Goal: Task Accomplishment & Management: Use online tool/utility

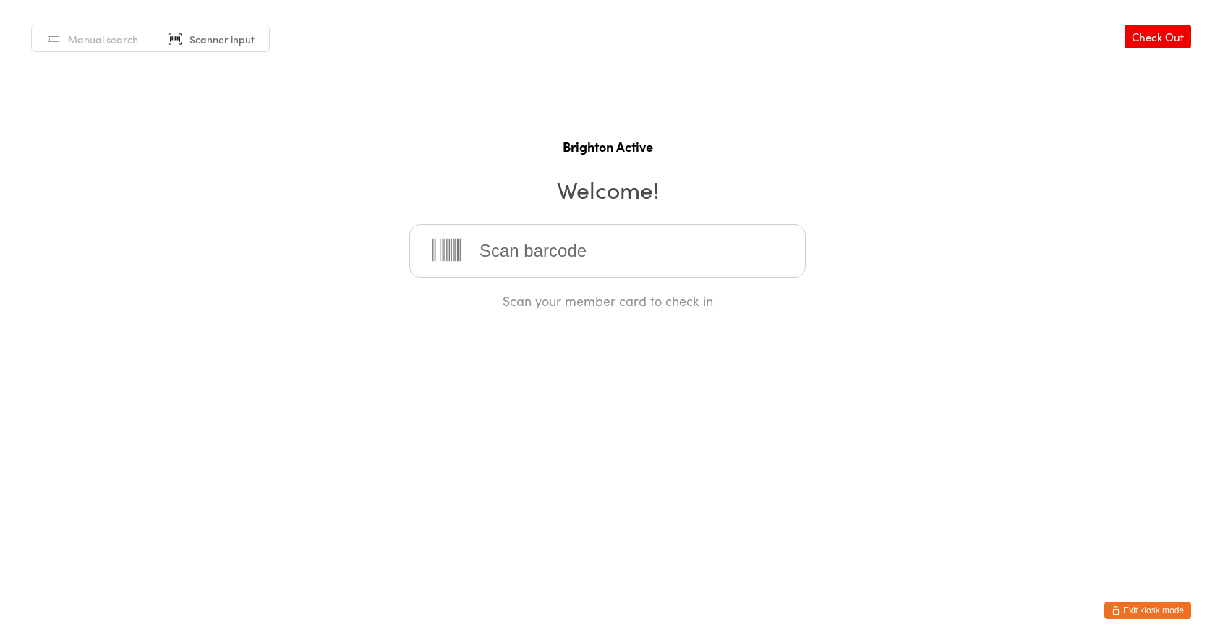
click at [1136, 611] on button "Exit kiosk mode" at bounding box center [1147, 610] width 87 height 17
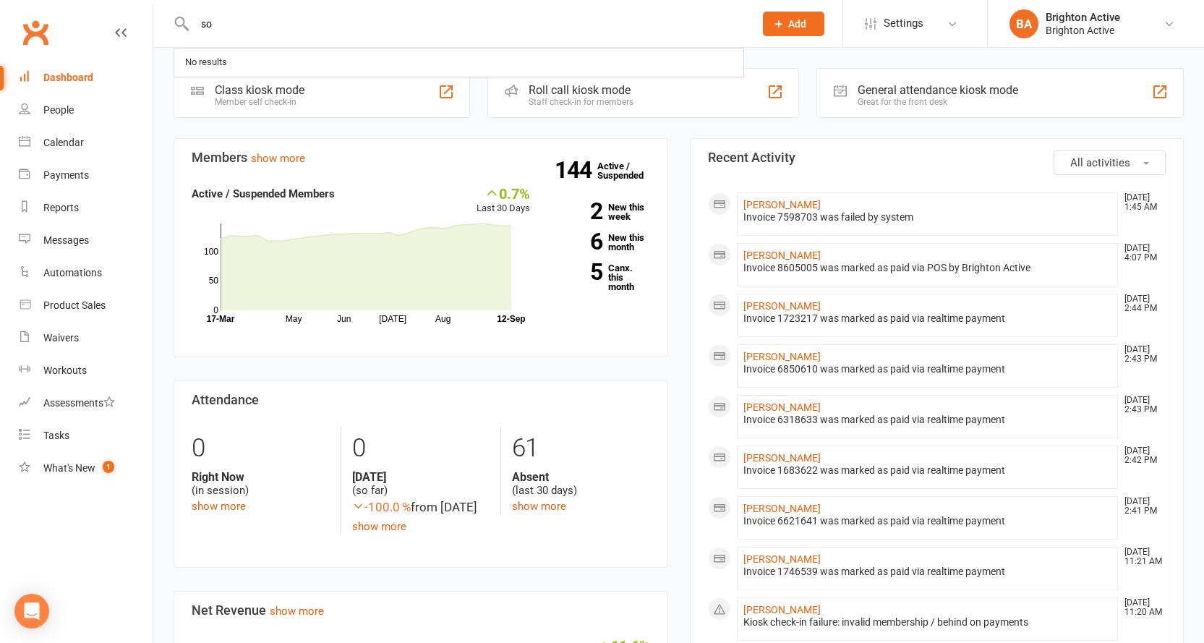
type input "s"
type input "f"
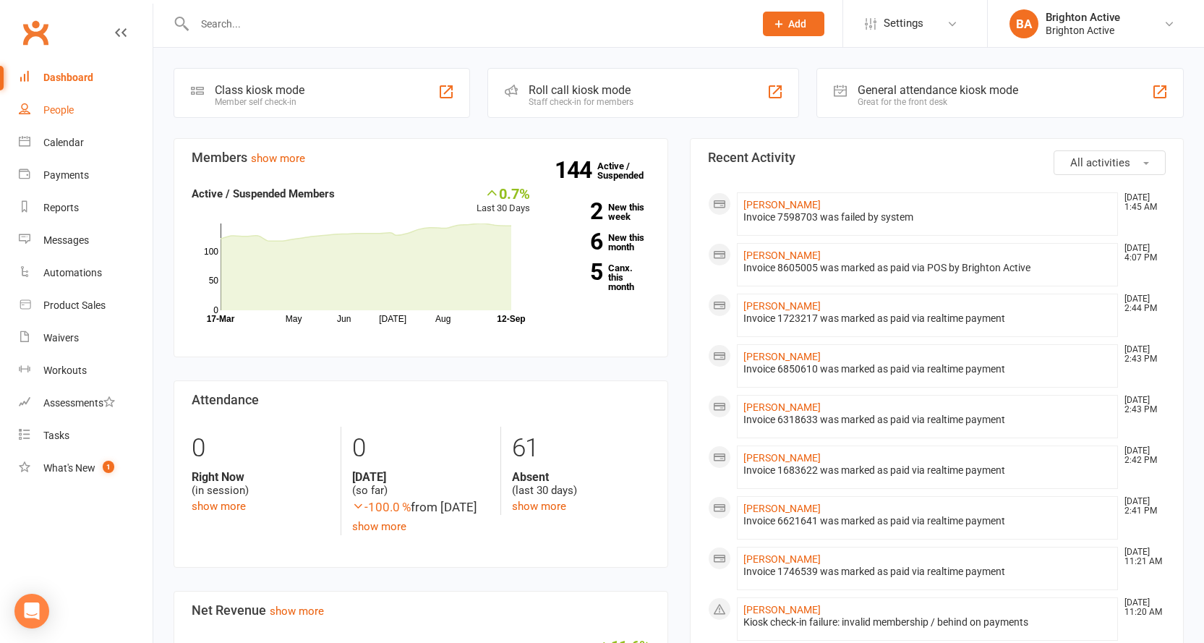
click at [60, 105] on div "People" at bounding box center [58, 110] width 30 height 12
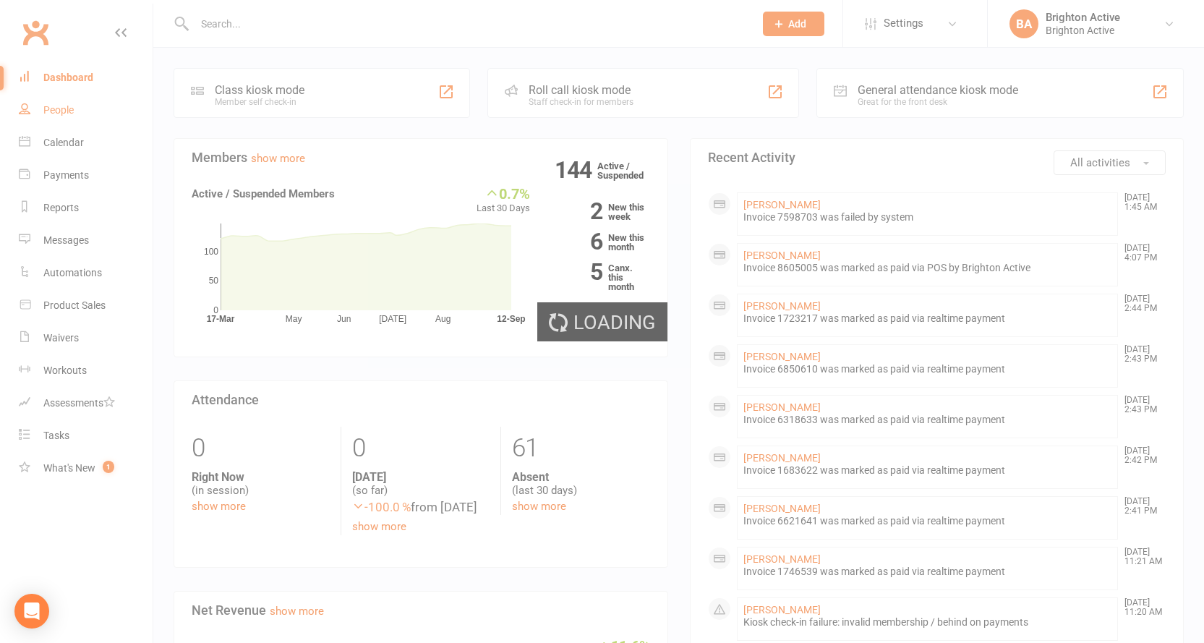
select select "100"
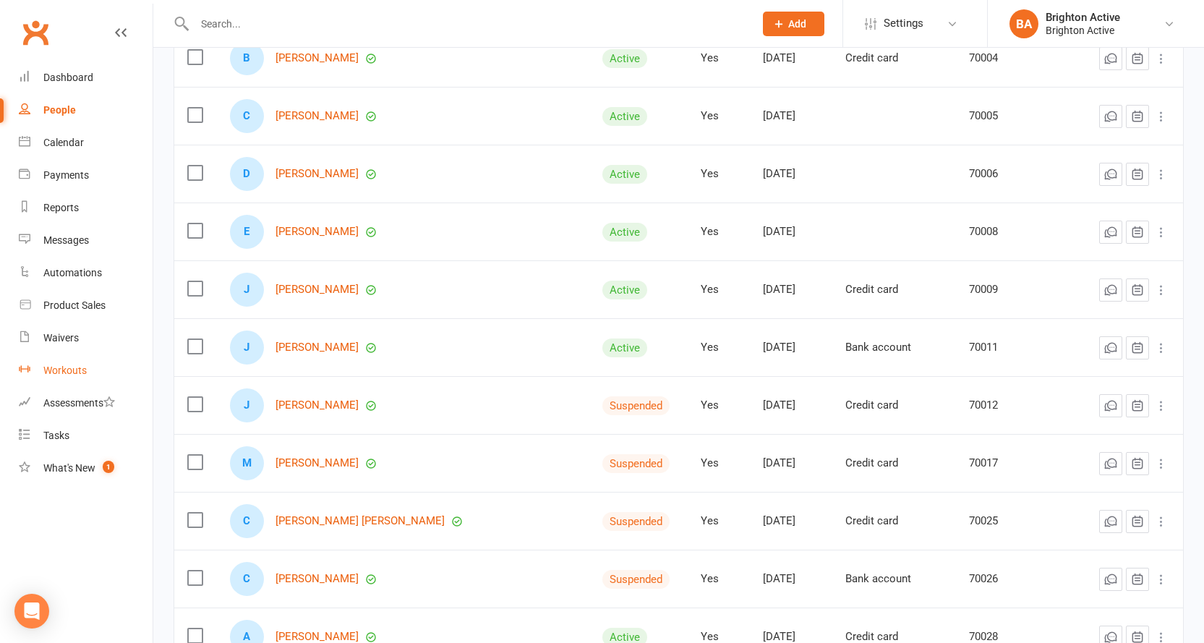
scroll to position [289, 0]
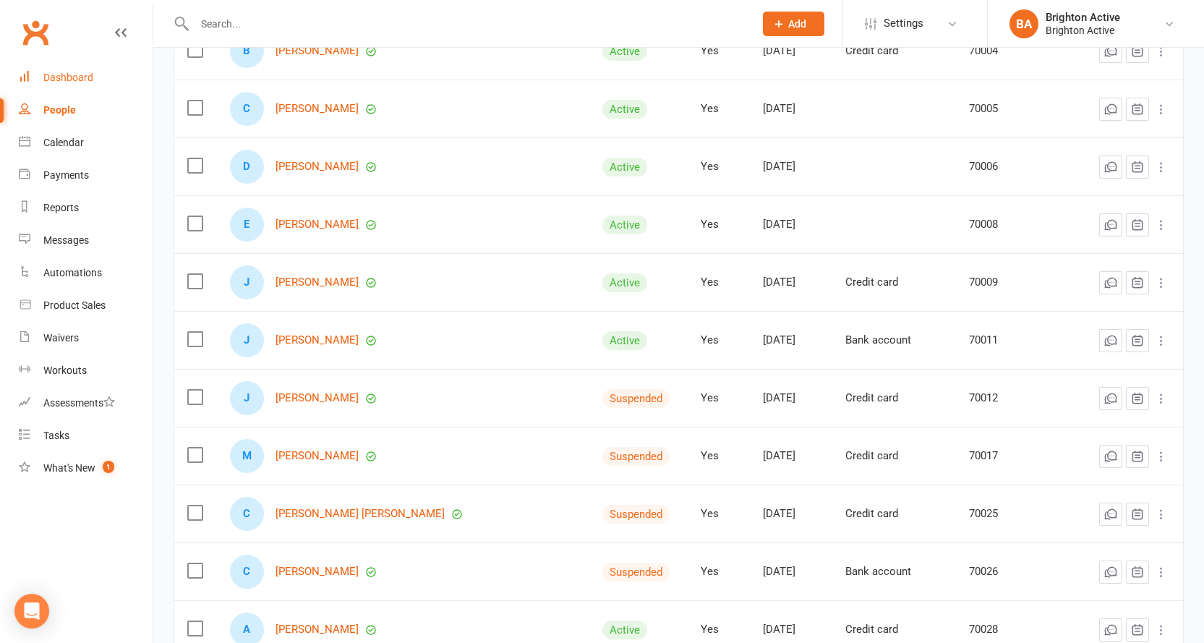
click at [80, 78] on div "Dashboard" at bounding box center [68, 78] width 50 height 12
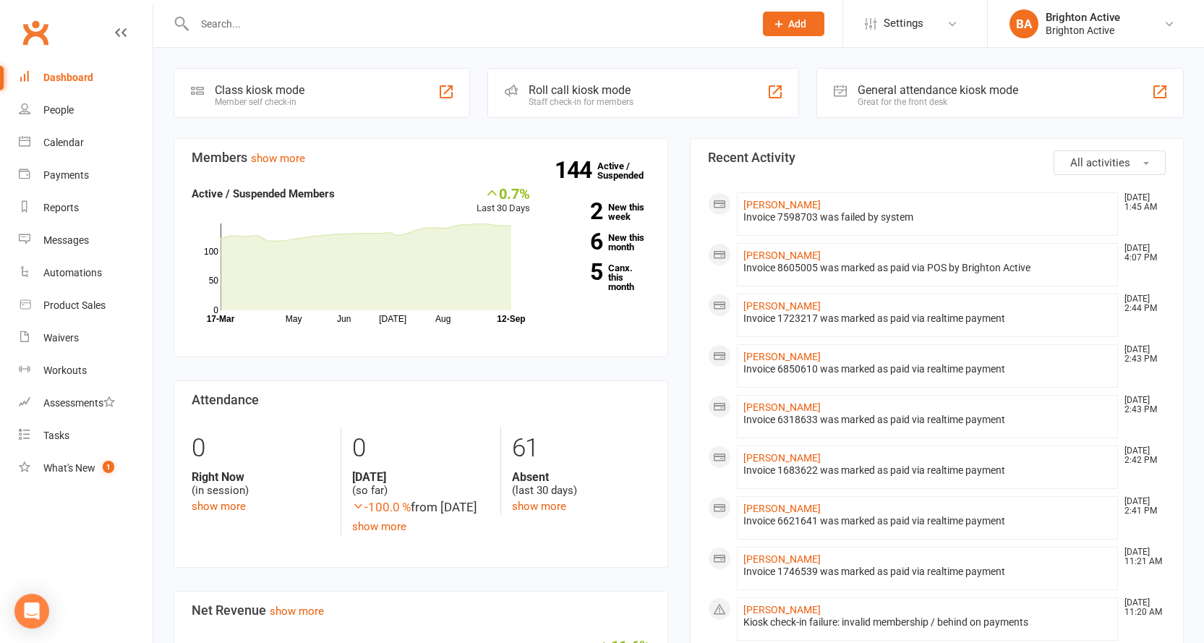
click at [972, 98] on div "Great for the front desk" at bounding box center [938, 102] width 161 height 10
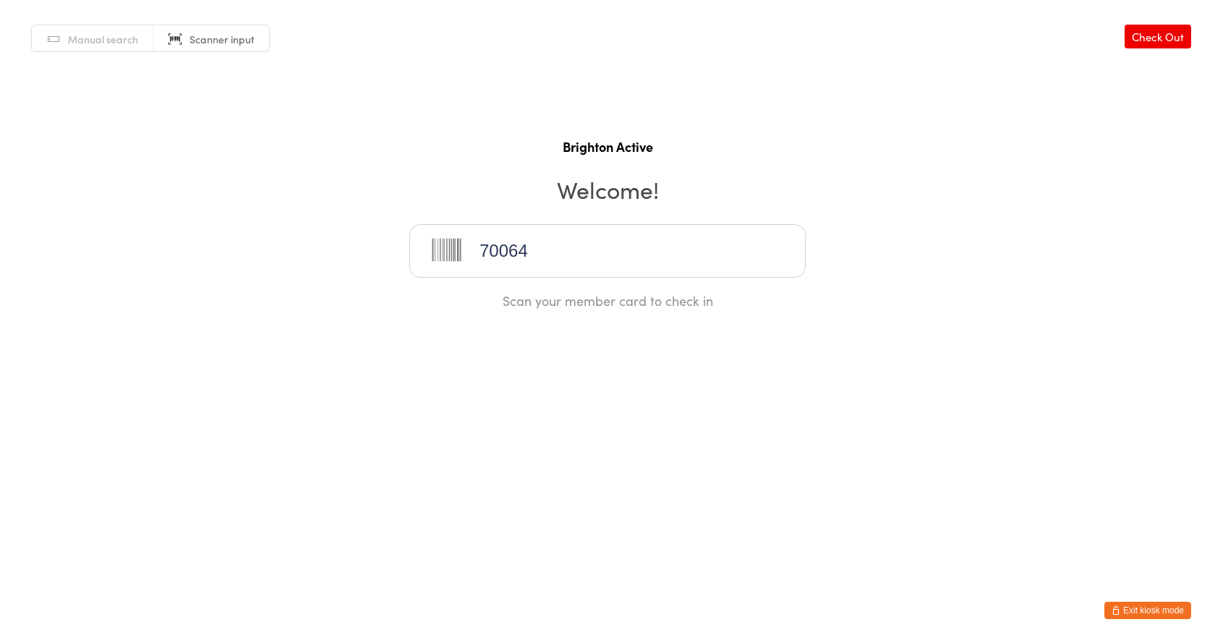
type input "70064"
click at [480, 228] on input "search" at bounding box center [607, 251] width 396 height 54
type input "70313"
type input "70107"
type input "70024"
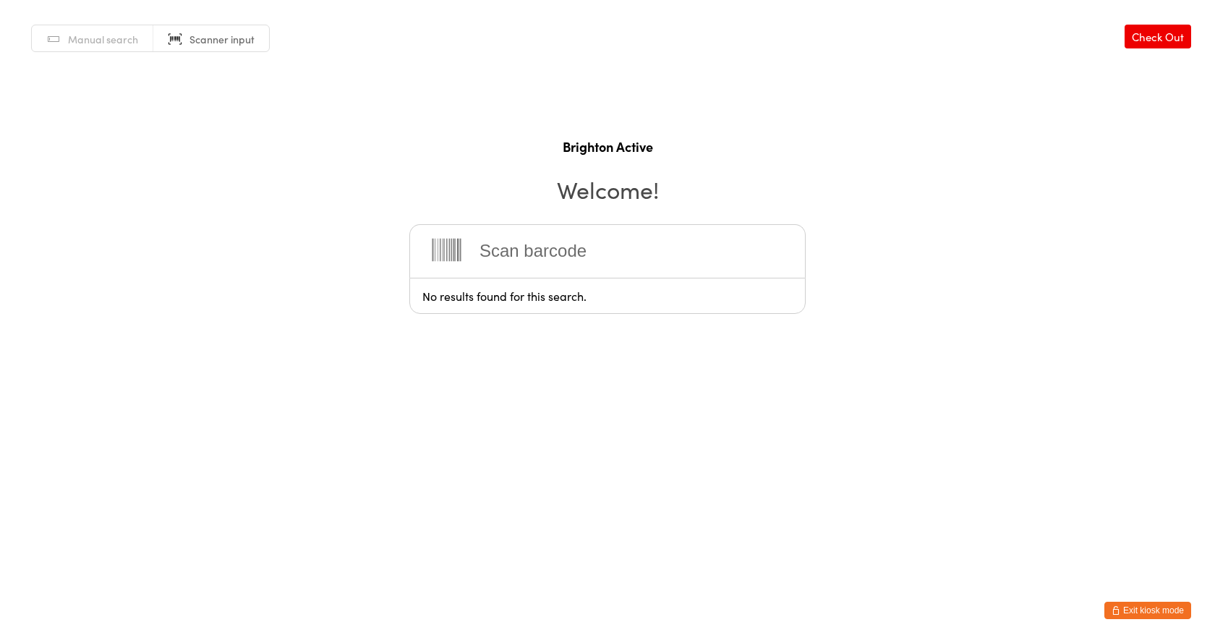
drag, startPoint x: 1135, startPoint y: 612, endPoint x: 1155, endPoint y: 610, distance: 20.3
click at [1135, 611] on button "Exit kiosk mode" at bounding box center [1147, 610] width 87 height 17
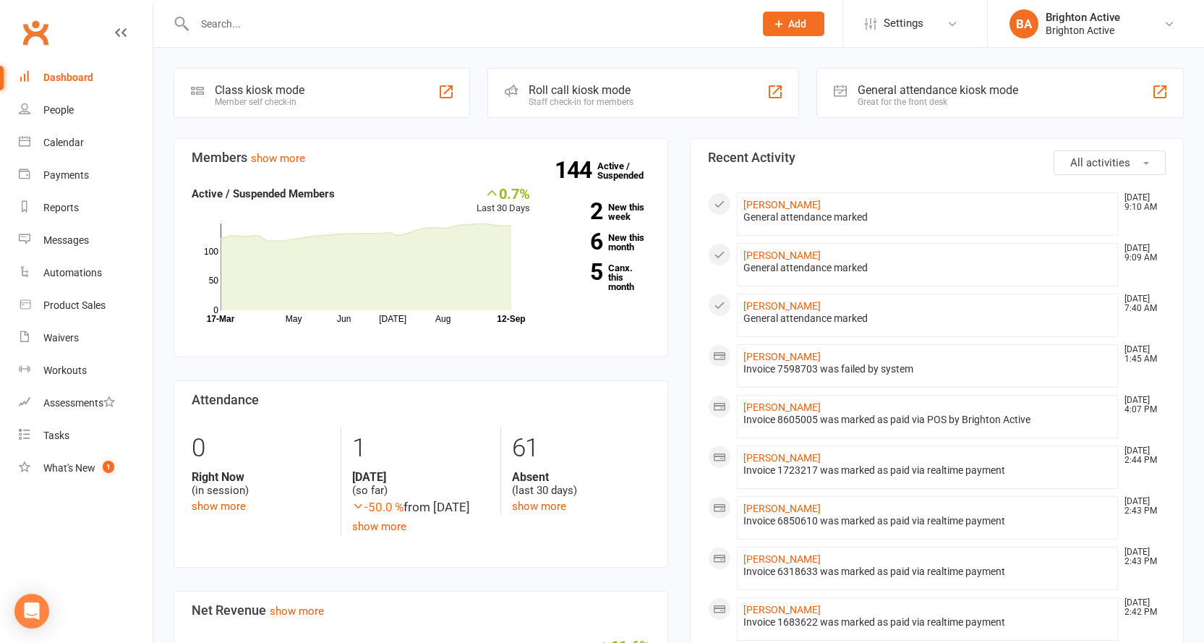
click at [219, 31] on input "text" at bounding box center [467, 24] width 554 height 20
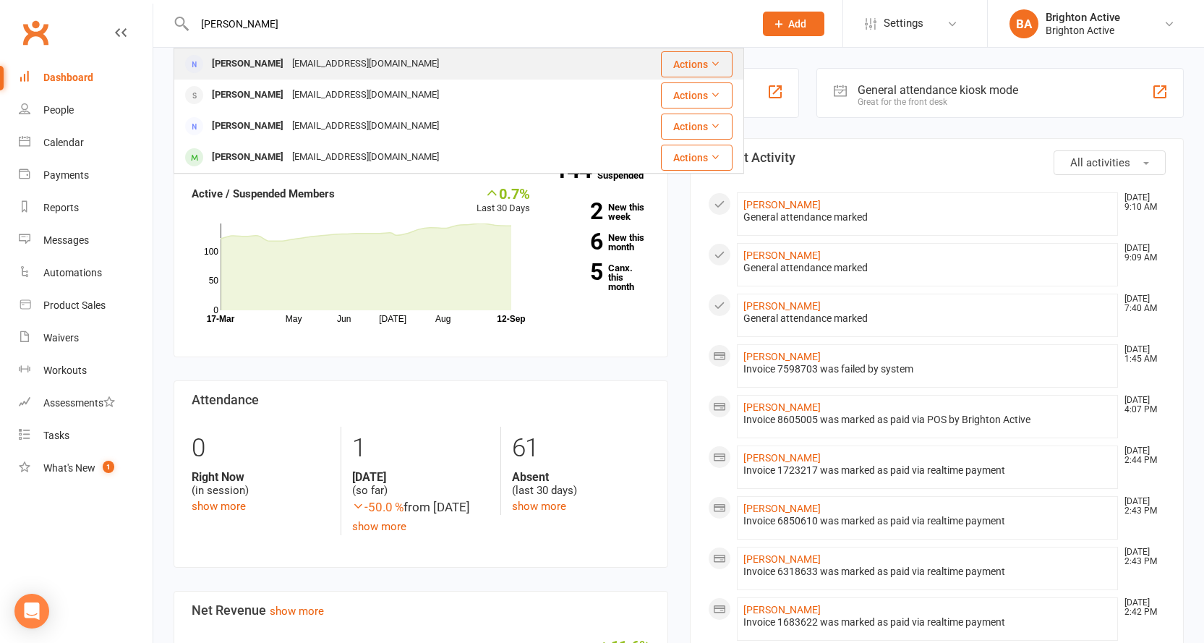
type input "julian"
click at [259, 67] on div "Julianne Oliver" at bounding box center [248, 64] width 80 height 21
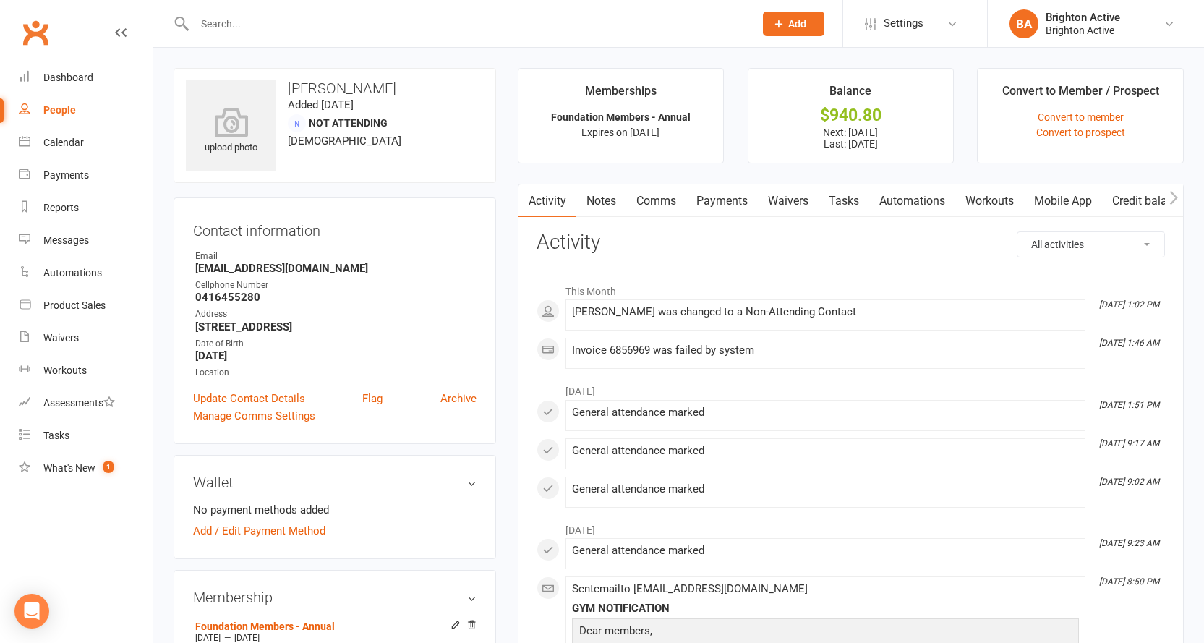
scroll to position [72, 0]
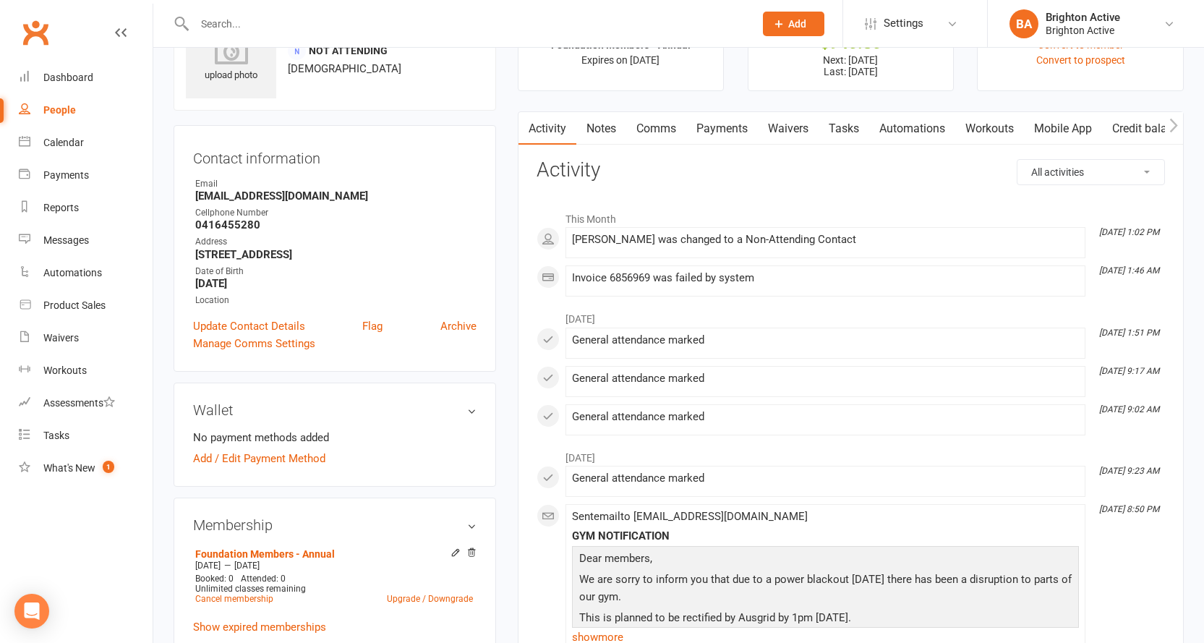
click at [732, 131] on link "Payments" at bounding box center [722, 128] width 72 height 33
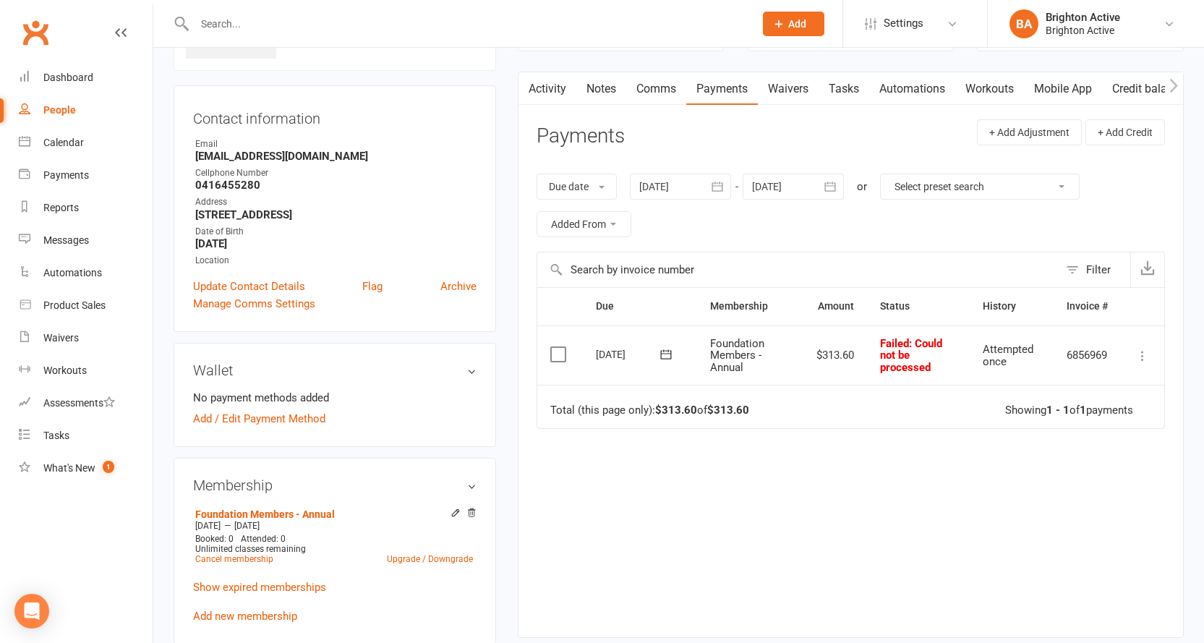
scroll to position [72, 0]
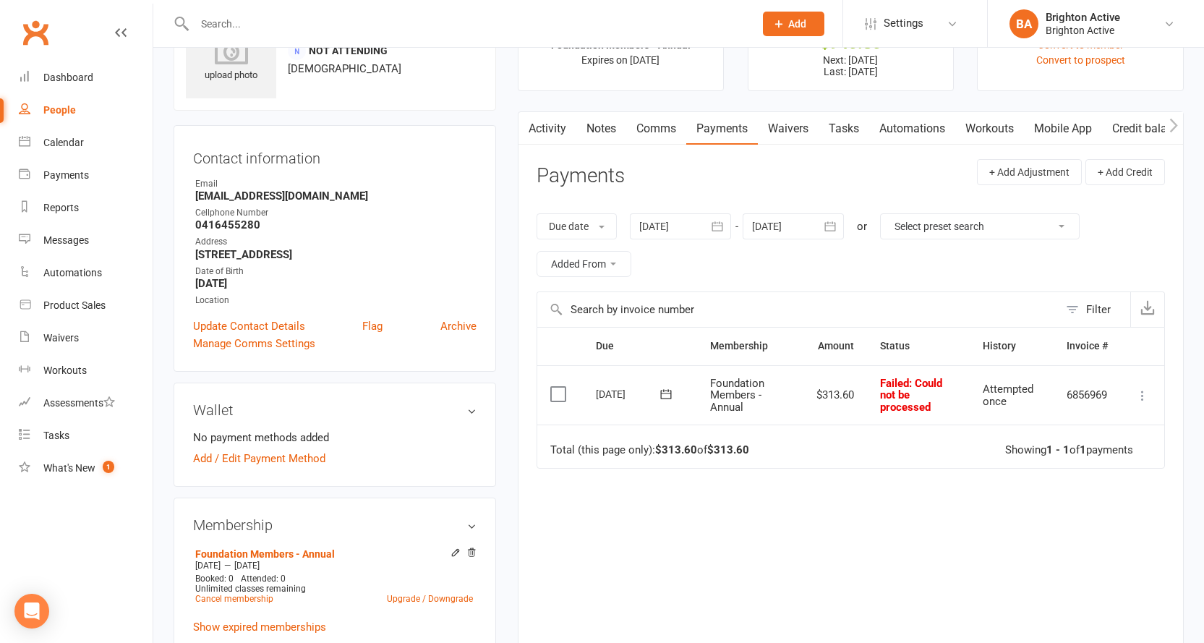
click at [1138, 393] on icon at bounding box center [1142, 395] width 14 height 14
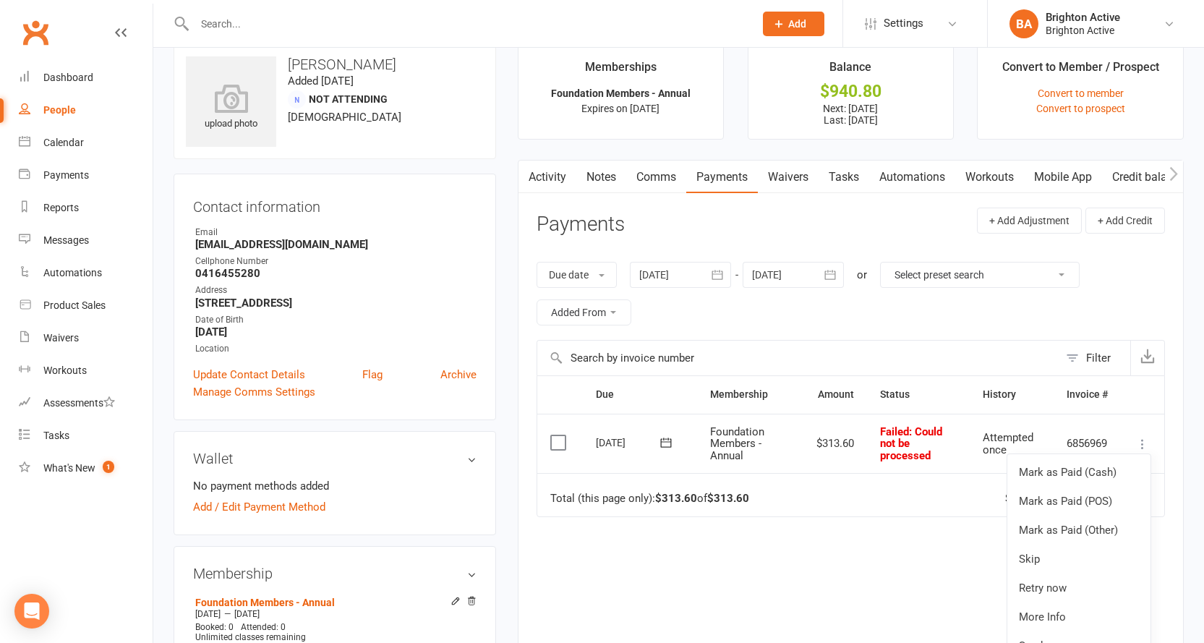
scroll to position [0, 0]
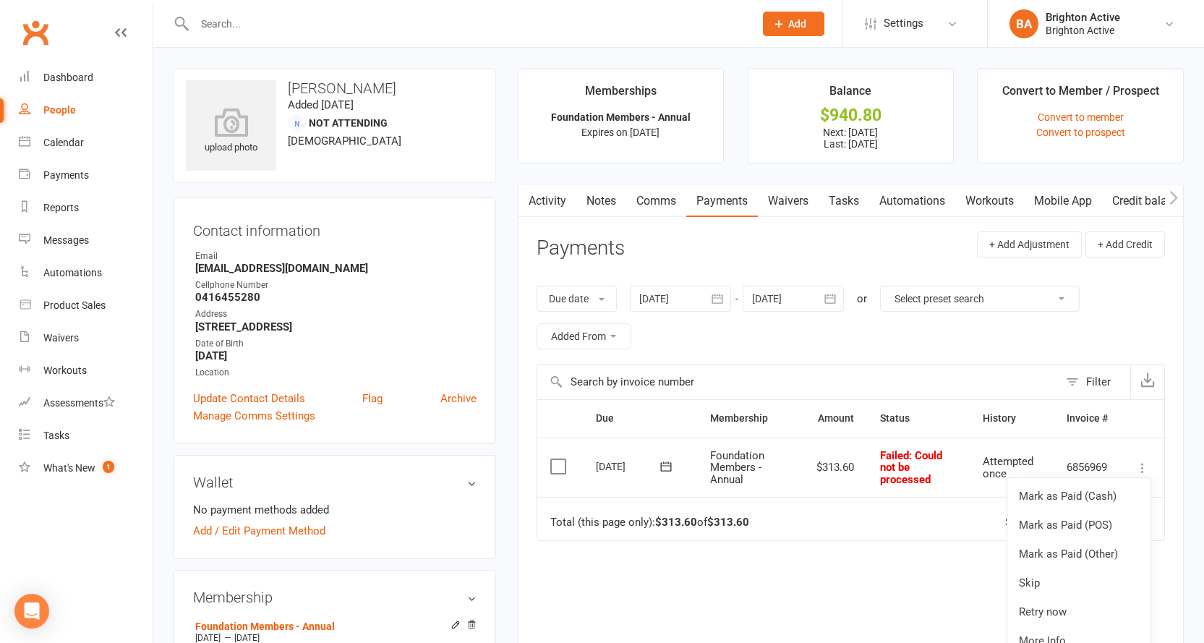
click at [605, 202] on link "Notes" at bounding box center [601, 200] width 50 height 33
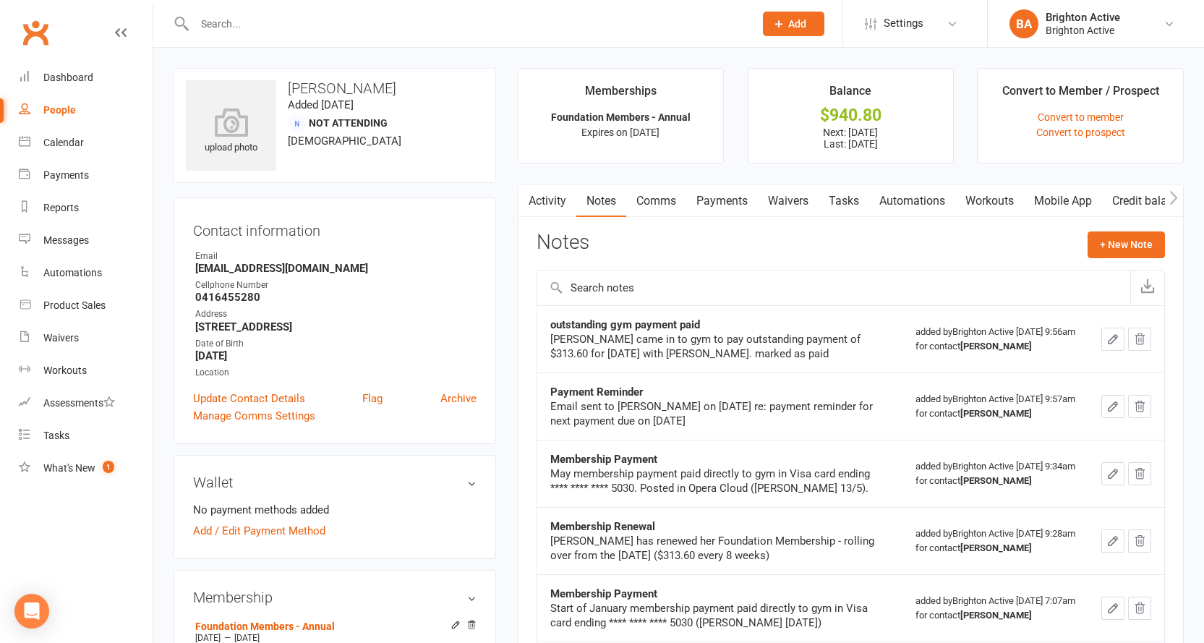
click at [662, 194] on link "Comms" at bounding box center [656, 200] width 60 height 33
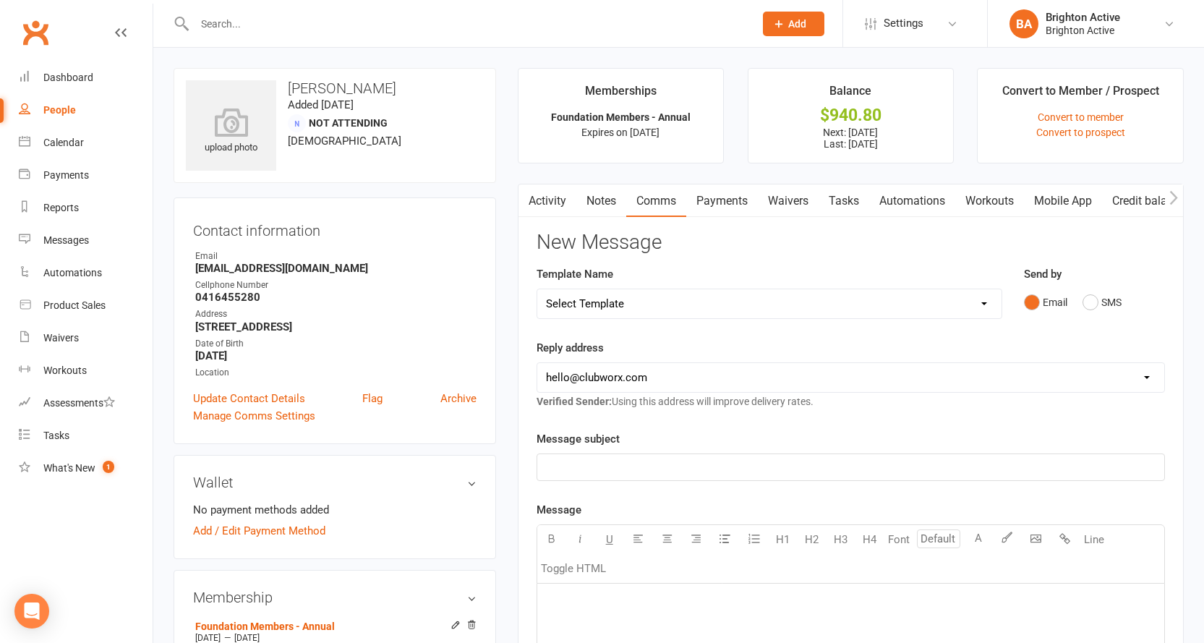
click at [721, 198] on link "Payments" at bounding box center [722, 200] width 72 height 33
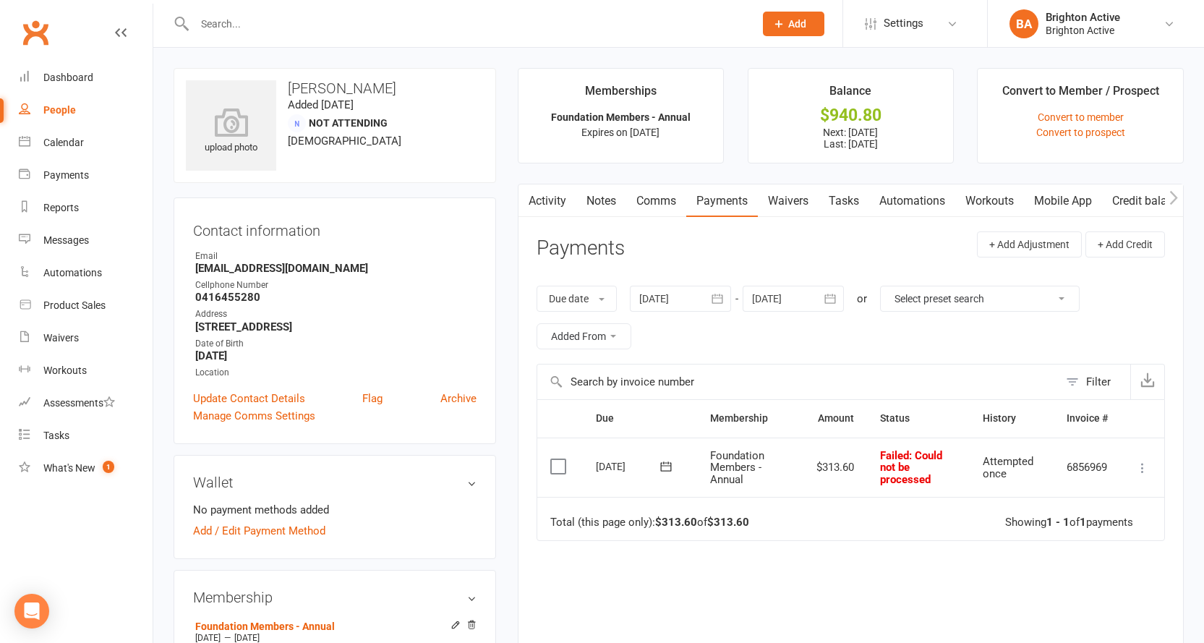
click at [1143, 468] on icon at bounding box center [1142, 468] width 14 height 14
click at [665, 202] on link "Comms" at bounding box center [656, 200] width 60 height 33
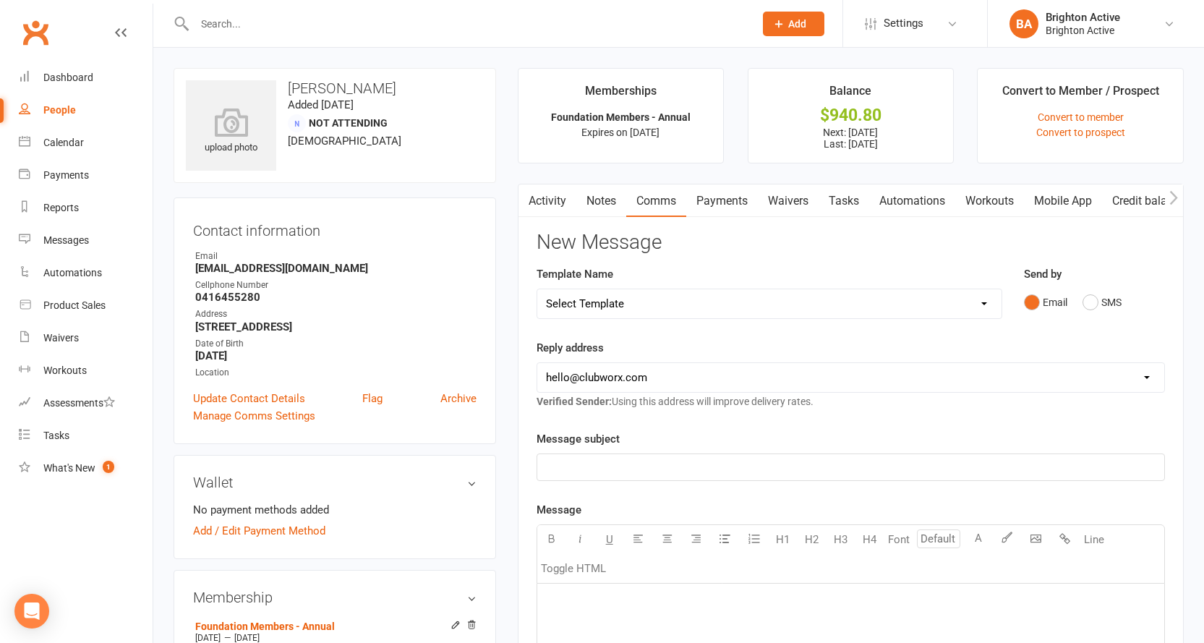
click at [530, 202] on icon "button" at bounding box center [527, 198] width 8 height 14
click at [607, 195] on link "Notes" at bounding box center [601, 200] width 50 height 33
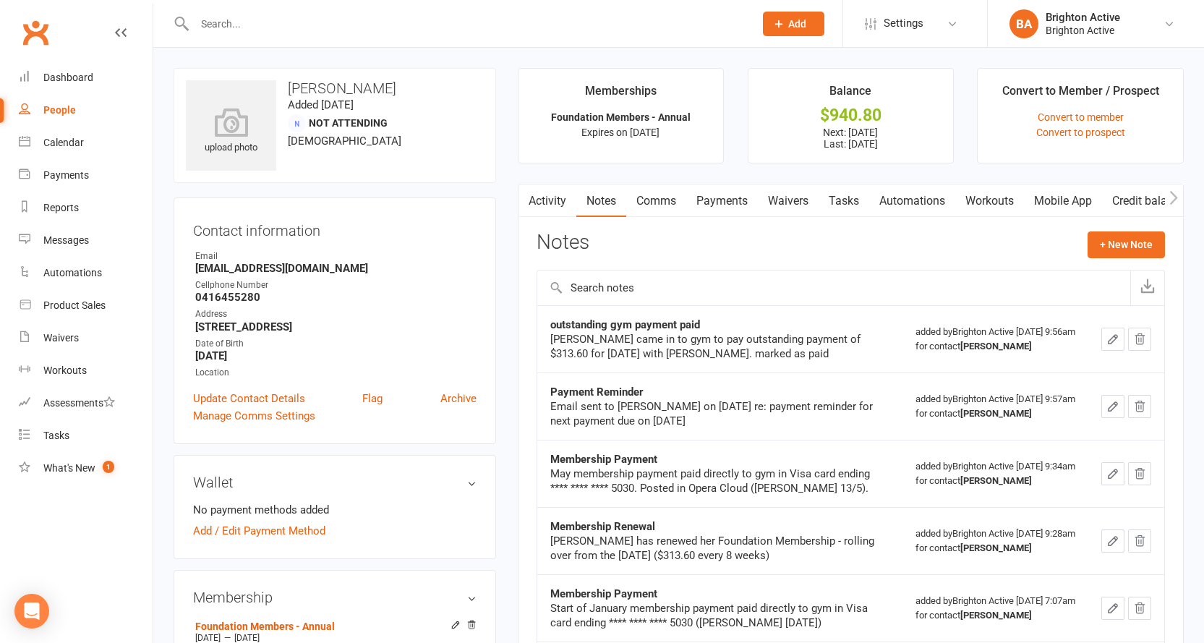
click at [554, 204] on link "Activity" at bounding box center [547, 200] width 58 height 33
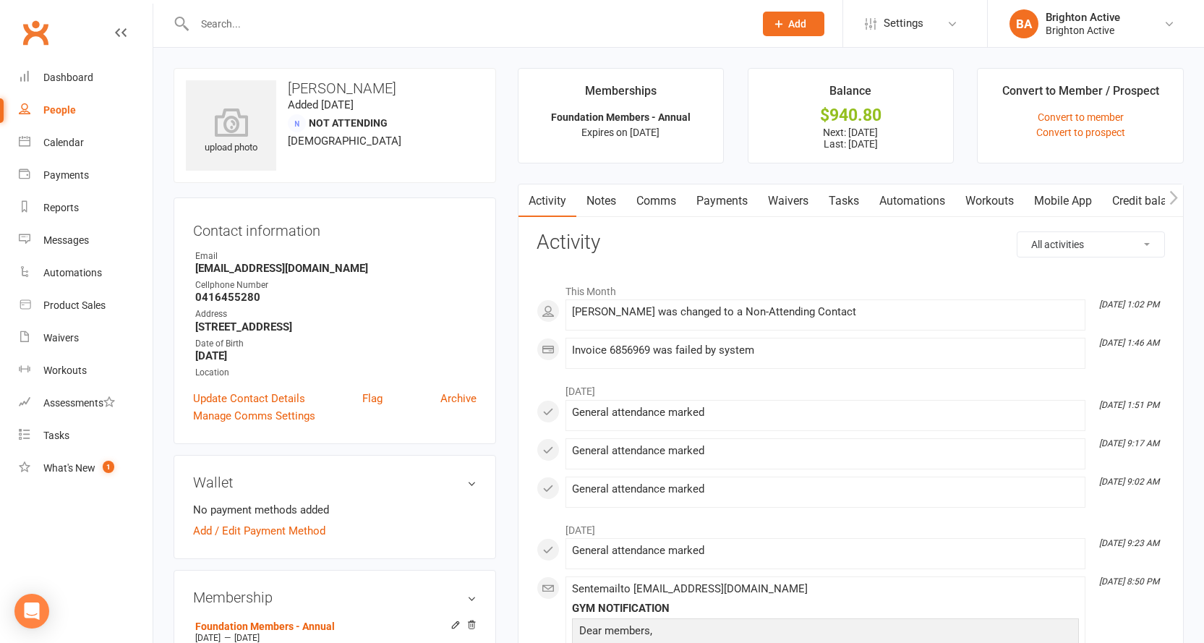
click at [726, 197] on link "Payments" at bounding box center [722, 200] width 72 height 33
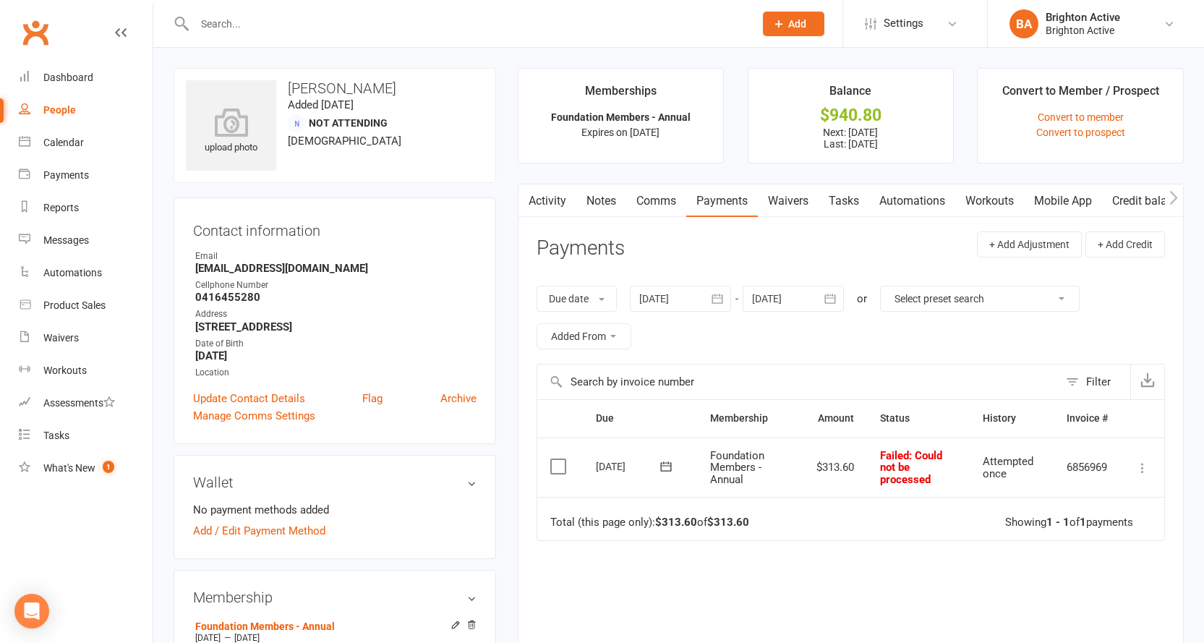
click at [349, 124] on span "Not Attending" at bounding box center [348, 123] width 79 height 12
click at [1140, 466] on icon at bounding box center [1142, 468] width 14 height 14
click at [329, 122] on span "Not Attending" at bounding box center [348, 123] width 79 height 12
click at [357, 113] on div "upload photo Julianne Oliver Added 20 March, 2024 Not Attending 63 years old" at bounding box center [335, 125] width 322 height 115
click at [1132, 466] on td "Mark as Paid (Cash) Mark as Paid (POS) Mark as Paid (Other) Skip Retry now More…" at bounding box center [1142, 467] width 43 height 60
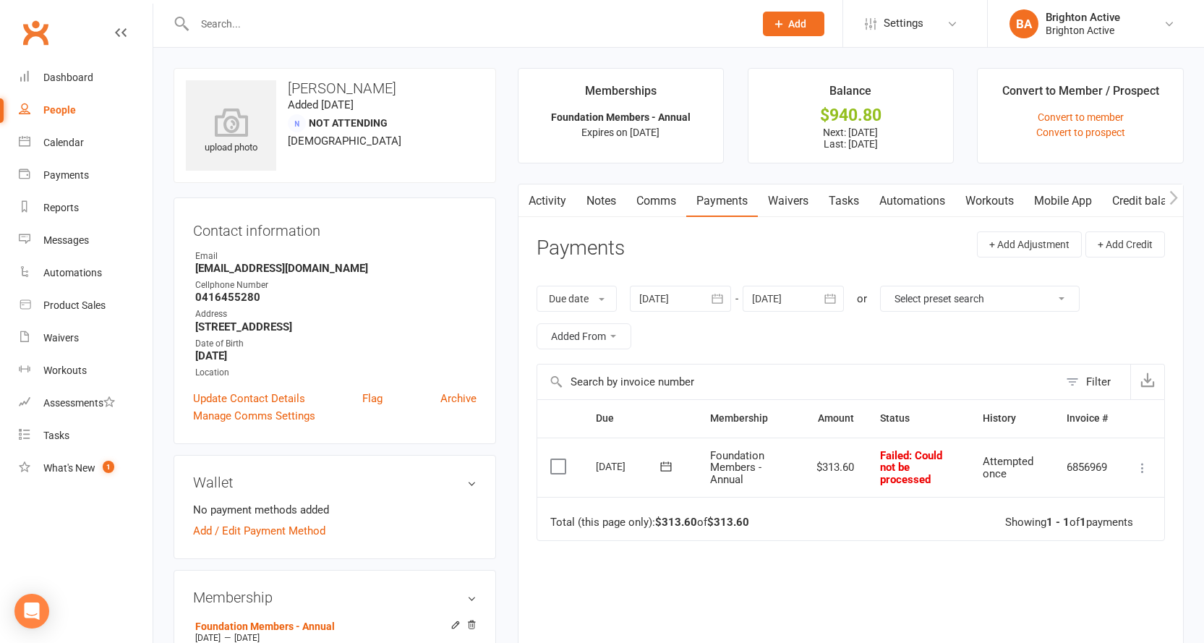
click at [356, 122] on span "Not Attending" at bounding box center [348, 123] width 79 height 12
click at [1089, 117] on link "Convert to member" at bounding box center [1081, 117] width 86 height 12
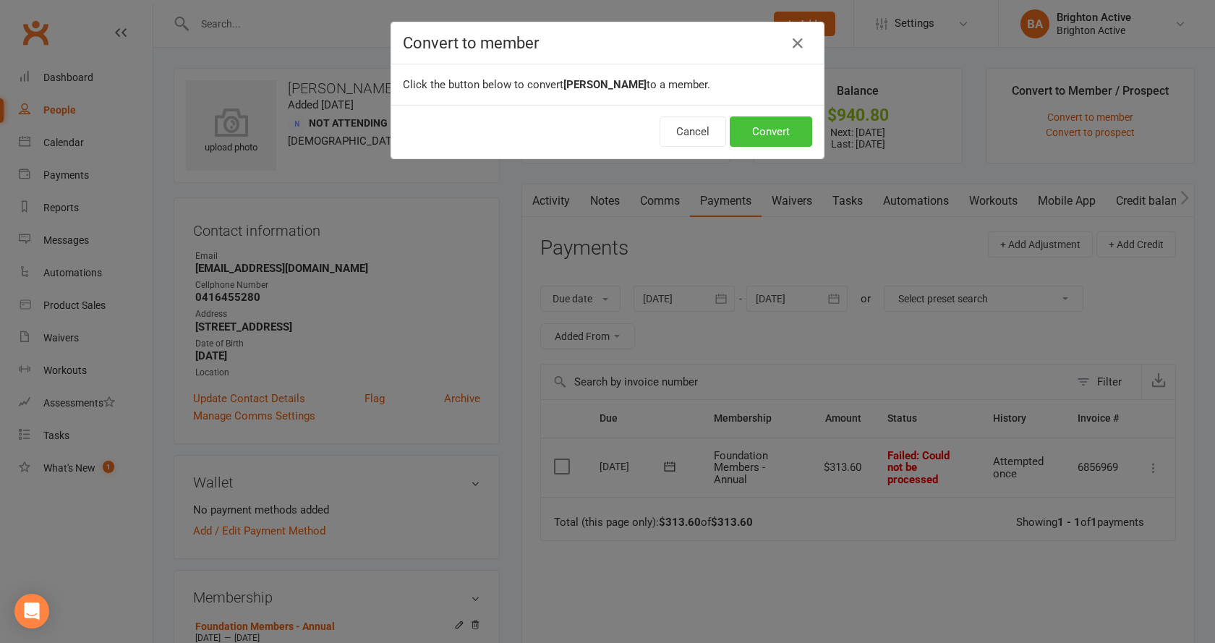
click at [782, 128] on button "Convert" at bounding box center [771, 131] width 82 height 30
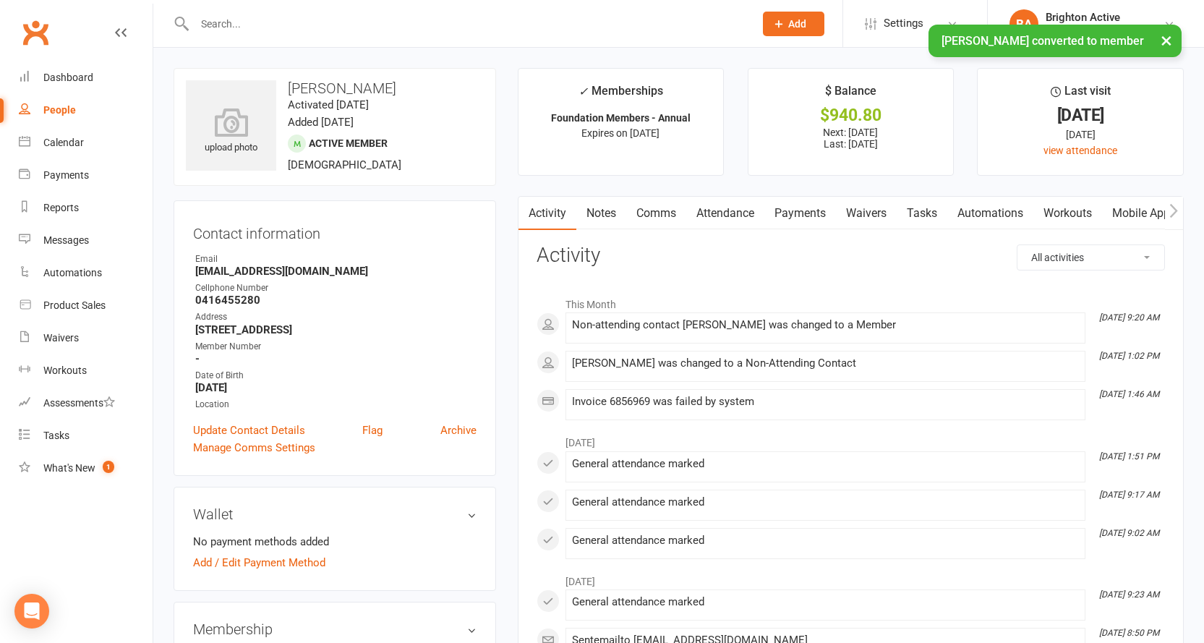
click at [820, 218] on link "Payments" at bounding box center [800, 213] width 72 height 33
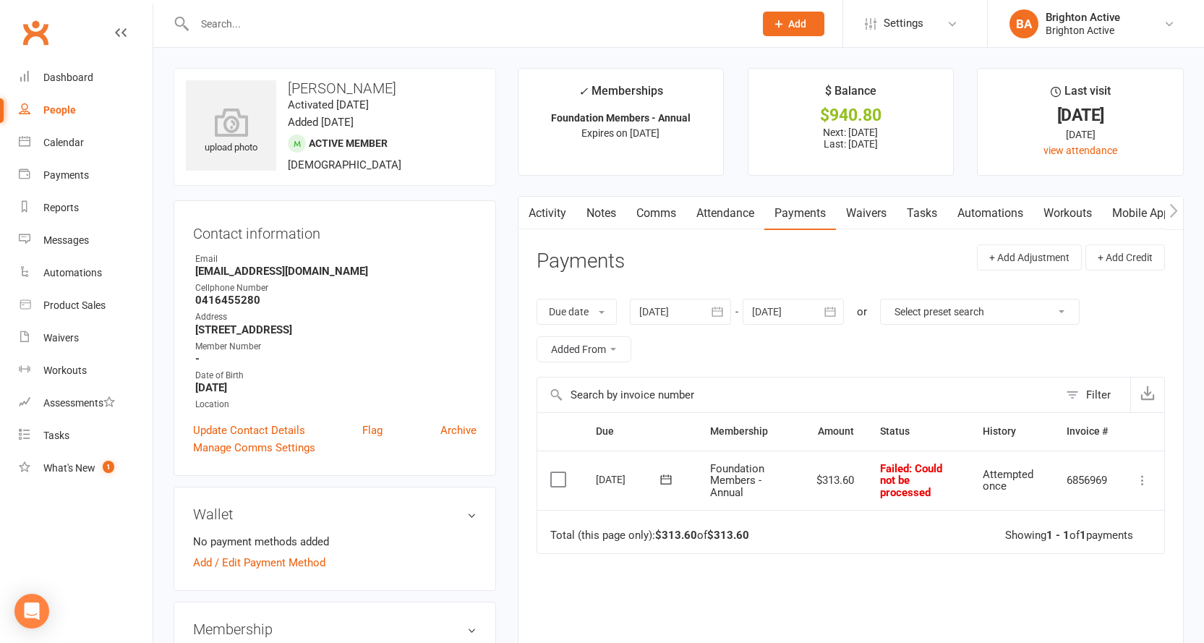
click at [1145, 479] on icon at bounding box center [1142, 480] width 14 height 14
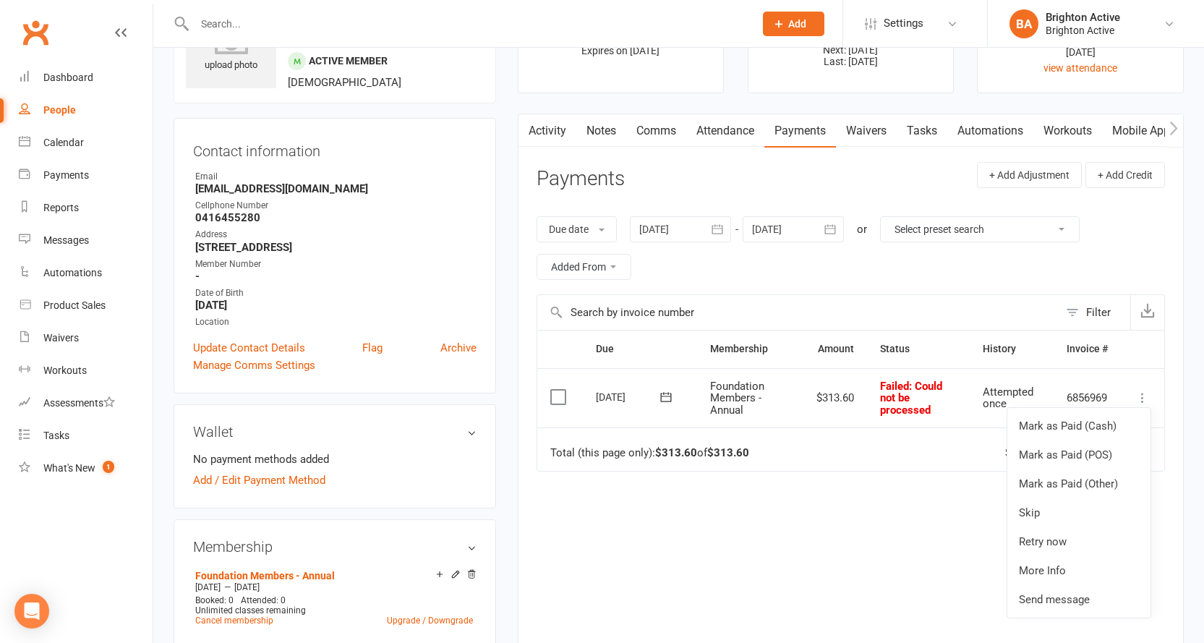
scroll to position [72, 0]
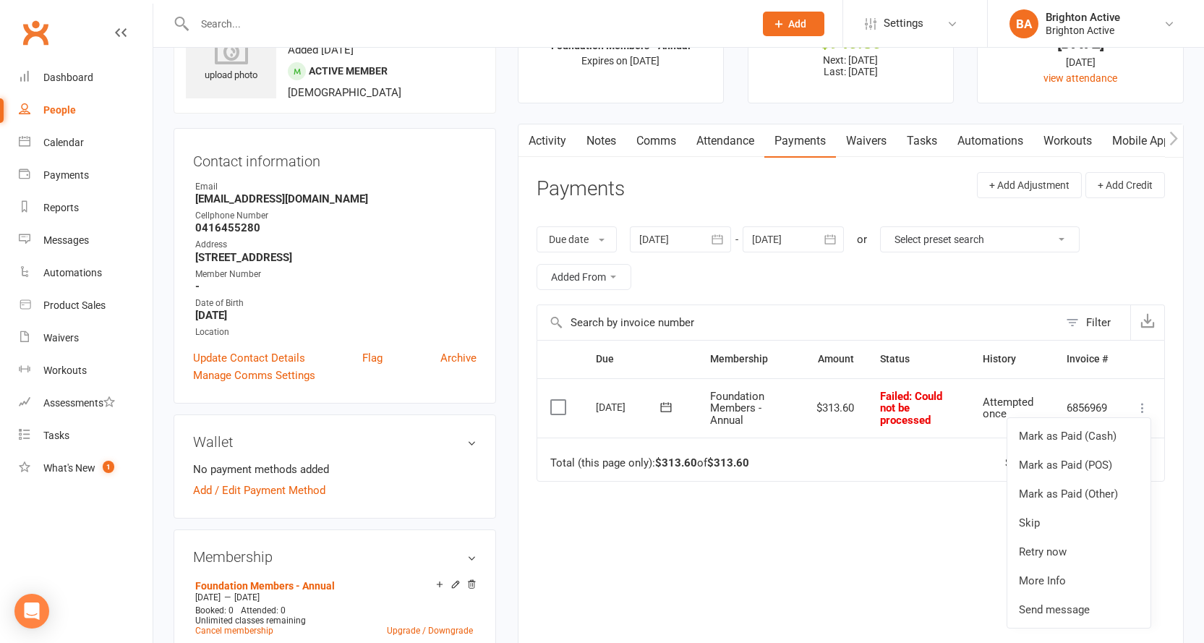
click at [806, 146] on link "Payments" at bounding box center [800, 140] width 72 height 33
click at [563, 135] on link "Activity" at bounding box center [547, 140] width 58 height 33
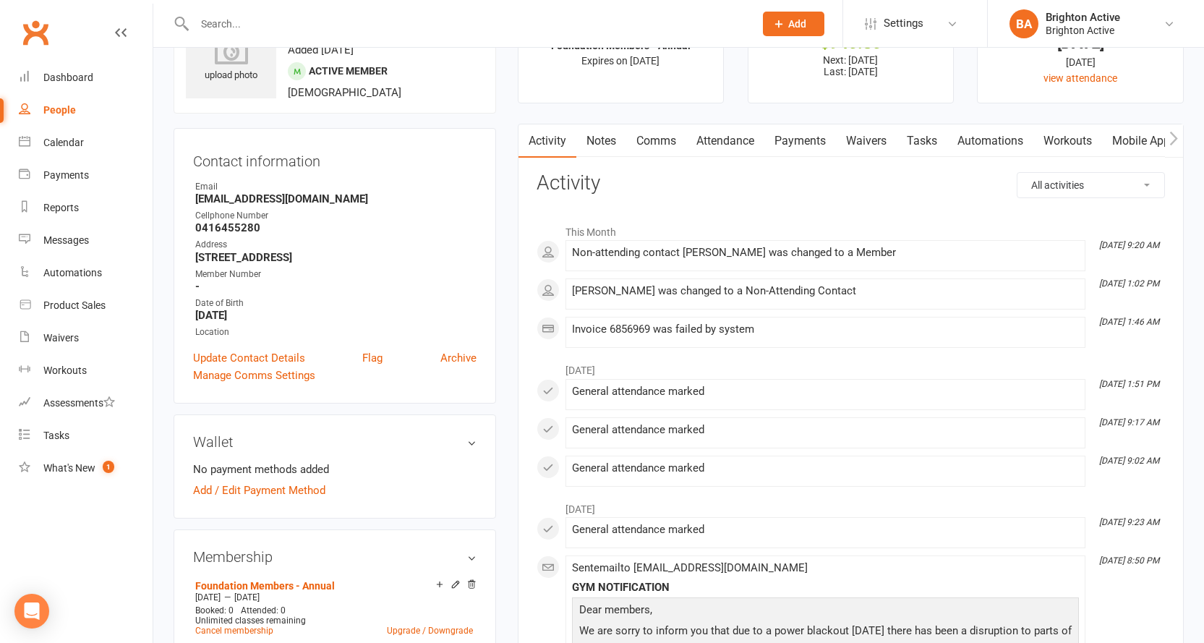
click at [586, 141] on link "Notes" at bounding box center [601, 140] width 50 height 33
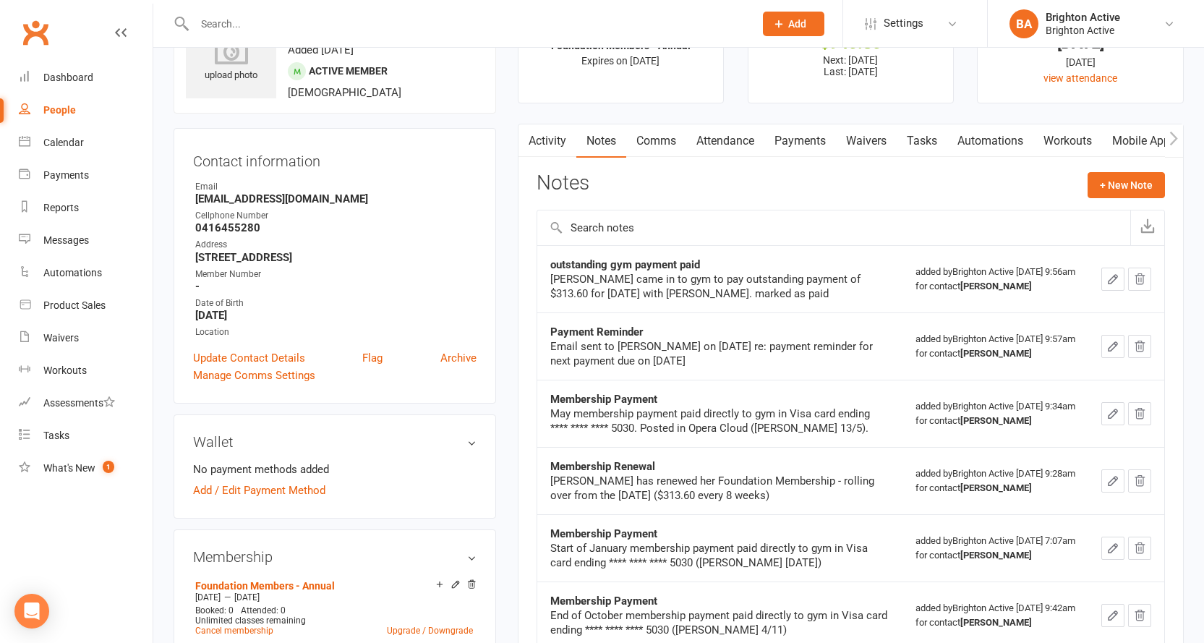
click at [722, 137] on link "Attendance" at bounding box center [725, 140] width 78 height 33
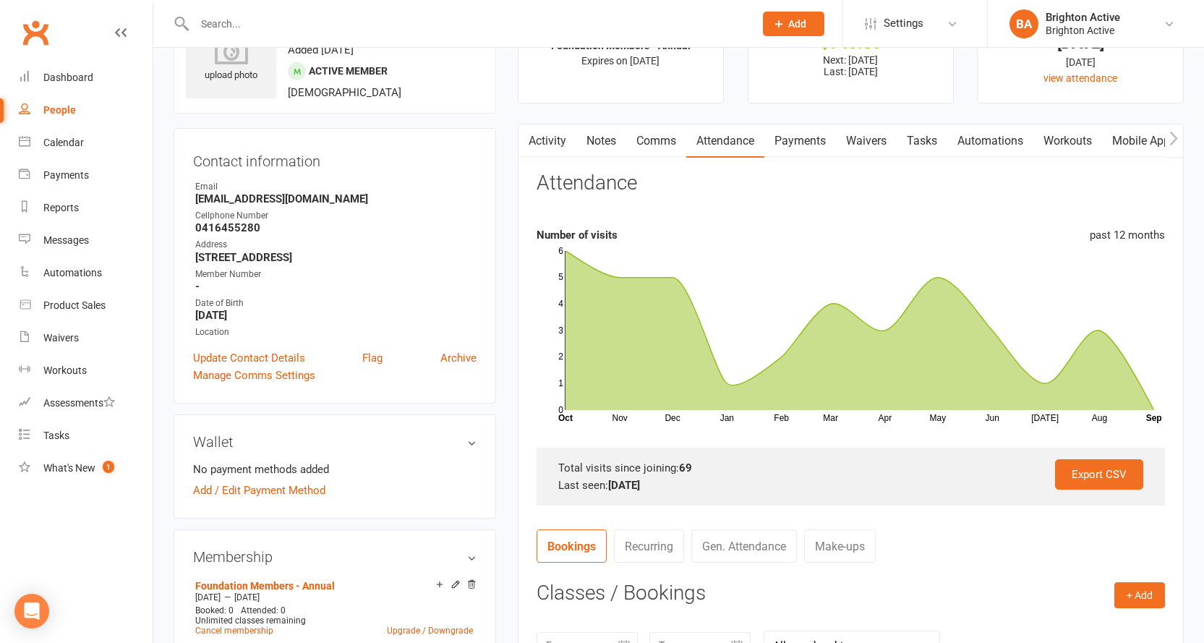
click at [791, 145] on link "Payments" at bounding box center [800, 140] width 72 height 33
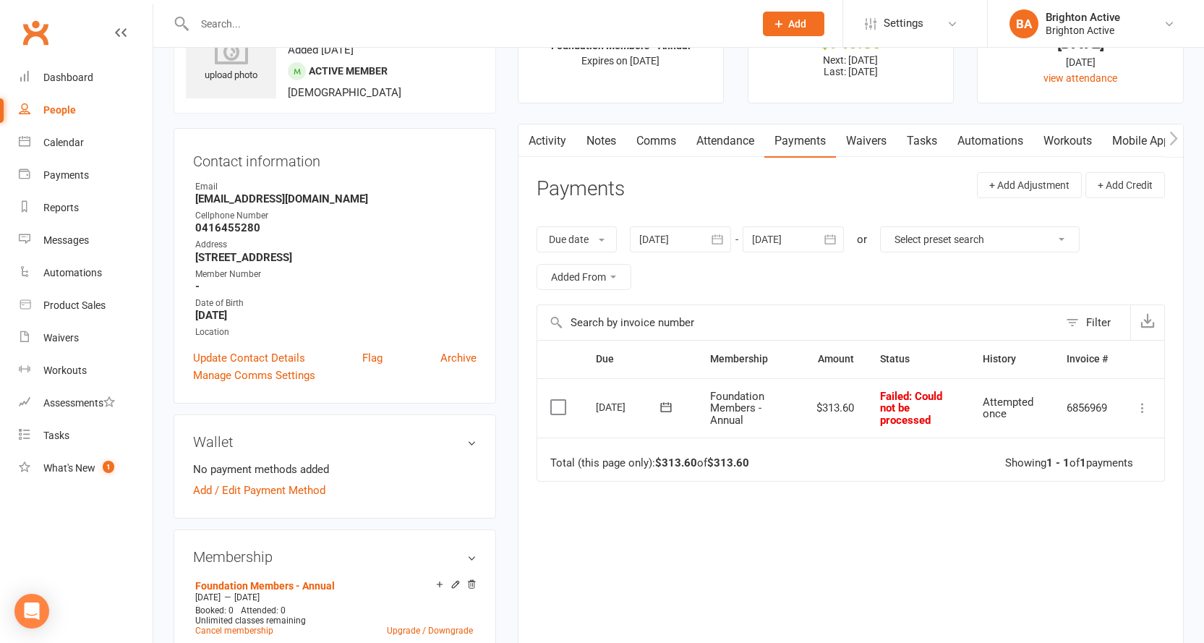
click at [1142, 412] on icon at bounding box center [1142, 408] width 14 height 14
click at [1056, 466] on link "Mark as Paid (POS)" at bounding box center [1078, 464] width 143 height 29
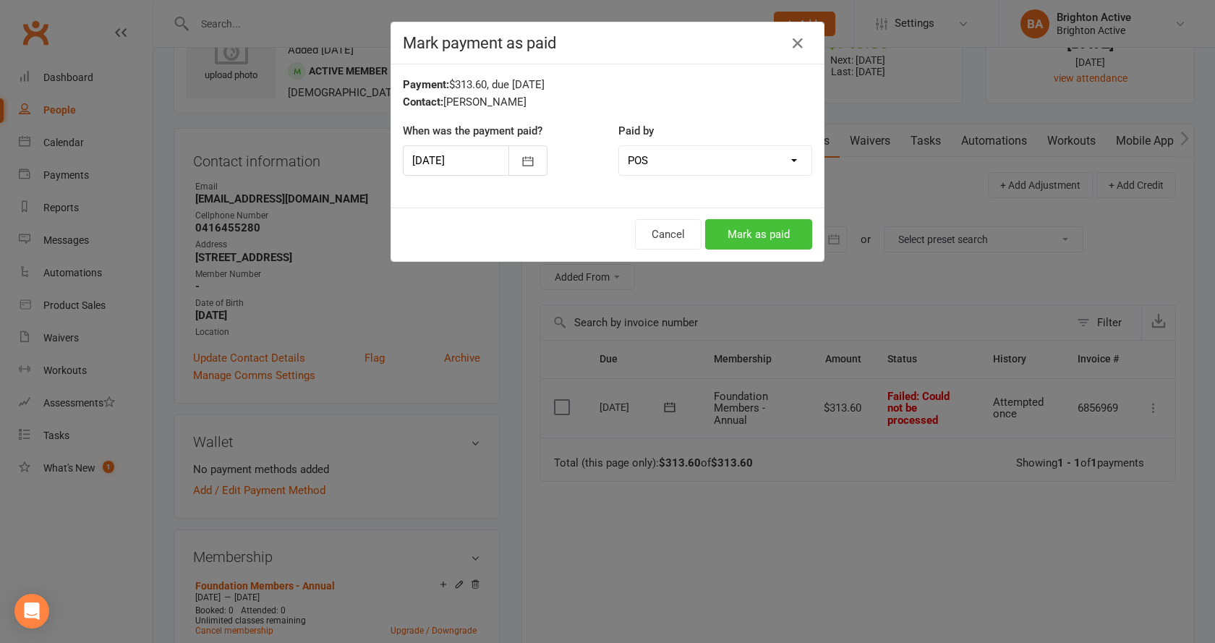
click at [753, 235] on button "Mark as paid" at bounding box center [758, 234] width 107 height 30
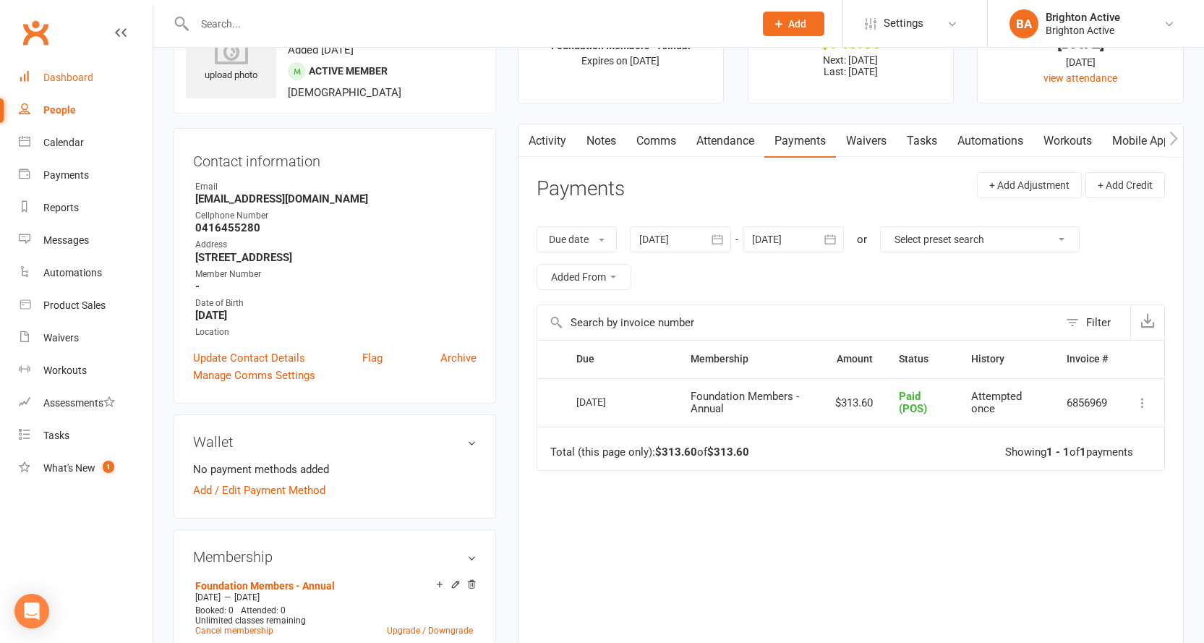
click at [67, 80] on div "Dashboard" at bounding box center [68, 78] width 50 height 12
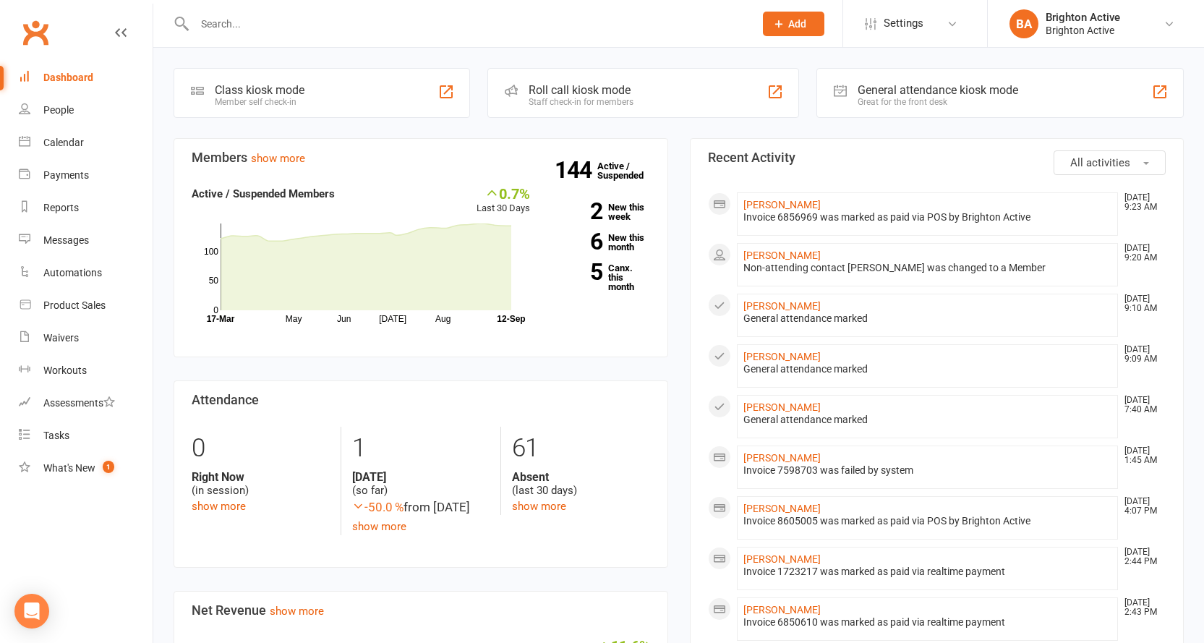
click at [902, 98] on div "Great for the front desk" at bounding box center [938, 102] width 161 height 10
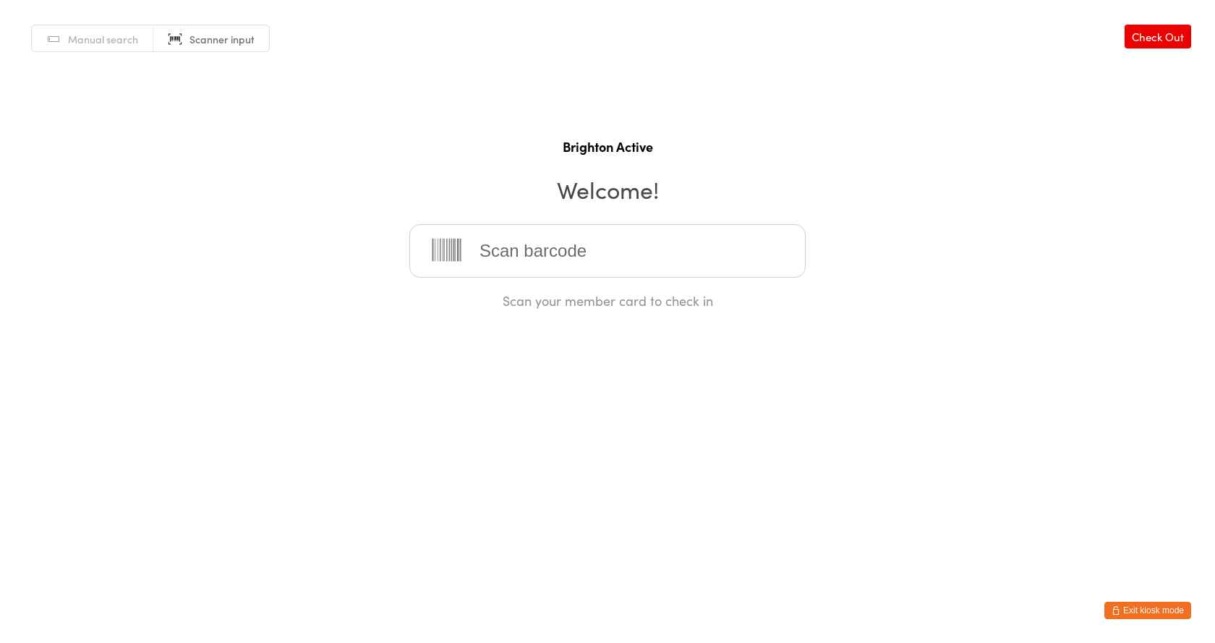
click at [111, 44] on span "Manual search" at bounding box center [103, 39] width 70 height 14
click at [521, 250] on input "search" at bounding box center [607, 251] width 396 height 54
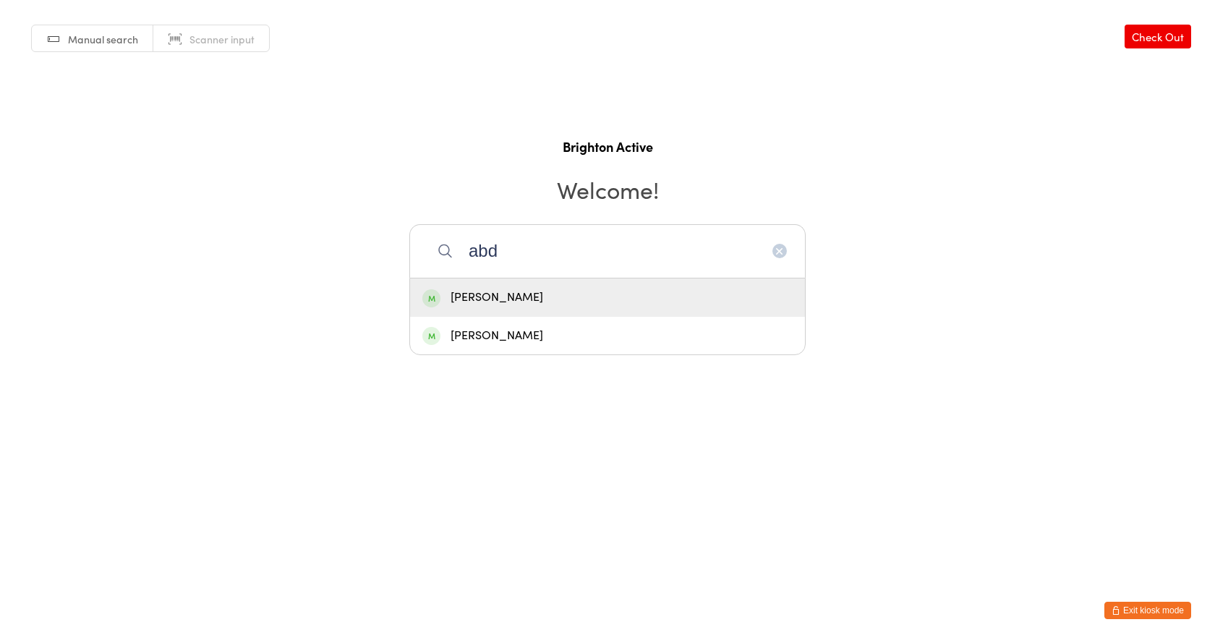
type input "abd"
click at [513, 298] on div "Abdo Almadani" at bounding box center [607, 298] width 370 height 20
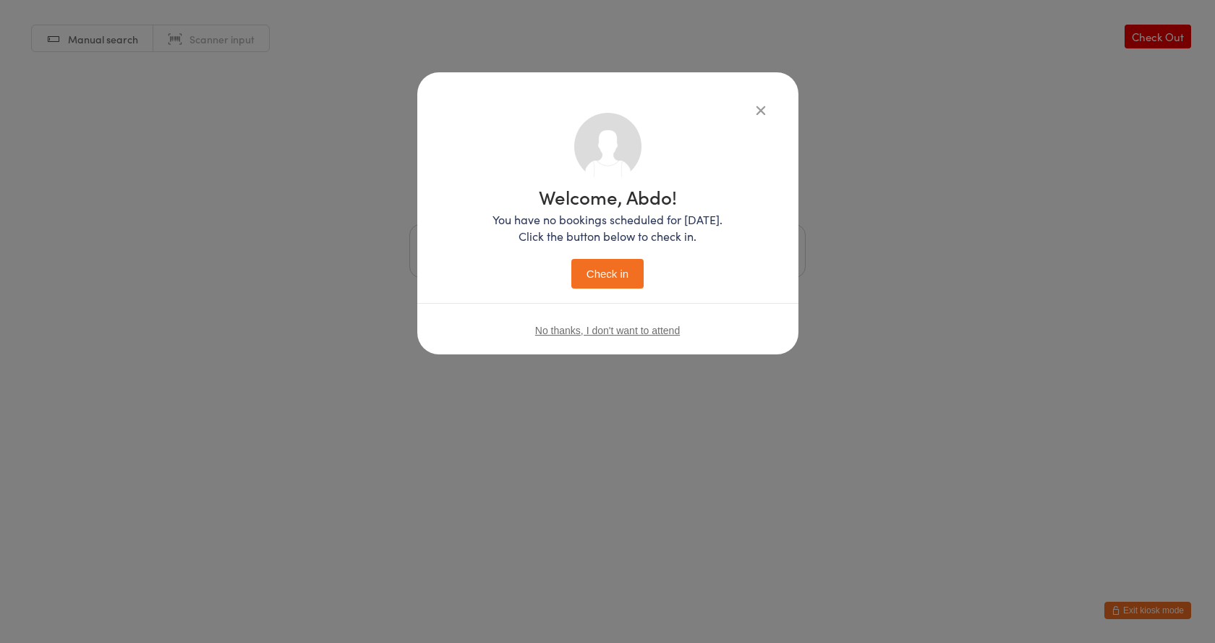
click at [613, 268] on button "Check in" at bounding box center [607, 274] width 72 height 30
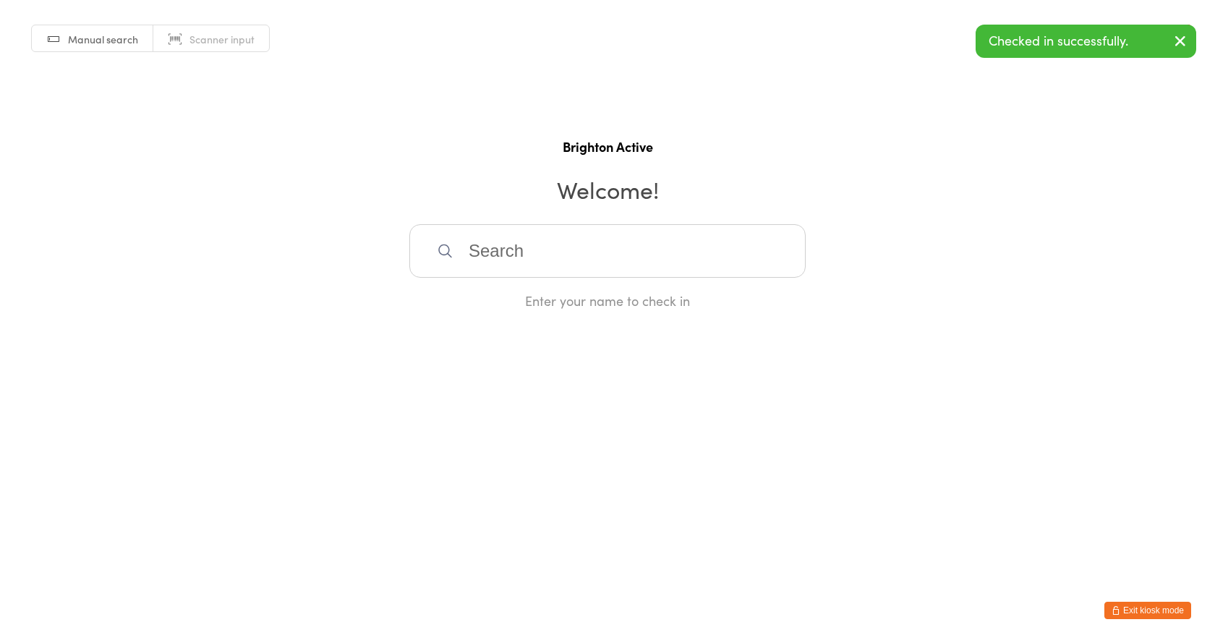
click at [188, 38] on link "Scanner input" at bounding box center [211, 38] width 116 height 27
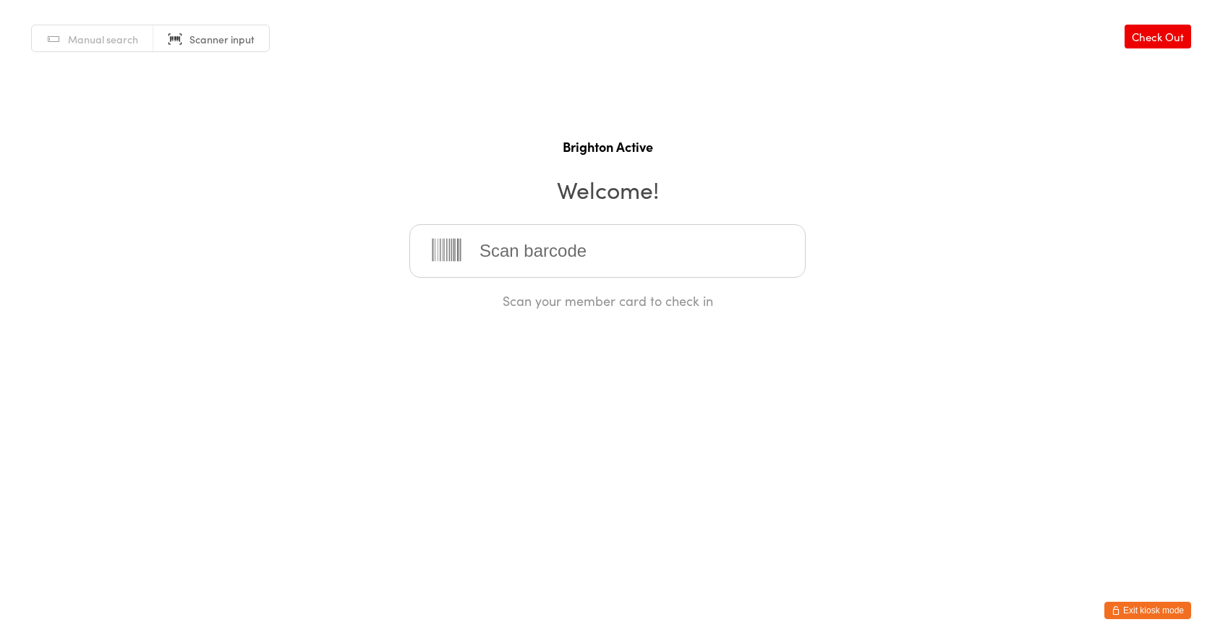
click at [1141, 610] on button "Exit kiosk mode" at bounding box center [1147, 610] width 87 height 17
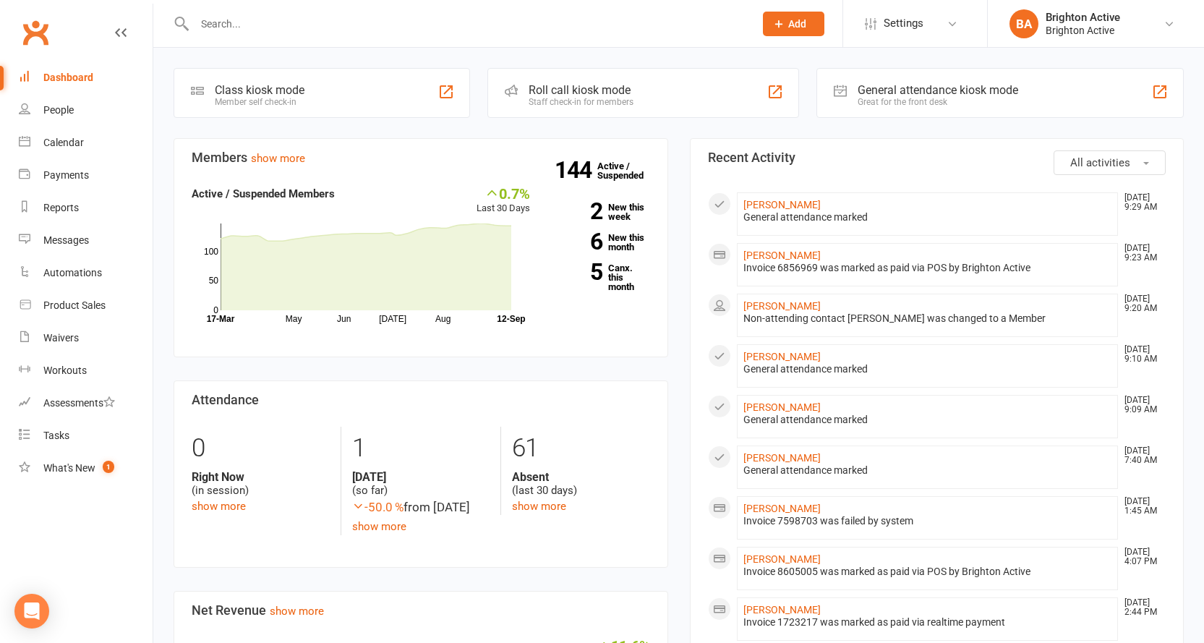
click at [239, 18] on input "text" at bounding box center [467, 24] width 554 height 20
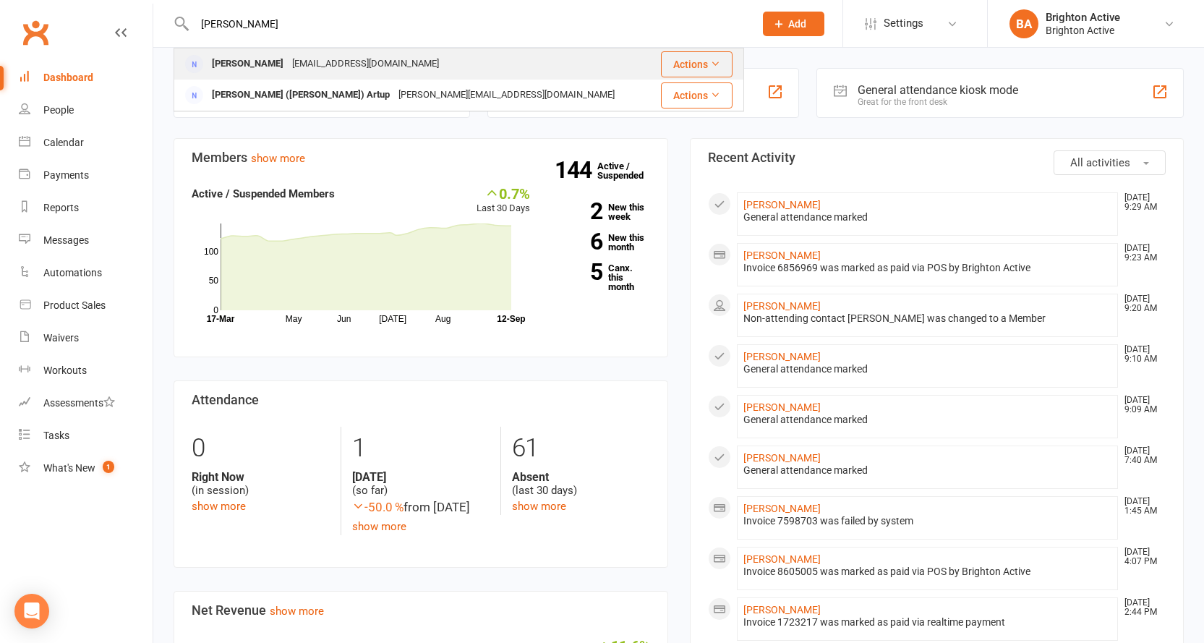
type input "[PERSON_NAME]"
click at [261, 54] on div "[PERSON_NAME]" at bounding box center [248, 64] width 80 height 21
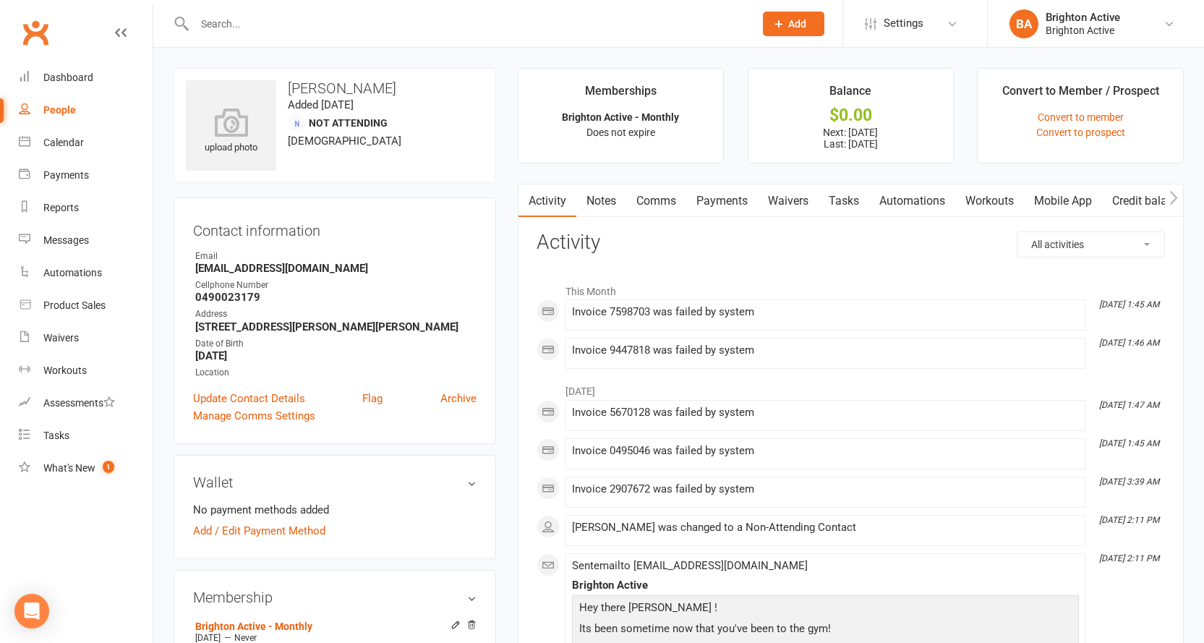
click at [737, 195] on link "Payments" at bounding box center [722, 200] width 72 height 33
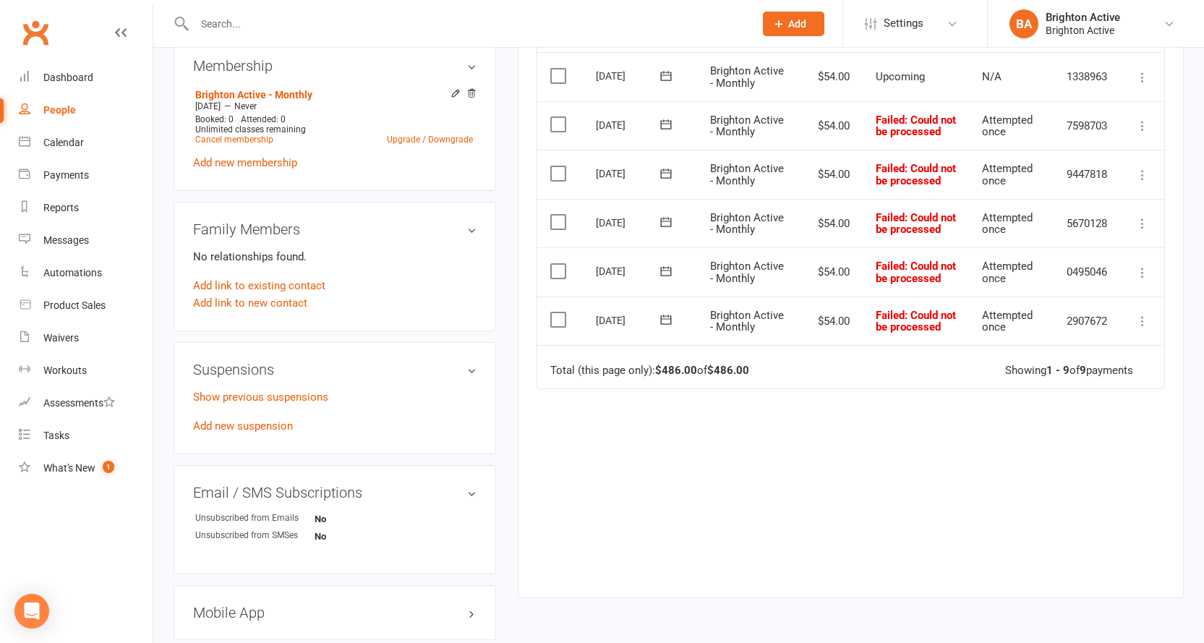
scroll to position [506, 0]
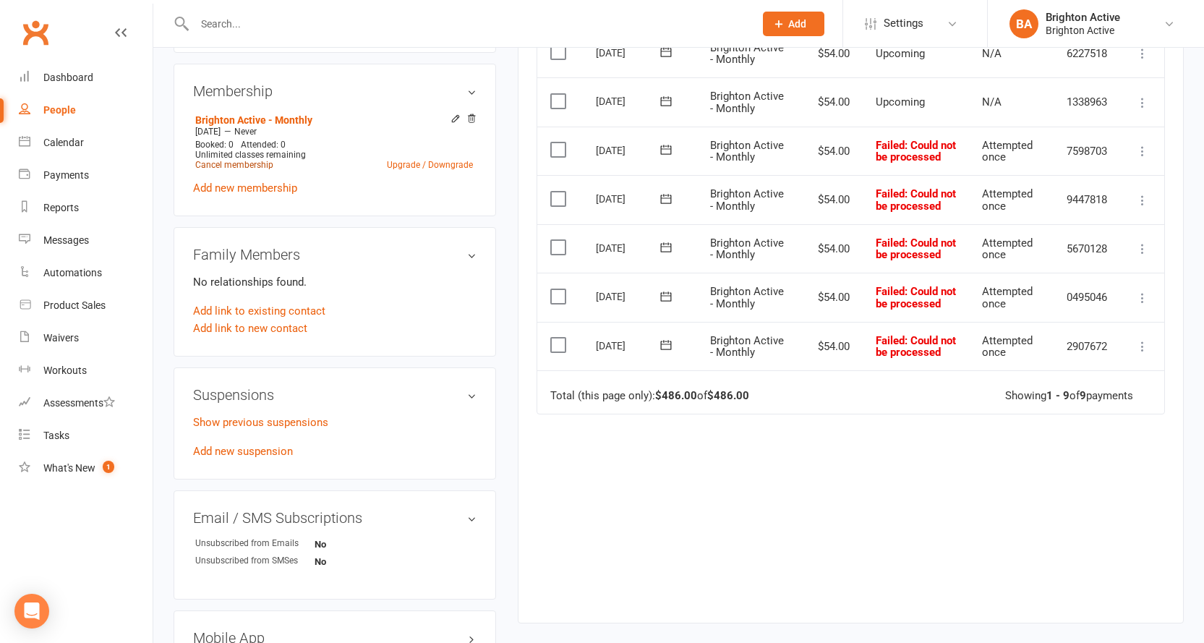
click at [223, 162] on link "Cancel membership" at bounding box center [234, 165] width 78 height 10
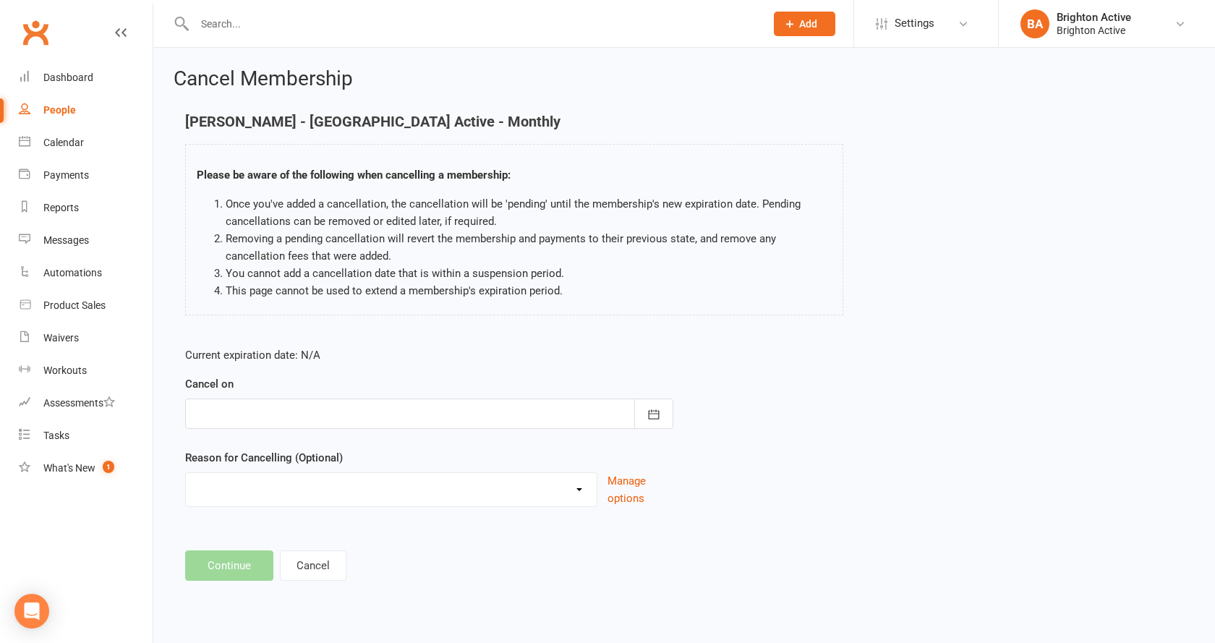
click at [231, 422] on div at bounding box center [429, 413] width 488 height 30
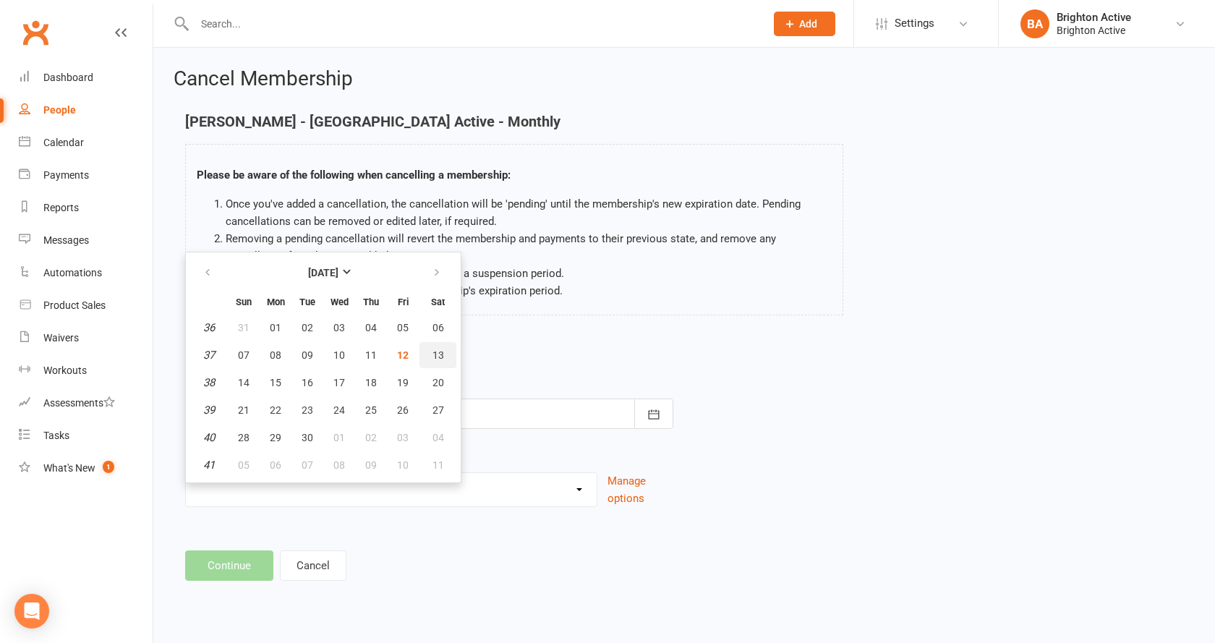
click at [432, 356] on span "13" at bounding box center [438, 355] width 12 height 12
type input "13 Sep 2025"
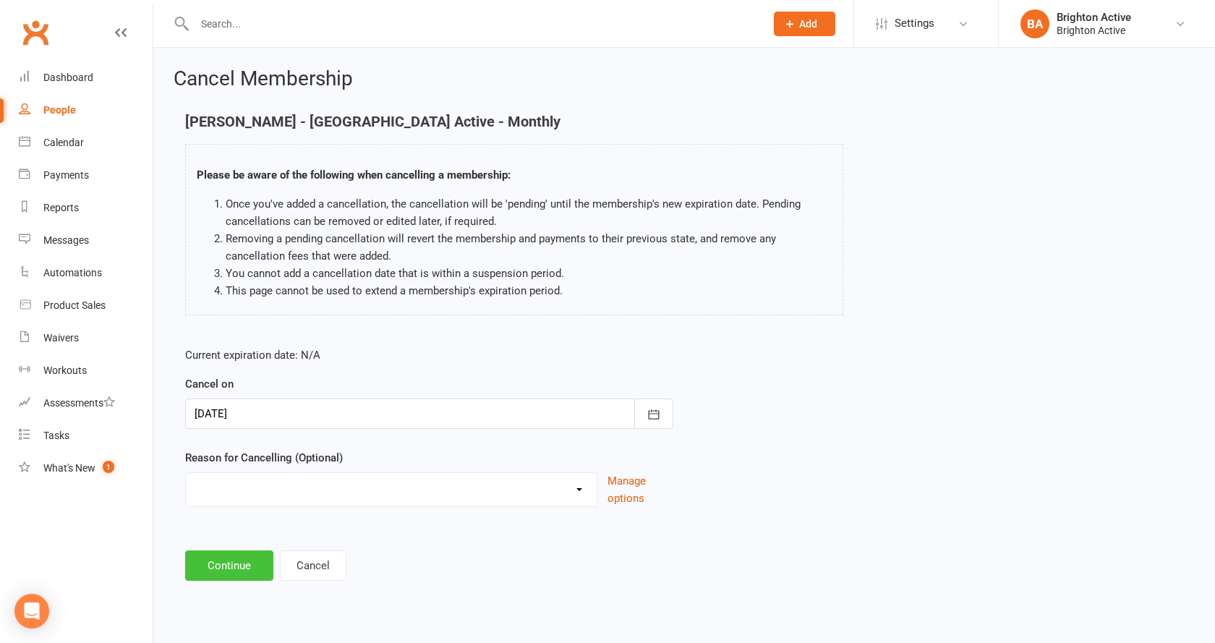
click at [225, 562] on button "Continue" at bounding box center [229, 565] width 88 height 30
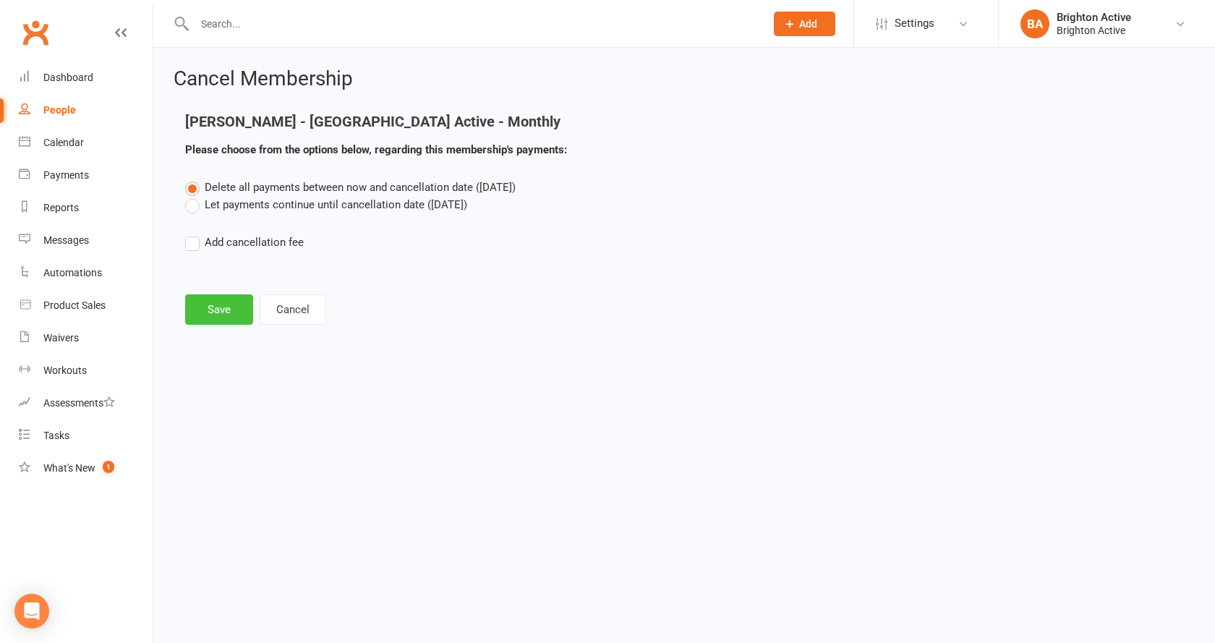
click at [218, 306] on button "Save" at bounding box center [219, 309] width 68 height 30
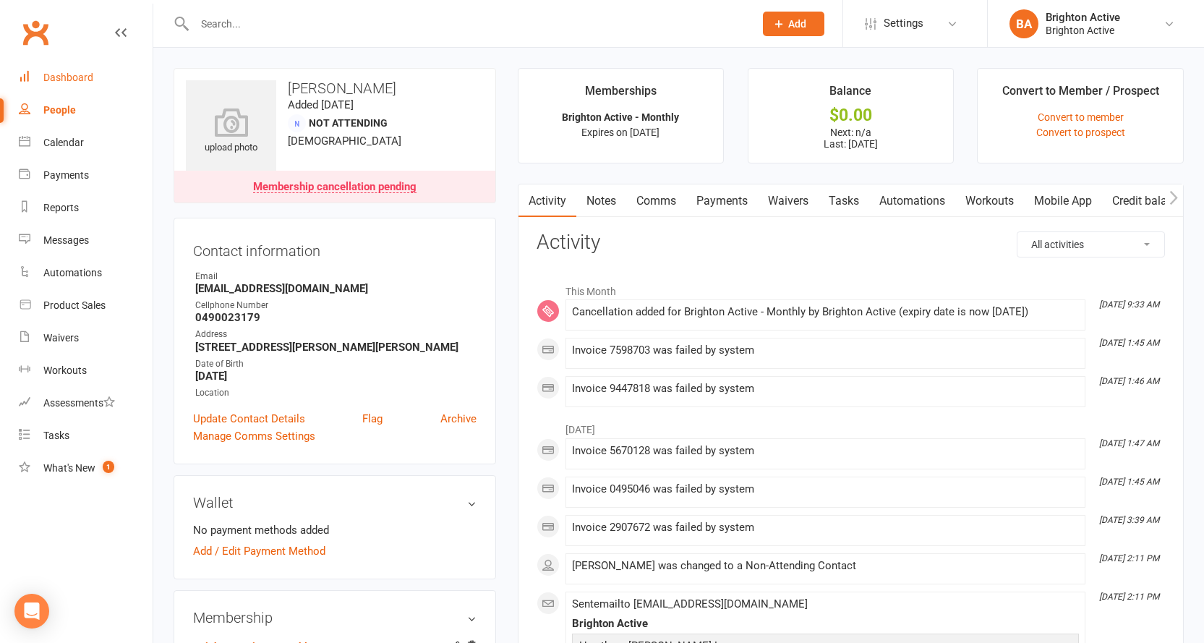
click at [59, 74] on div "Dashboard" at bounding box center [68, 78] width 50 height 12
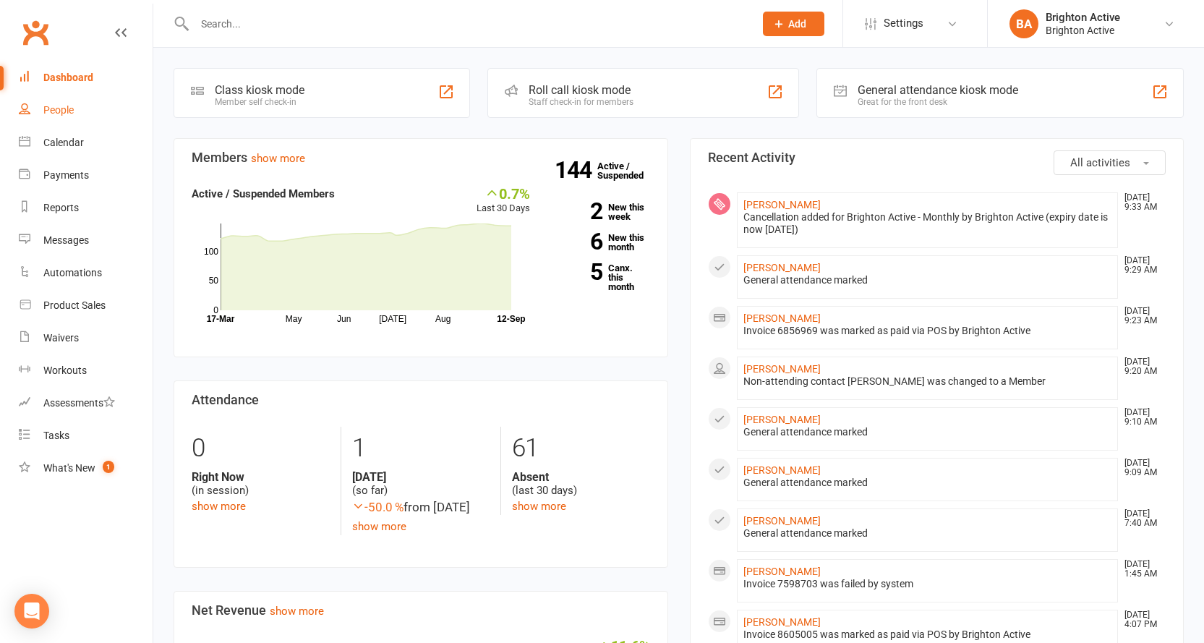
click at [61, 108] on div "People" at bounding box center [58, 110] width 30 height 12
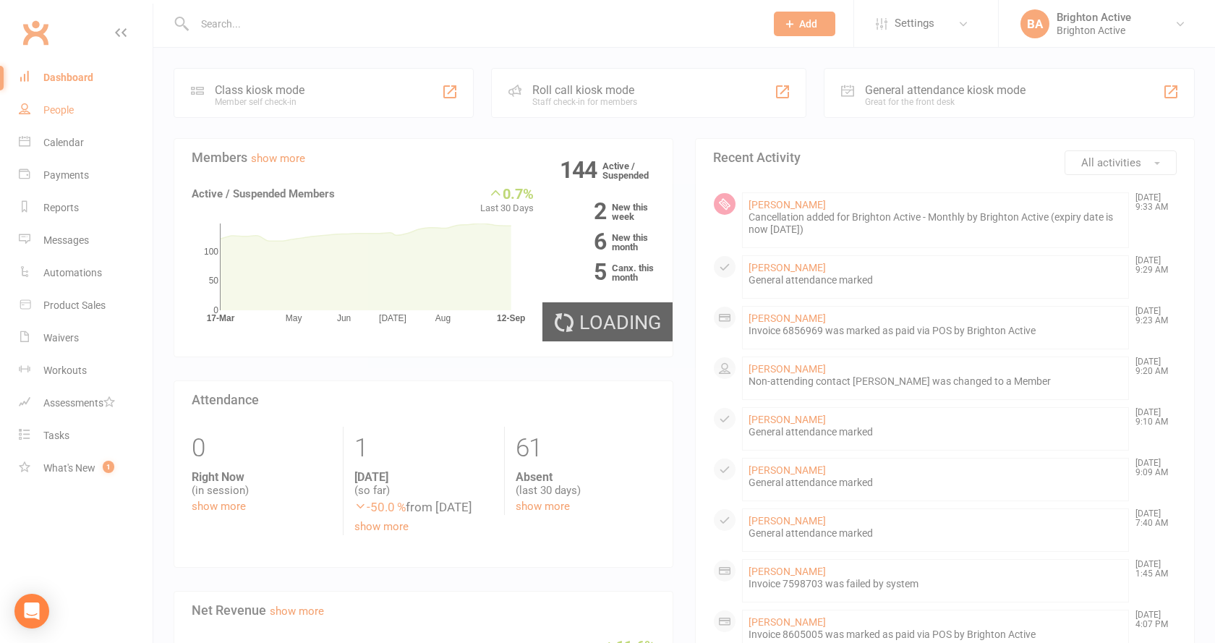
select select "100"
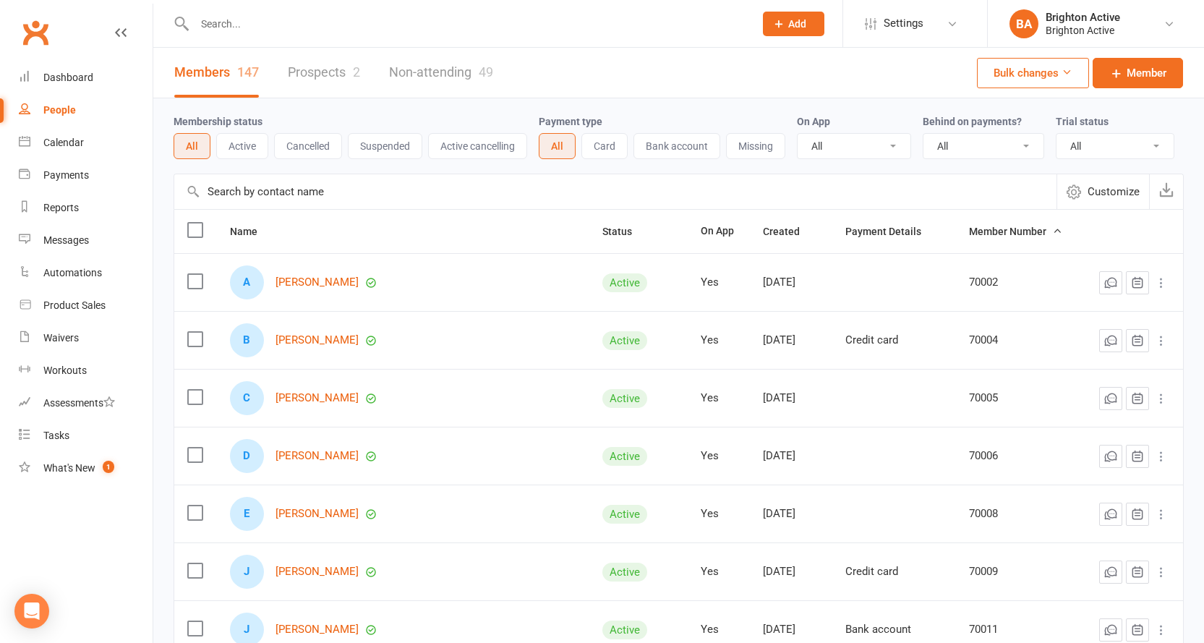
click at [1009, 137] on select "All No Yes" at bounding box center [983, 146] width 120 height 25
select select "true"
click at [925, 134] on select "All No Yes" at bounding box center [983, 146] width 120 height 25
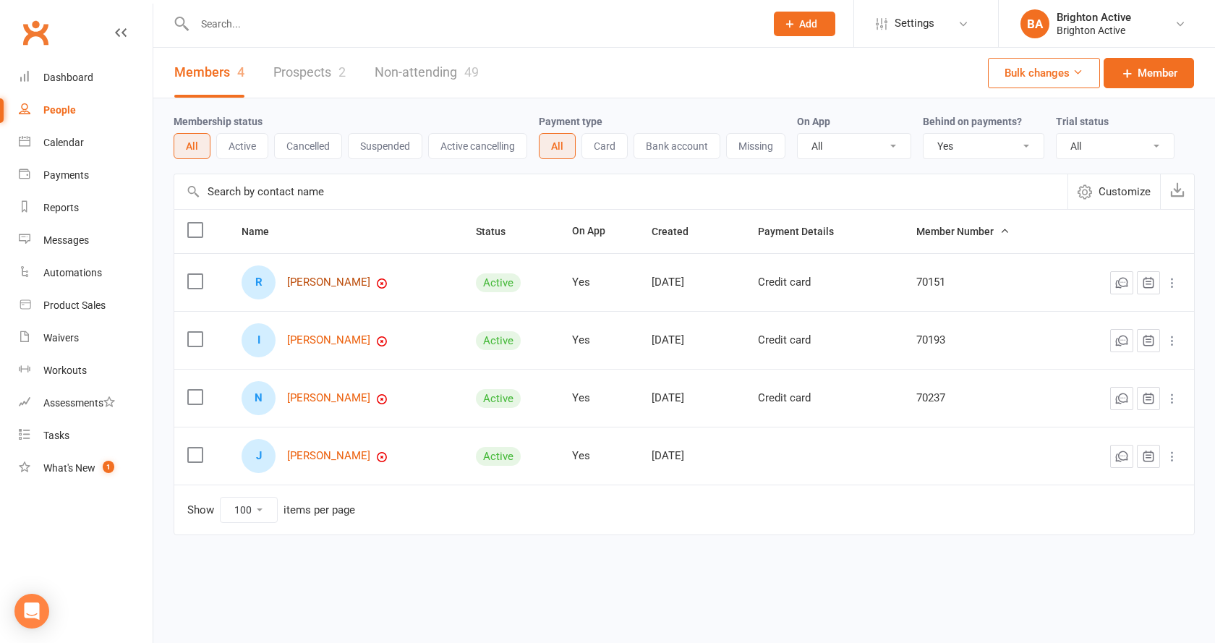
click at [323, 279] on link "Ryan Henderson" at bounding box center [328, 282] width 83 height 12
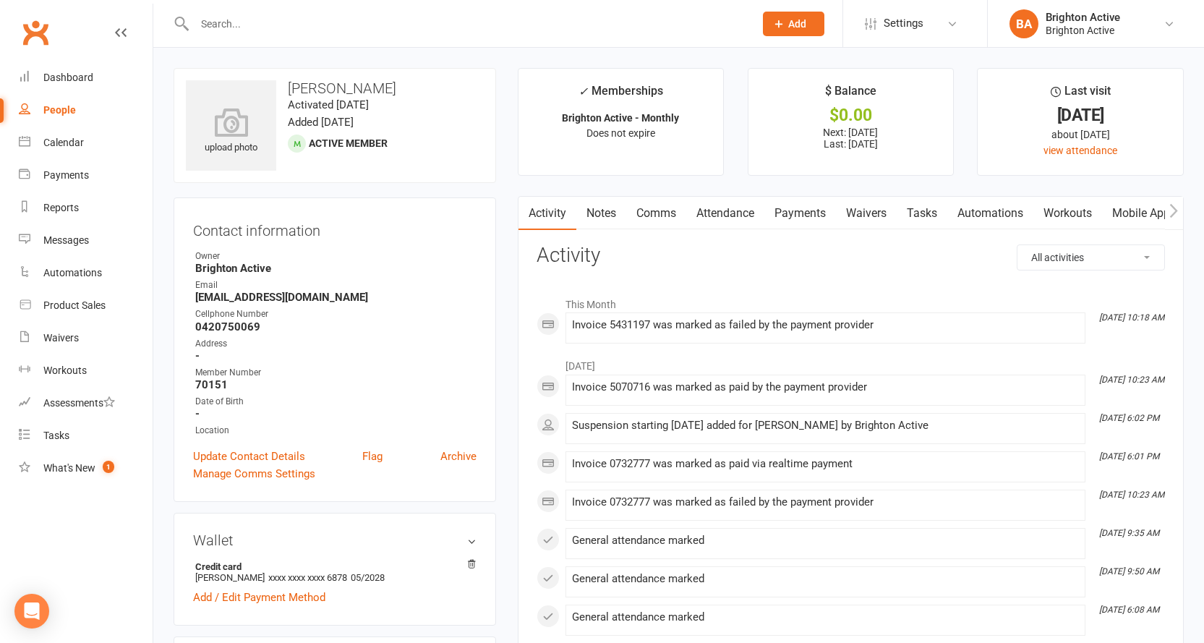
click at [803, 215] on link "Payments" at bounding box center [800, 213] width 72 height 33
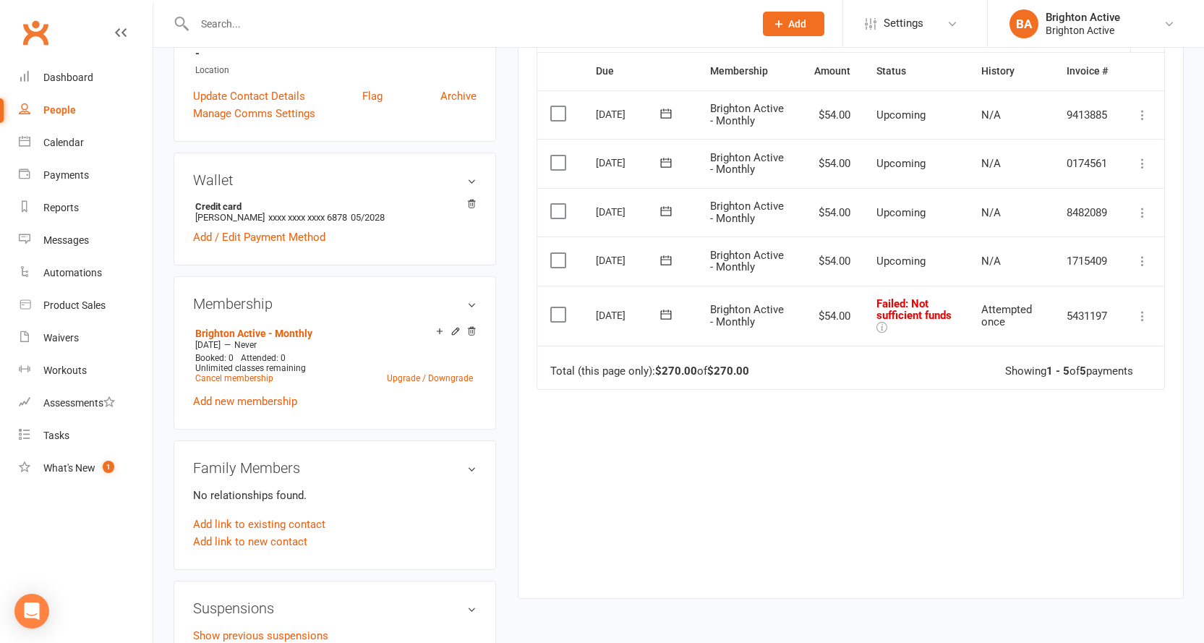
scroll to position [362, 0]
click at [1137, 315] on icon at bounding box center [1142, 314] width 14 height 14
click at [964, 473] on div "Due Contact Membership Amount Status History Invoice # Select this 09 Oct 2025 …" at bounding box center [851, 313] width 628 height 524
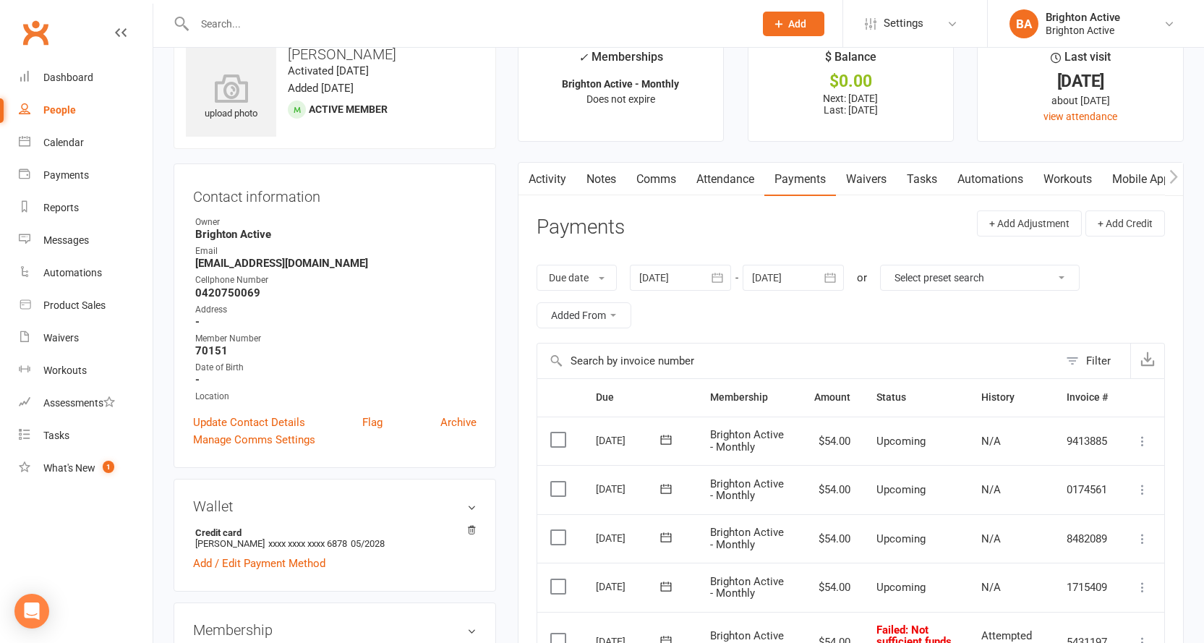
scroll to position [0, 0]
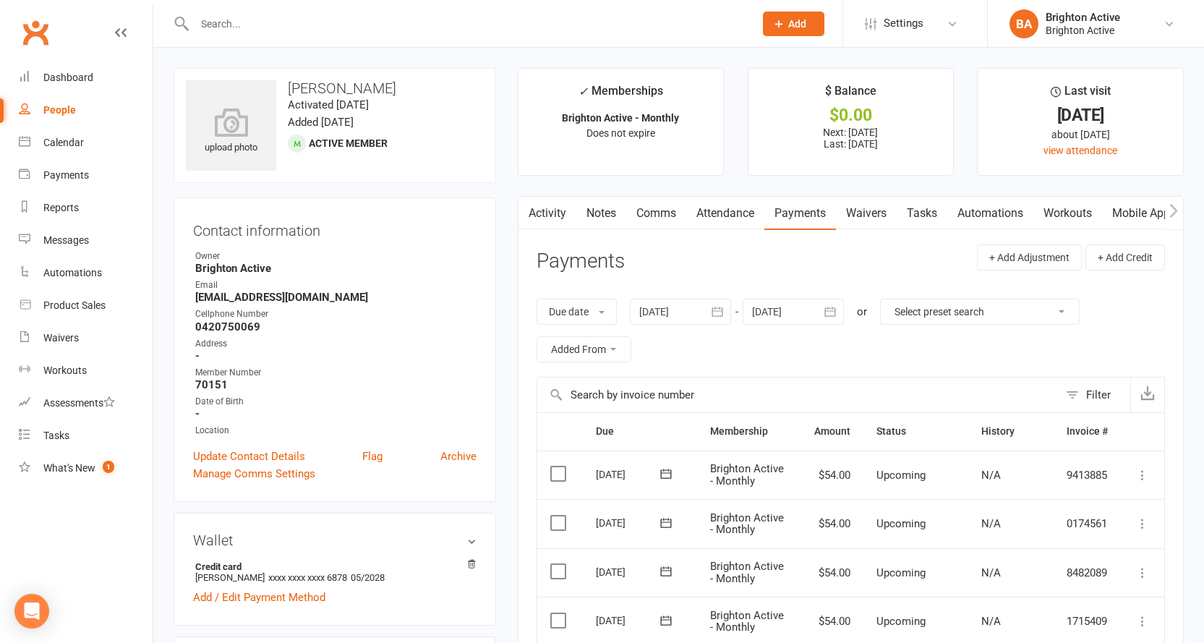
click at [649, 209] on link "Comms" at bounding box center [656, 213] width 60 height 33
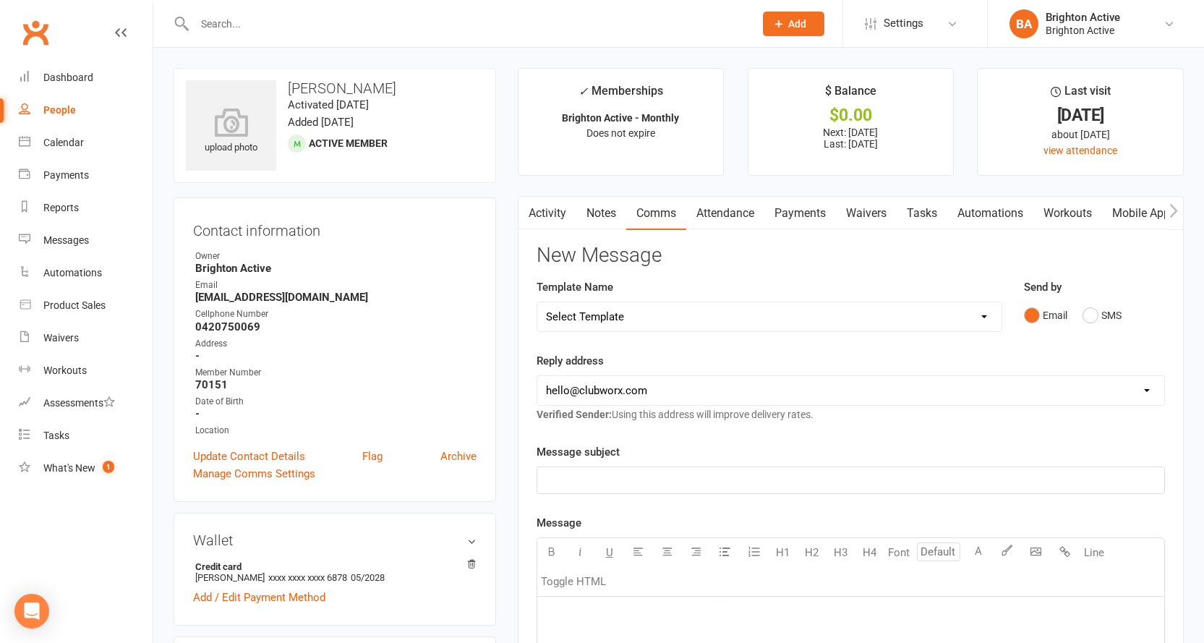
click at [622, 321] on select "Select Template [SMS] [Default template - review before using] Appointment remi…" at bounding box center [769, 316] width 464 height 29
select select "1"
click at [537, 302] on select "Select Template [SMS] [Default template - review before using] Appointment remi…" at bounding box center [769, 316] width 464 height 29
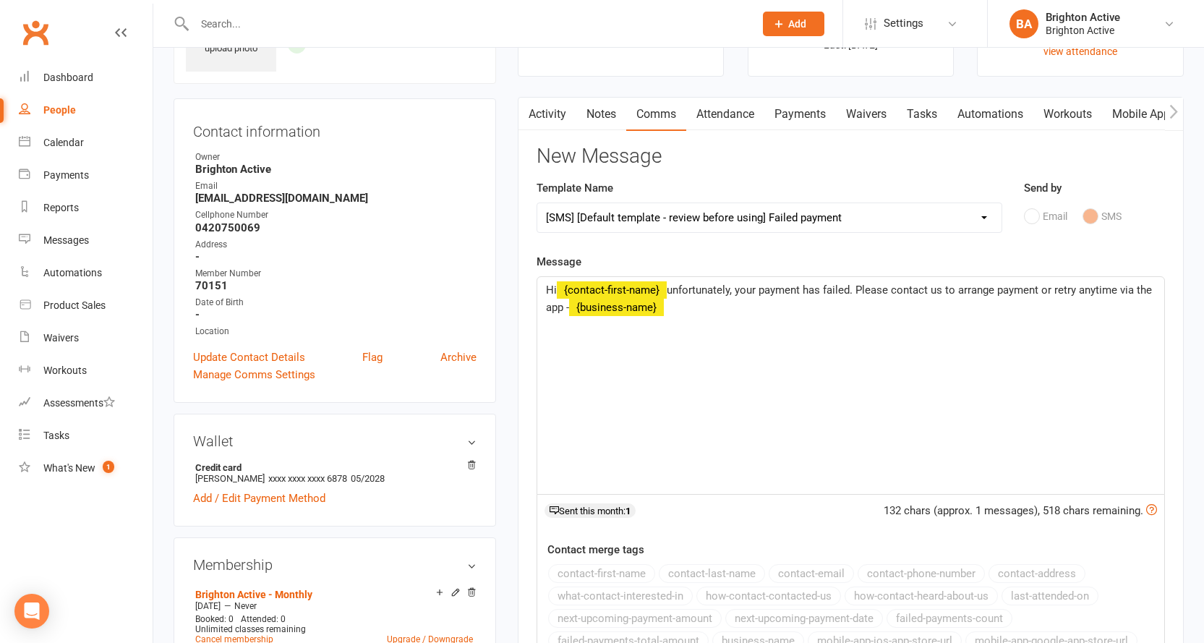
scroll to position [217, 0]
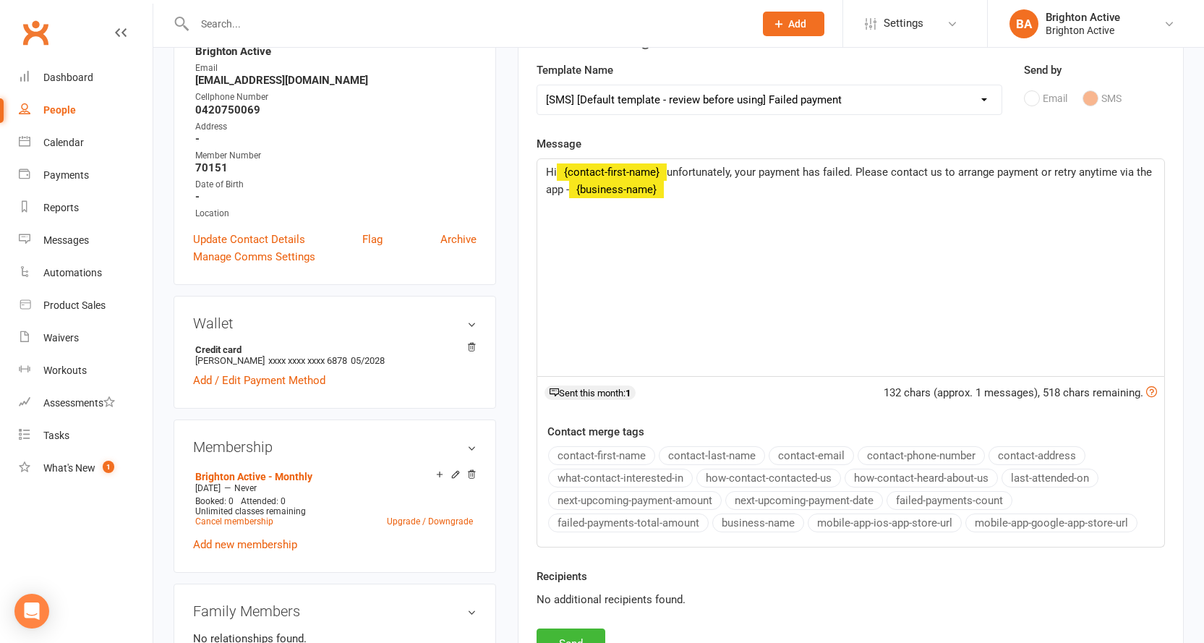
click at [668, 165] on p "Hi ﻿ {contact-first-name} unfortunately, your payment has failed. Please contac…" at bounding box center [851, 180] width 610 height 35
drag, startPoint x: 668, startPoint y: 165, endPoint x: 594, endPoint y: 172, distance: 74.1
click at [594, 172] on p "Hi ﻿ {contact-first-name} unfortunately, your payment has failed. Please contac…" at bounding box center [851, 180] width 610 height 35
click at [595, 172] on span "﻿ {contact-first-name}" at bounding box center [612, 172] width 110 height 13
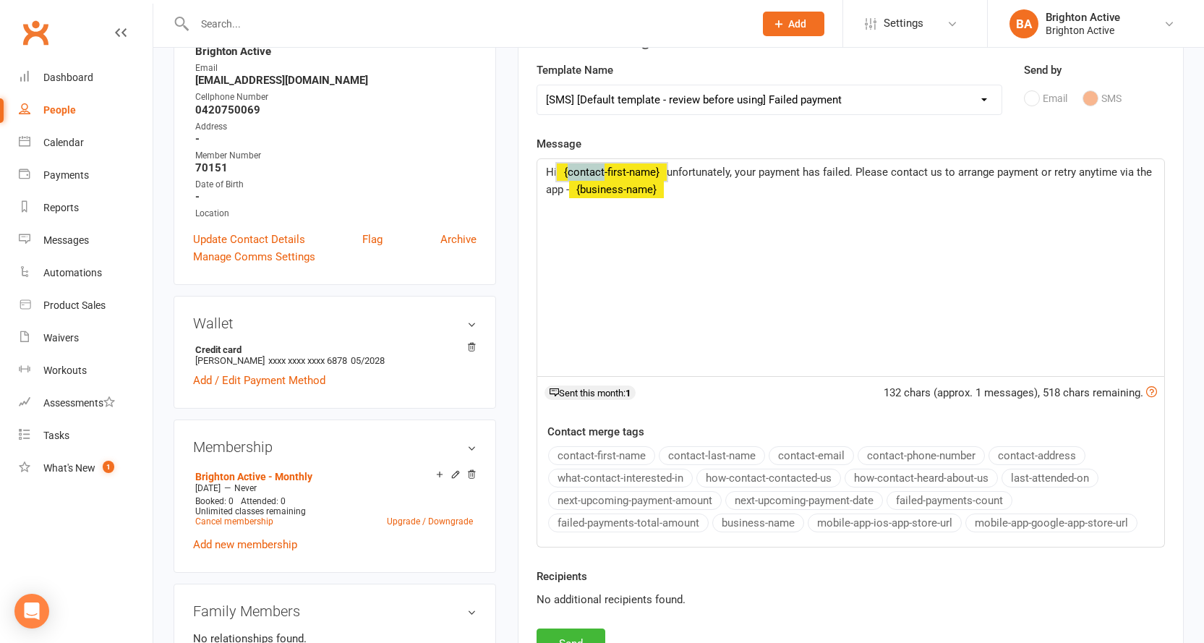
click at [595, 172] on span "﻿ {contact-first-name}" at bounding box center [612, 172] width 110 height 13
click at [667, 169] on span "﻿ {contact-first-name}" at bounding box center [612, 172] width 110 height 13
click at [665, 168] on span "﻿ {contact-first-name}" at bounding box center [612, 172] width 110 height 13
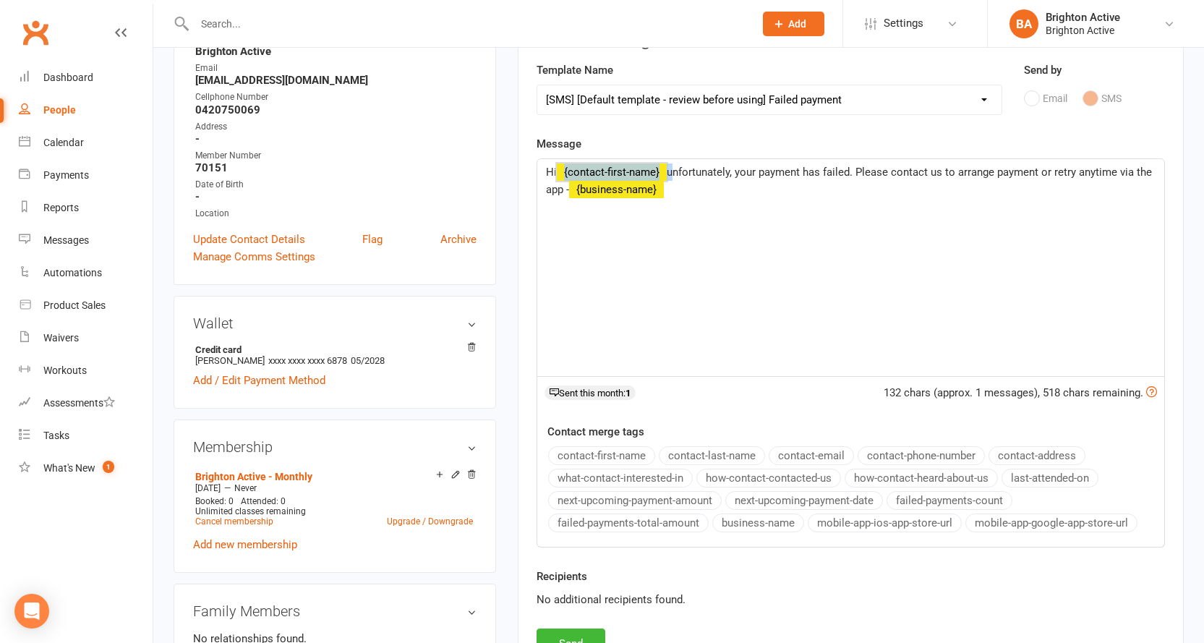
drag, startPoint x: 671, startPoint y: 163, endPoint x: 576, endPoint y: 166, distance: 95.5
click at [593, 166] on p "Hi ﻿ {contact-first-name} unfortunately, your payment has failed. Please contac…" at bounding box center [851, 180] width 610 height 35
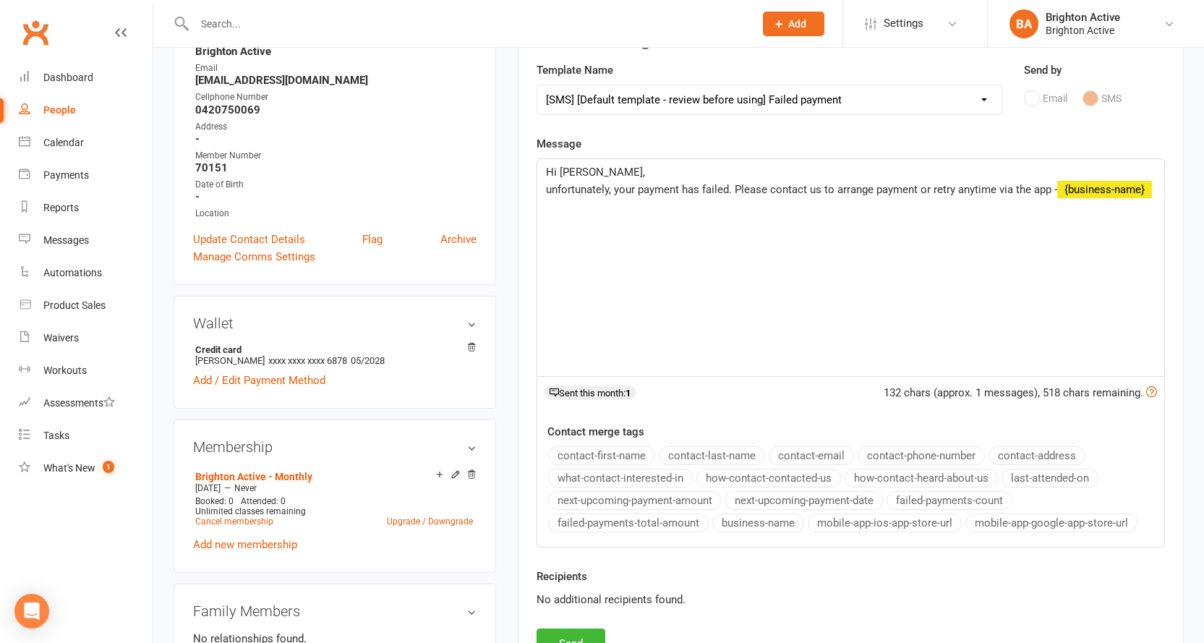
click at [551, 195] on span "unfortunately, your payment has failed. Please contact us to arrange payment or…" at bounding box center [801, 189] width 511 height 13
drag, startPoint x: 1051, startPoint y: 191, endPoint x: 1162, endPoint y: 194, distance: 110.7
click at [1162, 194] on div "Hi Ryan, Unfortunately, your payment has failed. Please contact us to arrange p…" at bounding box center [850, 267] width 627 height 217
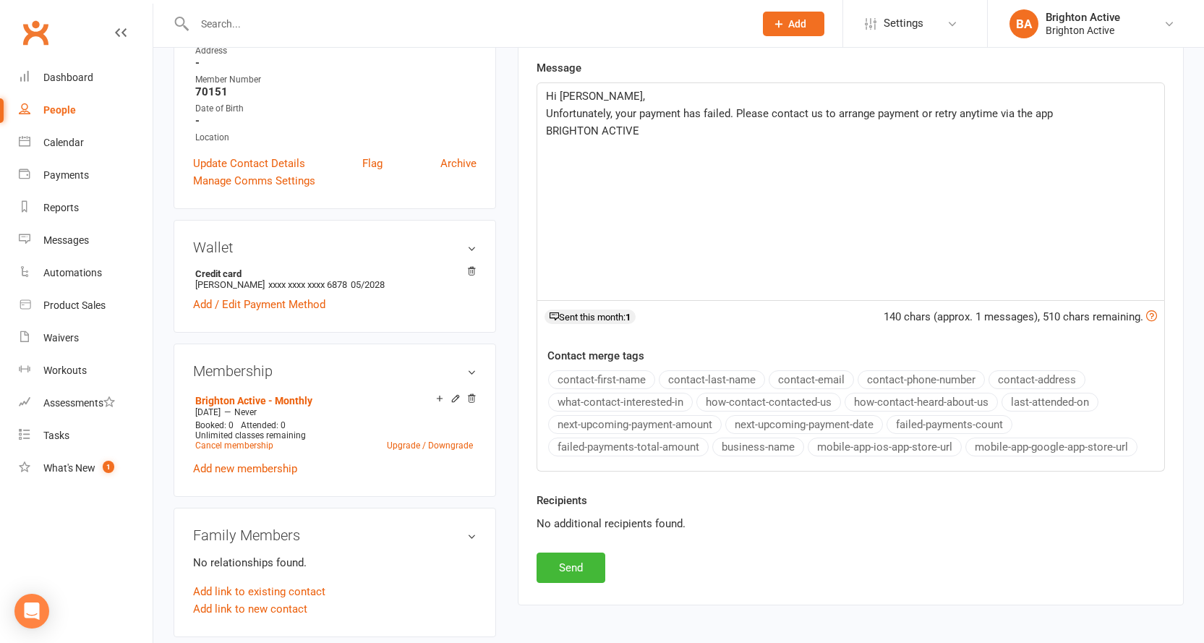
scroll to position [434, 0]
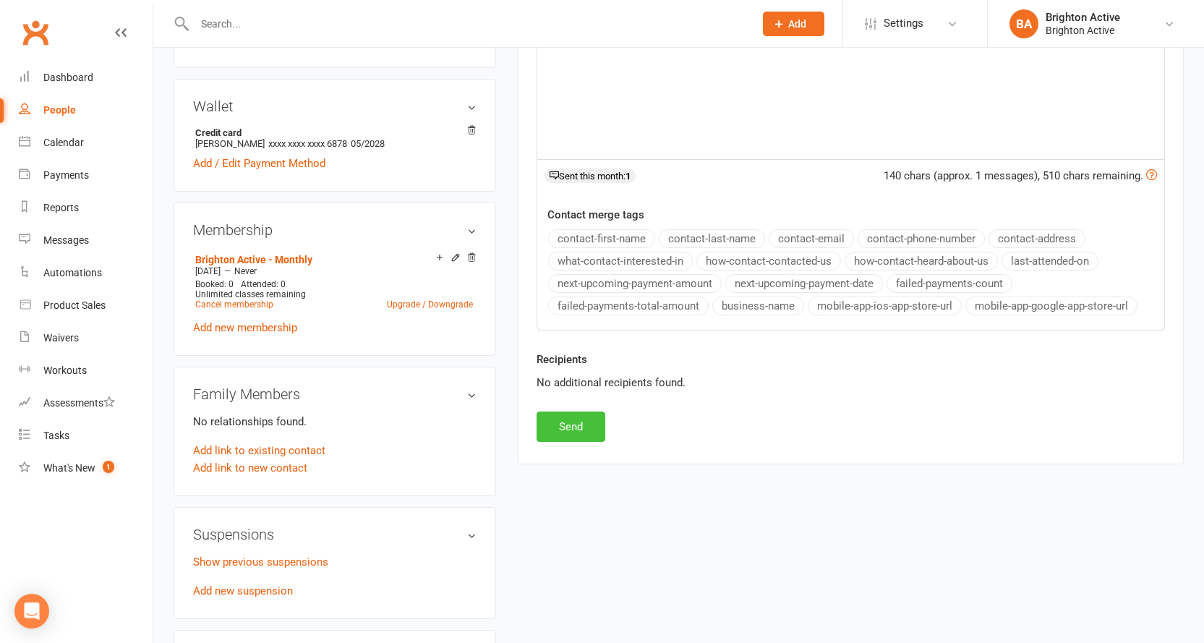
click at [560, 429] on button "Send" at bounding box center [571, 426] width 69 height 30
select select
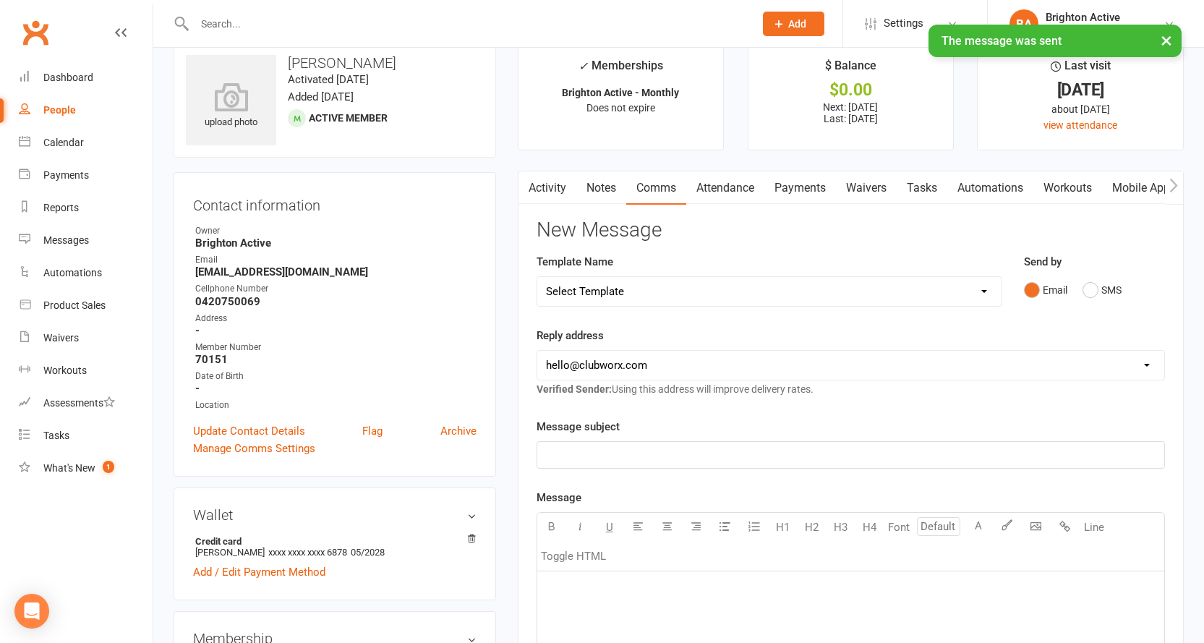
scroll to position [0, 0]
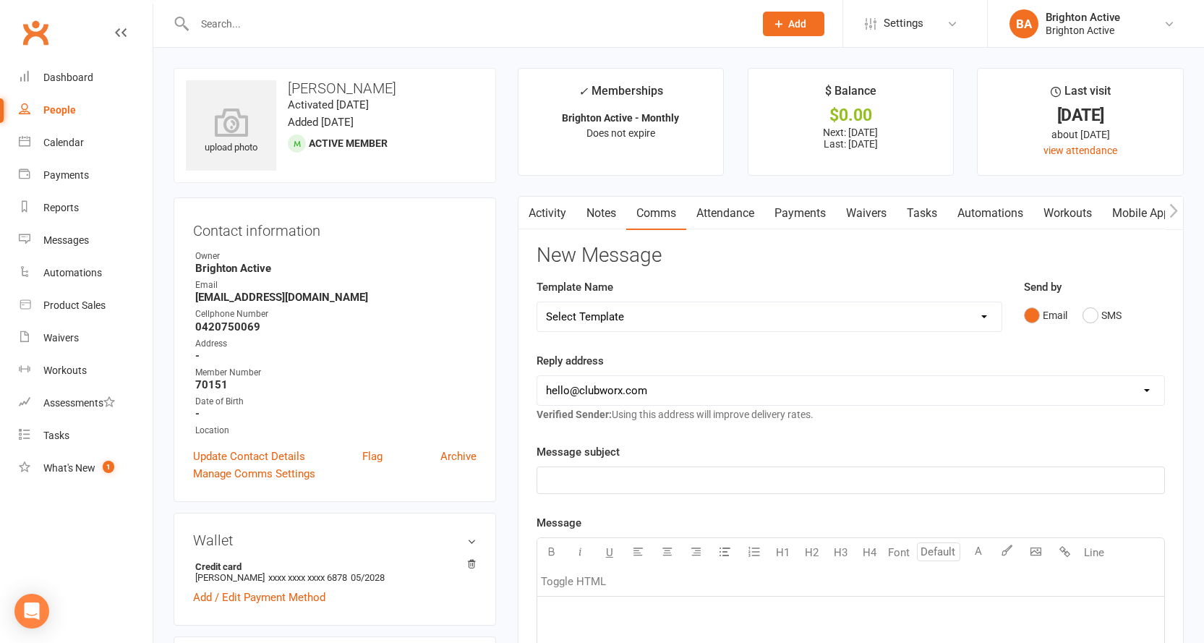
click at [59, 106] on div "People" at bounding box center [59, 110] width 33 height 12
select select "true"
select select "100"
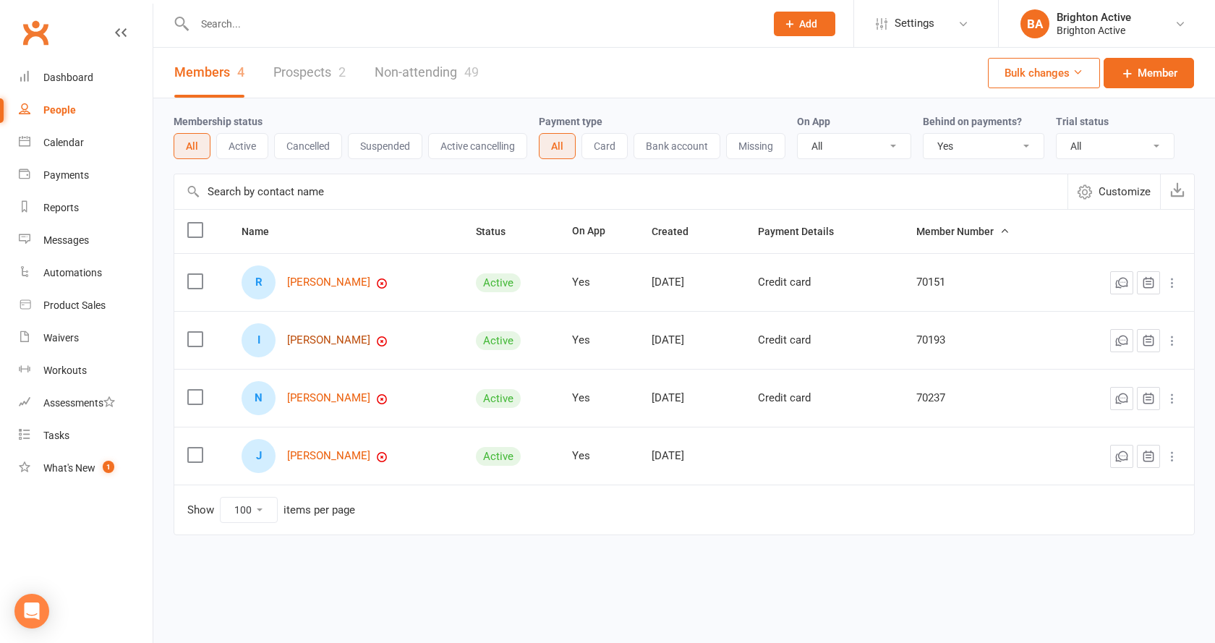
click at [317, 342] on link "Ibrahim Barakat" at bounding box center [328, 340] width 83 height 12
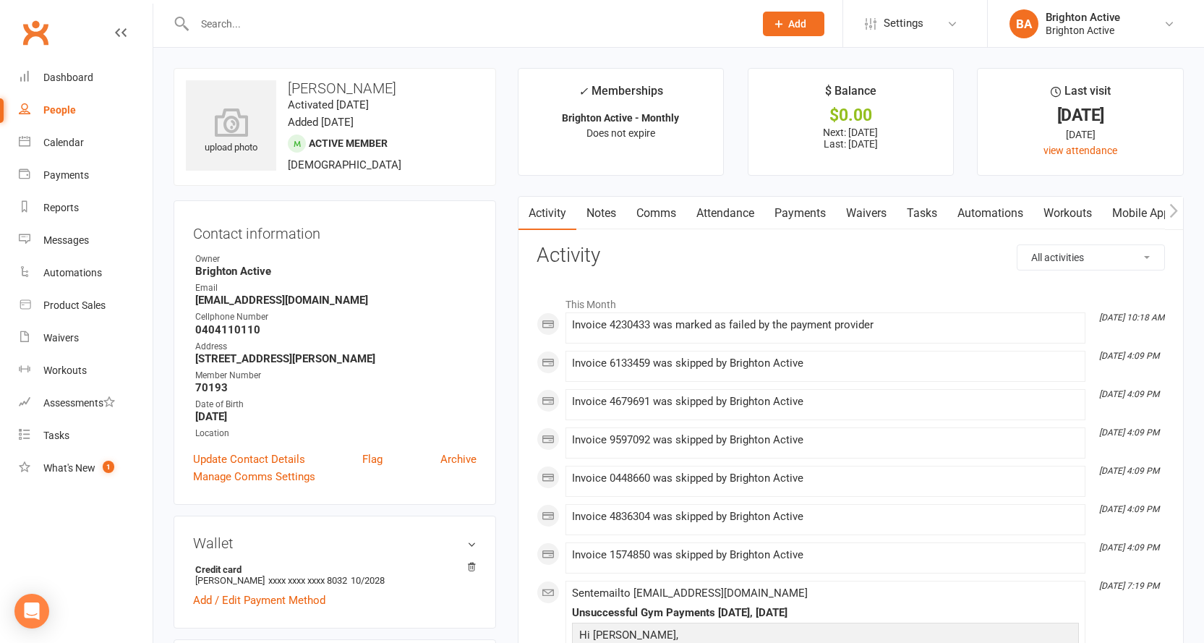
click at [788, 219] on link "Payments" at bounding box center [800, 213] width 72 height 33
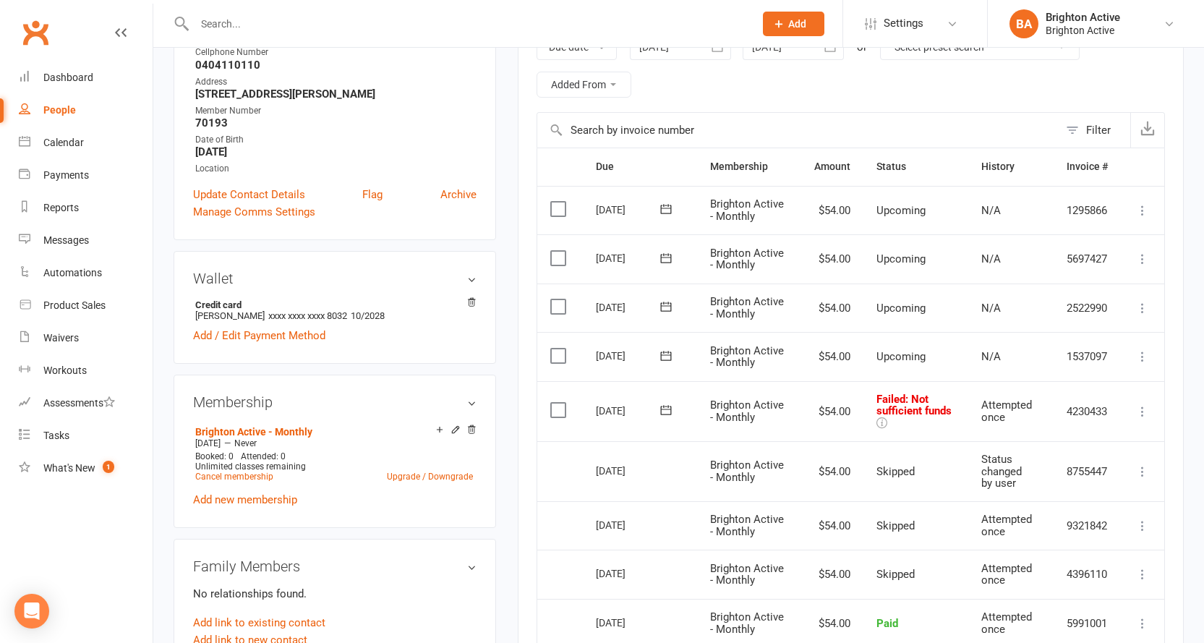
scroll to position [362, 0]
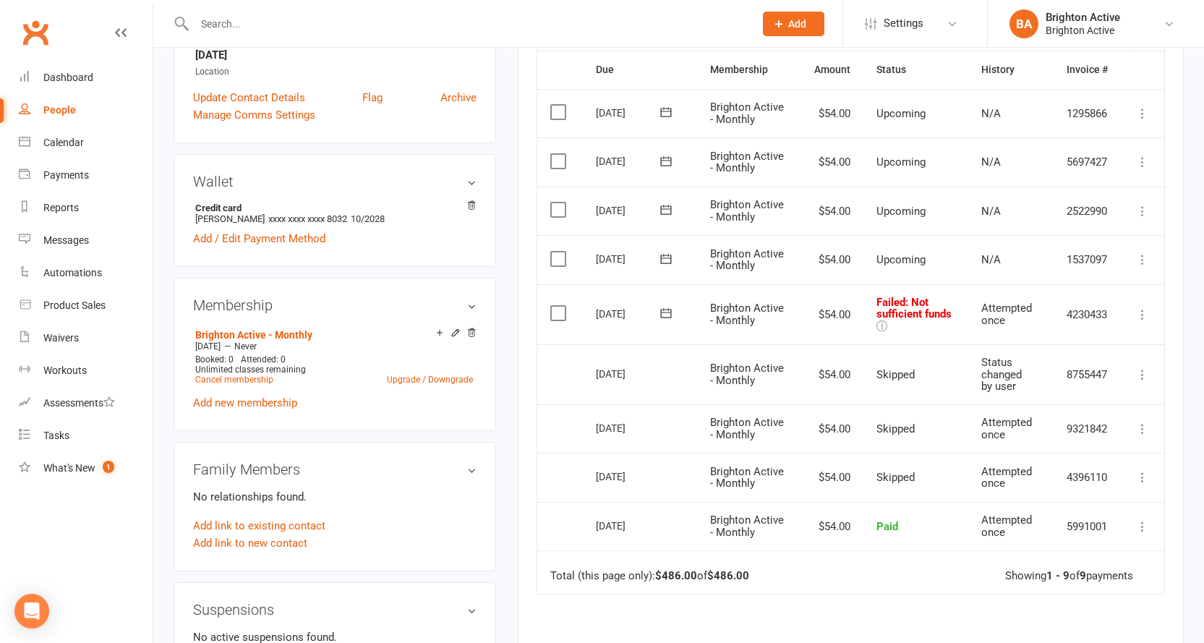
click at [1140, 380] on icon at bounding box center [1142, 374] width 14 height 14
click at [732, 345] on td "Brighton Active - Monthly" at bounding box center [749, 374] width 104 height 60
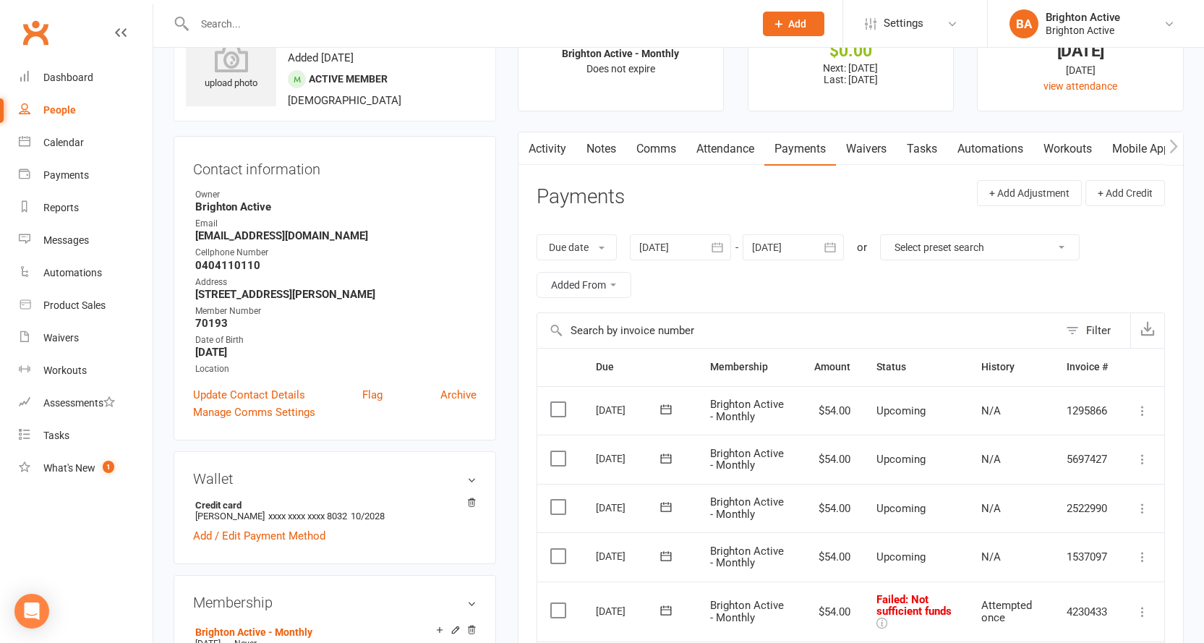
scroll to position [0, 0]
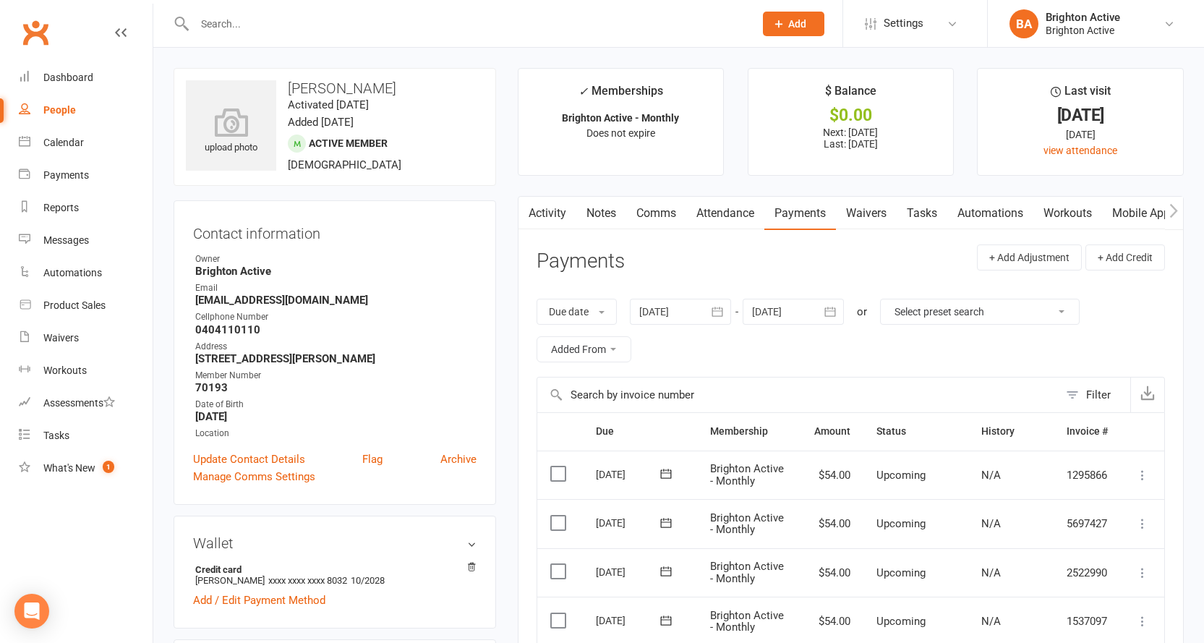
click at [598, 210] on link "Notes" at bounding box center [601, 213] width 50 height 33
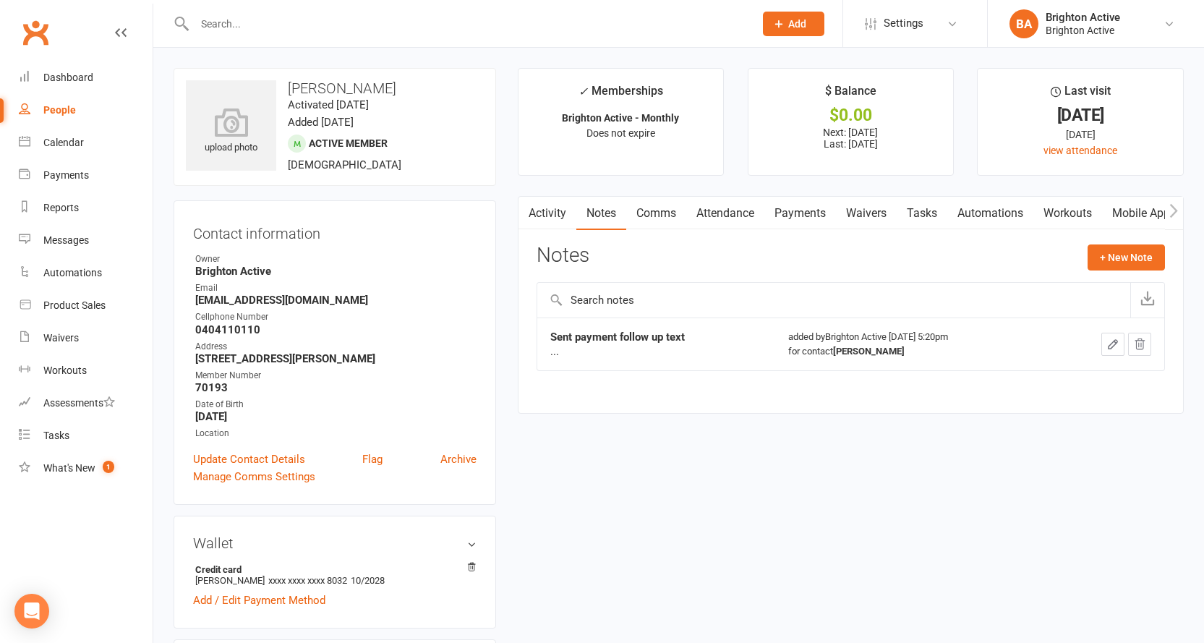
click at [636, 338] on strong "Sent payment follow up text" at bounding box center [617, 336] width 134 height 13
click at [837, 337] on div "added by Brighton Active Apr 10, 2025 5:20pm for contact Ibrahim Barakat" at bounding box center [913, 344] width 250 height 29
click at [803, 218] on link "Payments" at bounding box center [800, 213] width 72 height 33
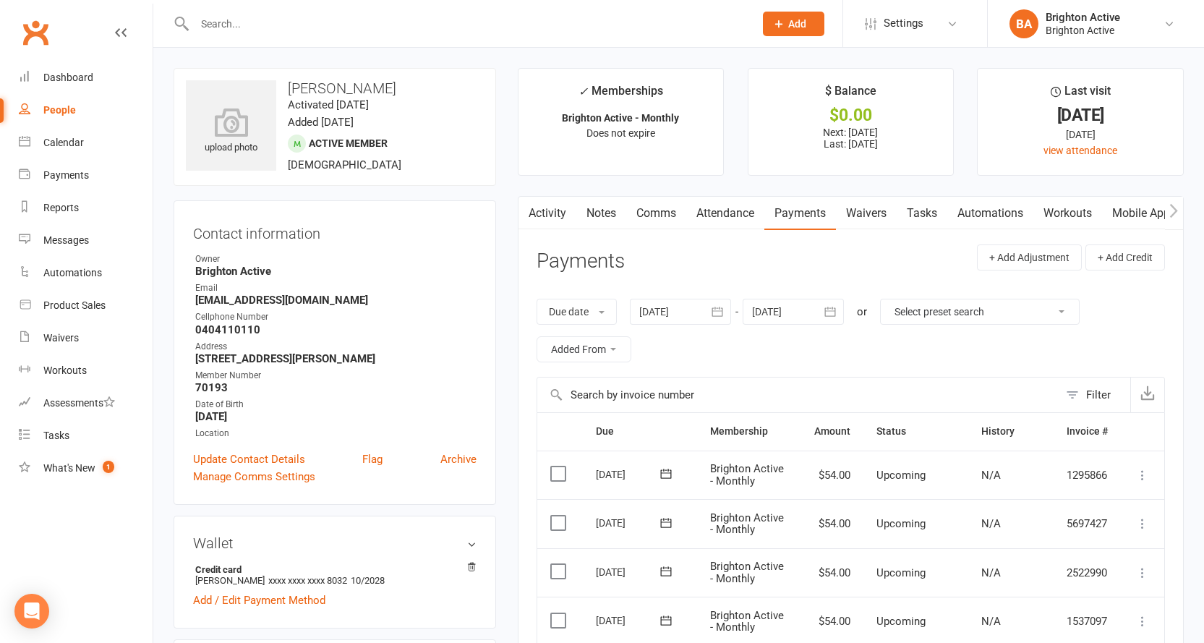
click at [673, 214] on link "Comms" at bounding box center [656, 213] width 60 height 33
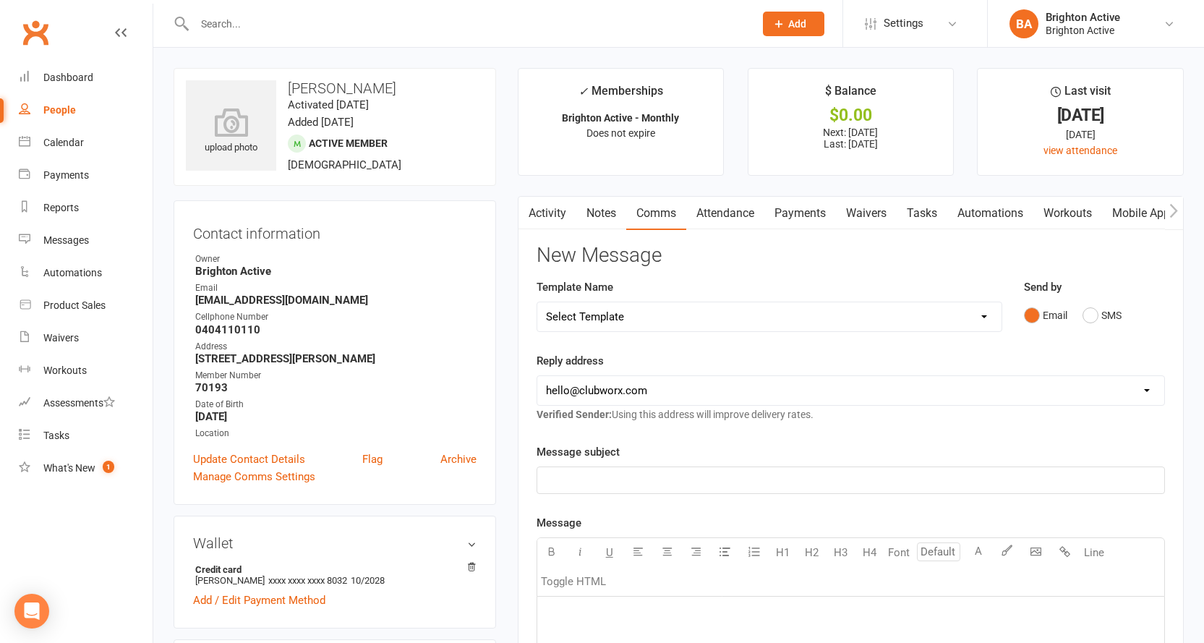
click at [696, 320] on select "Select Template [SMS] [Default template - review before using] Appointment remi…" at bounding box center [769, 316] width 464 height 29
select select "1"
click at [537, 302] on select "Select Template [SMS] [Default template - review before using] Appointment remi…" at bounding box center [769, 316] width 464 height 29
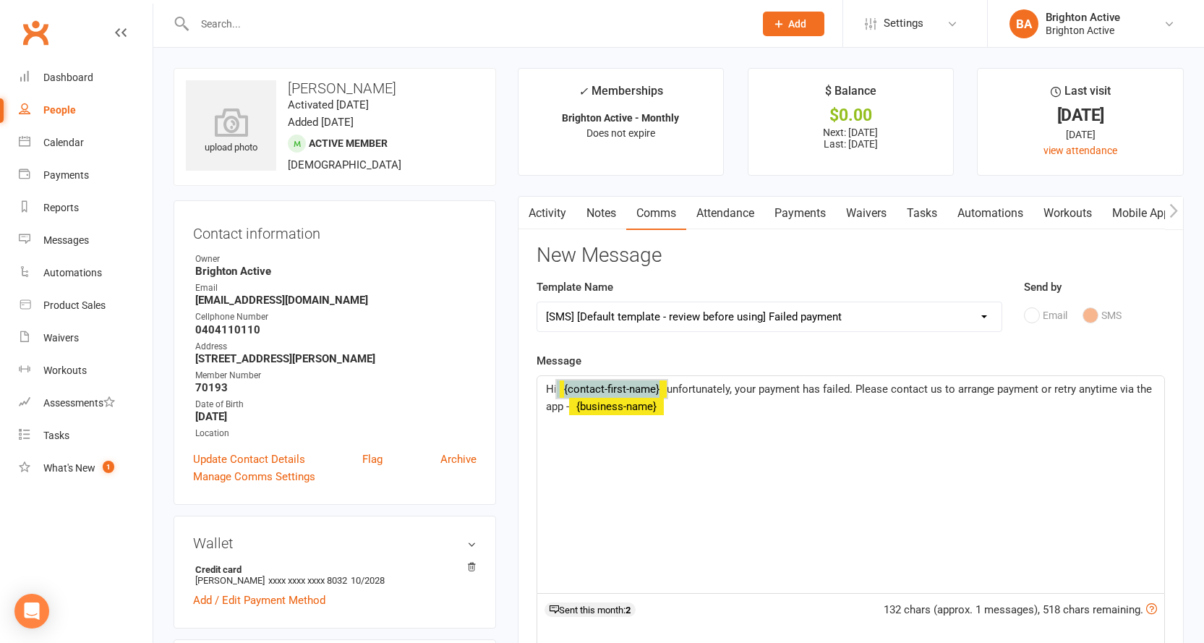
drag, startPoint x: 557, startPoint y: 392, endPoint x: 670, endPoint y: 390, distance: 113.5
click at [670, 390] on p "Hi ﻿ {contact-first-name} unfortunately, your payment has failed. Please contac…" at bounding box center [851, 397] width 610 height 35
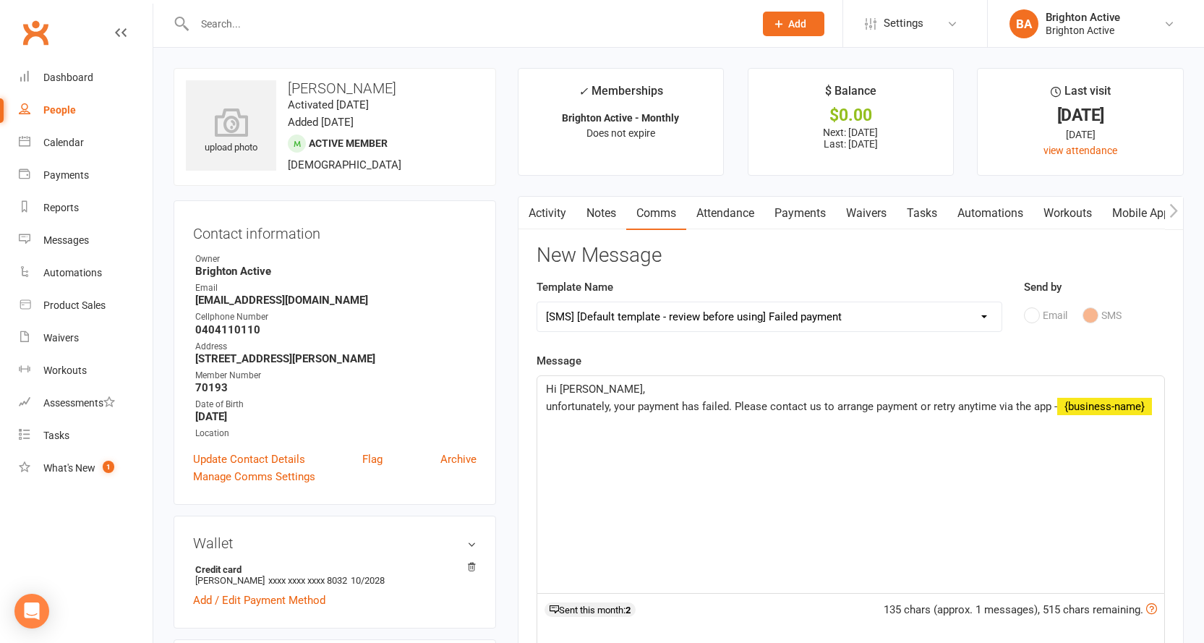
click at [557, 406] on span "unfortunately, your payment has failed. Please contact us to arrange payment or…" at bounding box center [801, 406] width 511 height 13
drag, startPoint x: 665, startPoint y: 436, endPoint x: 554, endPoint y: 420, distance: 111.8
click at [554, 420] on div "Hi Ibrahim, Unfortunately, your payment has failed. Please contact us to arrang…" at bounding box center [850, 484] width 627 height 217
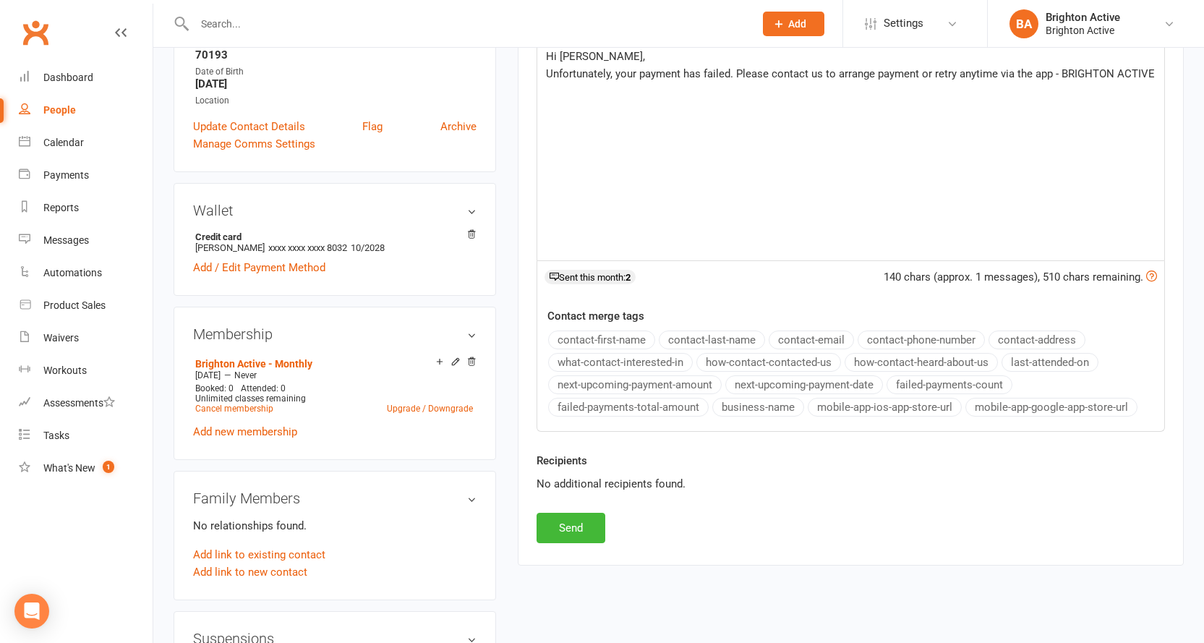
scroll to position [362, 0]
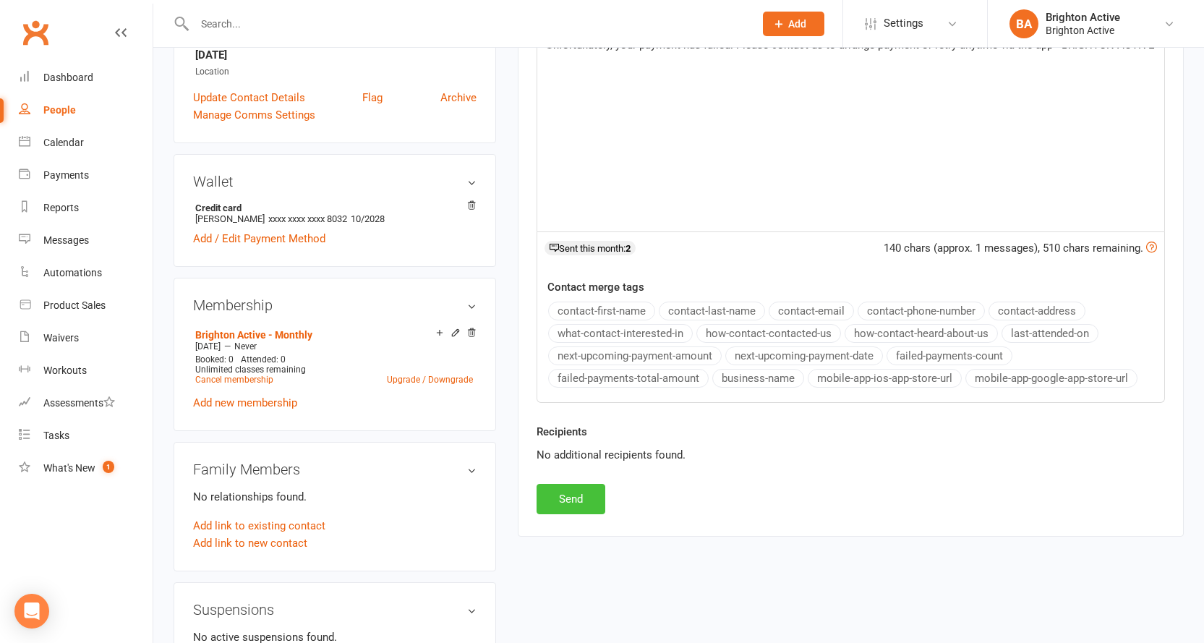
click at [571, 499] on button "Send" at bounding box center [571, 499] width 69 height 30
select select
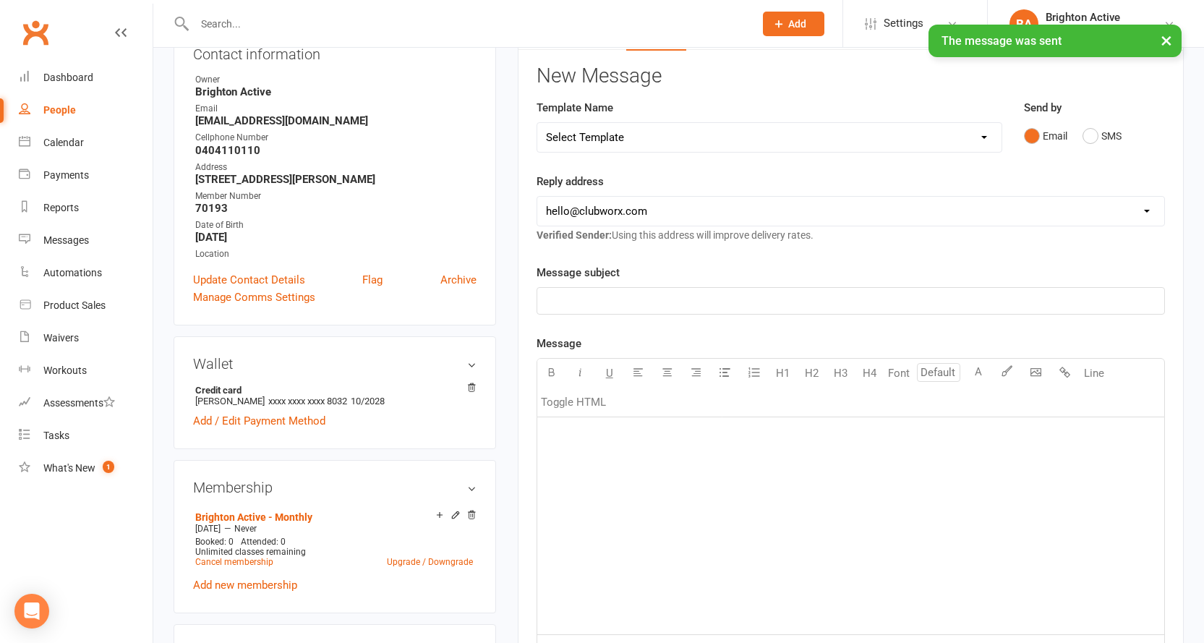
scroll to position [0, 0]
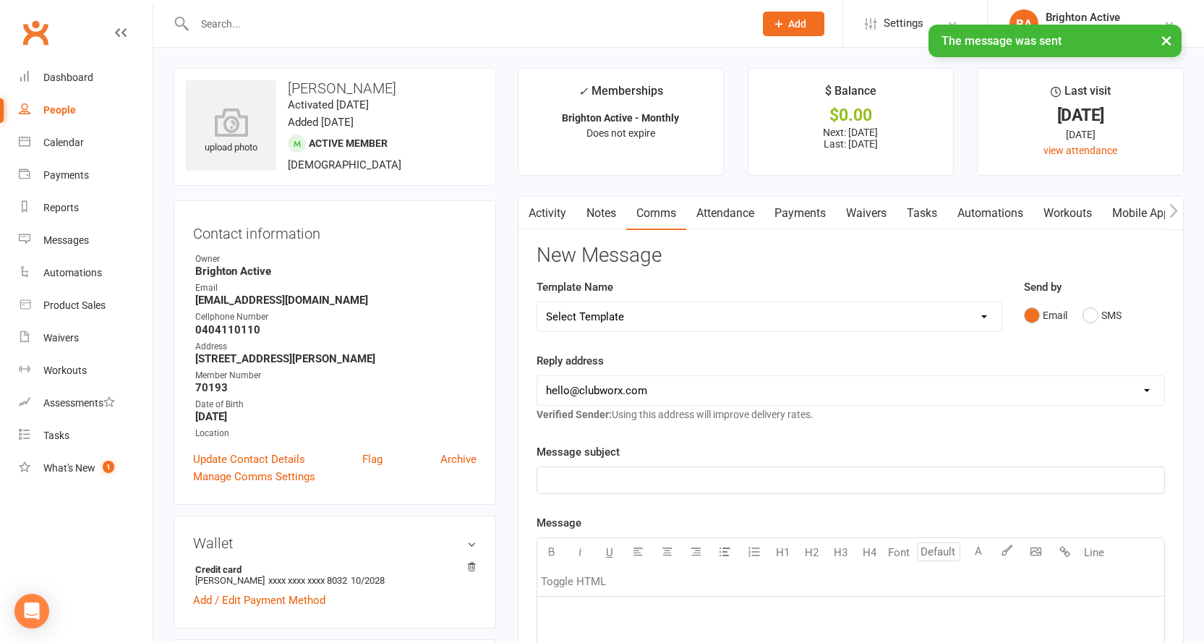
click at [600, 213] on link "Notes" at bounding box center [601, 213] width 50 height 33
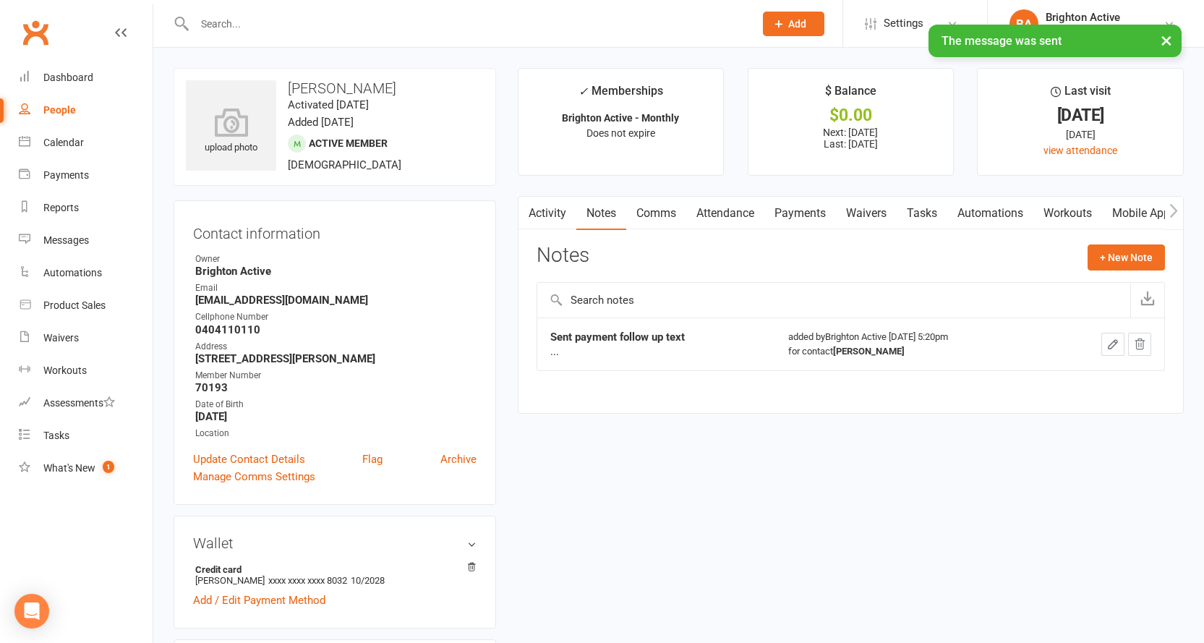
click at [669, 208] on link "Comms" at bounding box center [656, 213] width 60 height 33
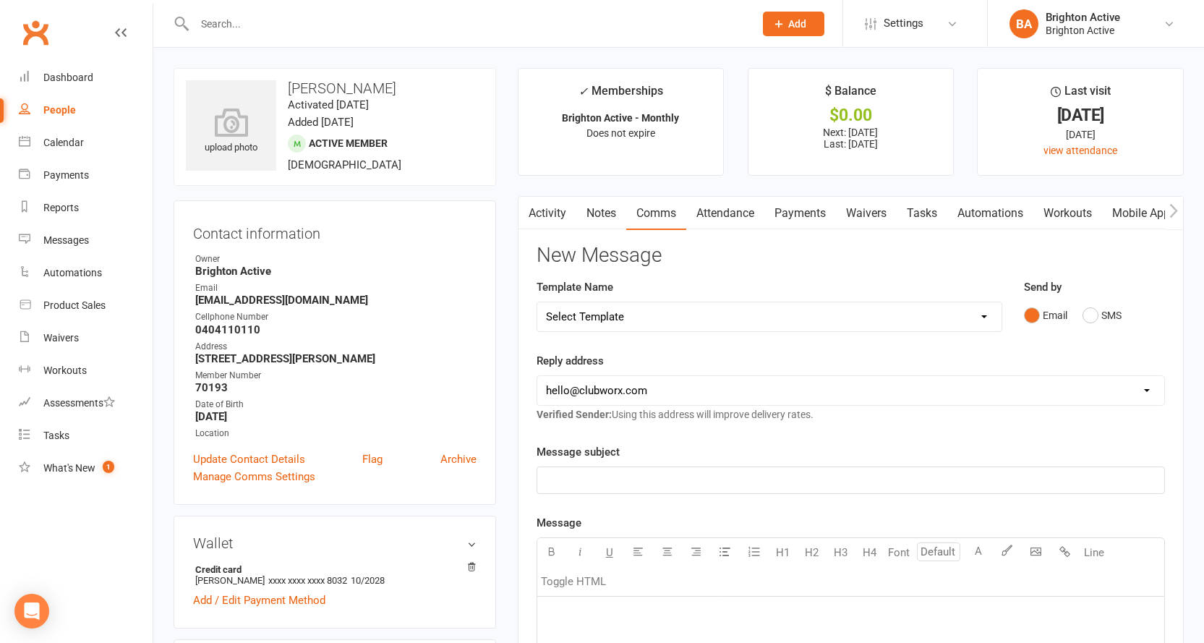
click at [712, 215] on link "Attendance" at bounding box center [725, 213] width 78 height 33
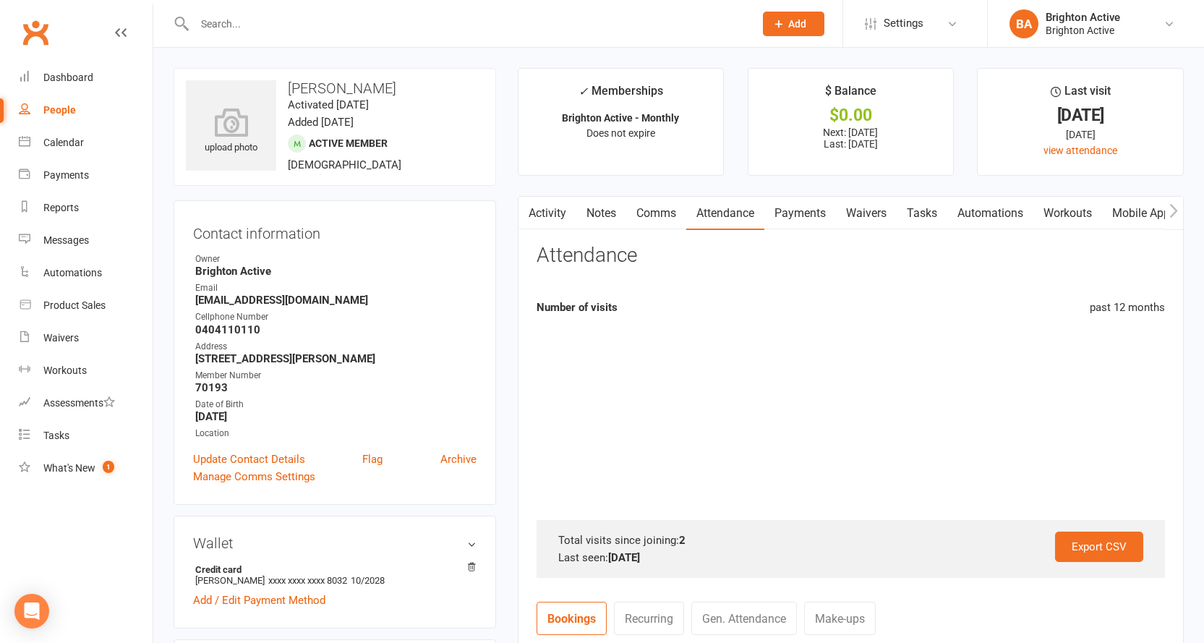
click at [792, 206] on link "Payments" at bounding box center [800, 213] width 72 height 33
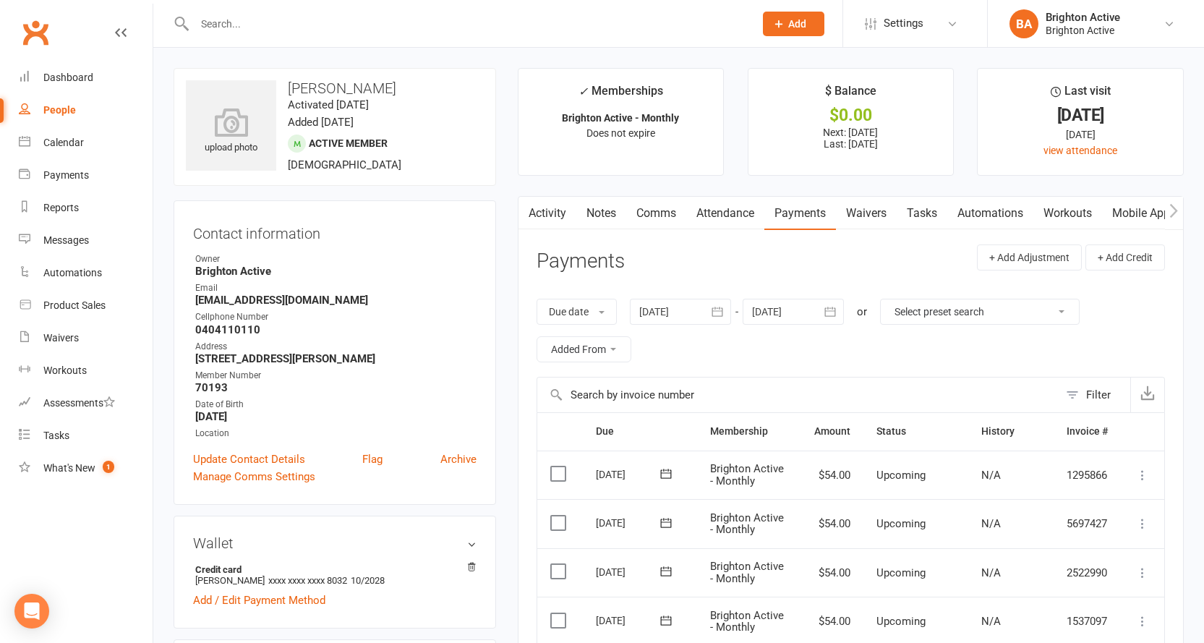
click at [54, 108] on div "People" at bounding box center [59, 110] width 33 height 12
select select "true"
select select "100"
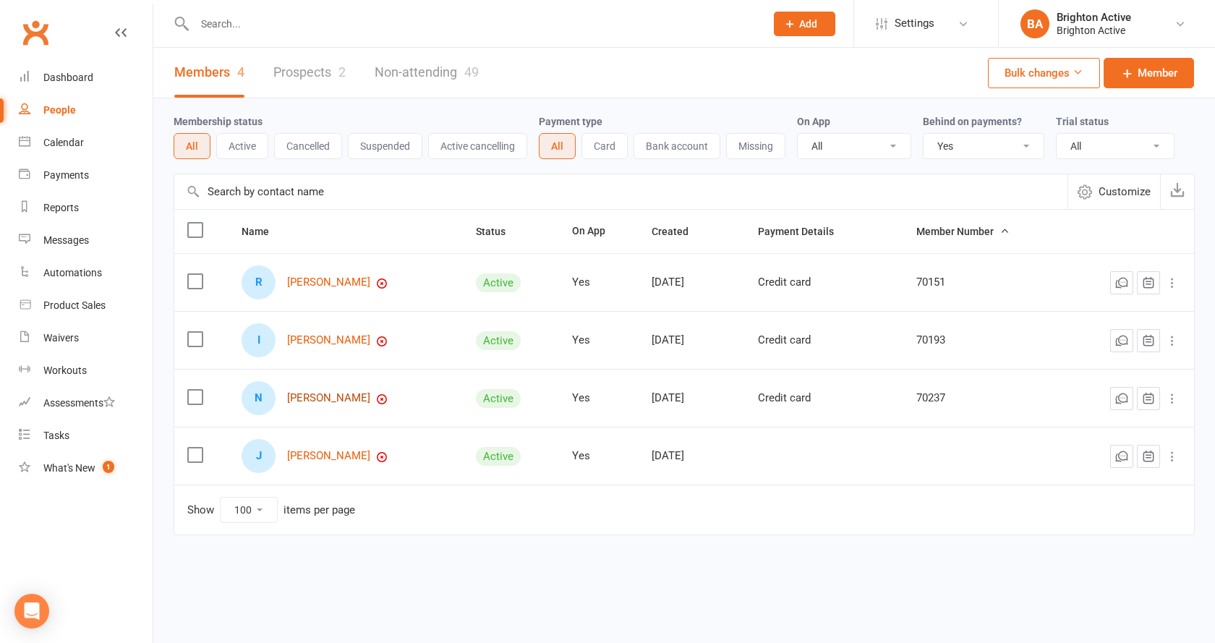
click at [318, 402] on link "Niroeni John Peter" at bounding box center [328, 398] width 83 height 12
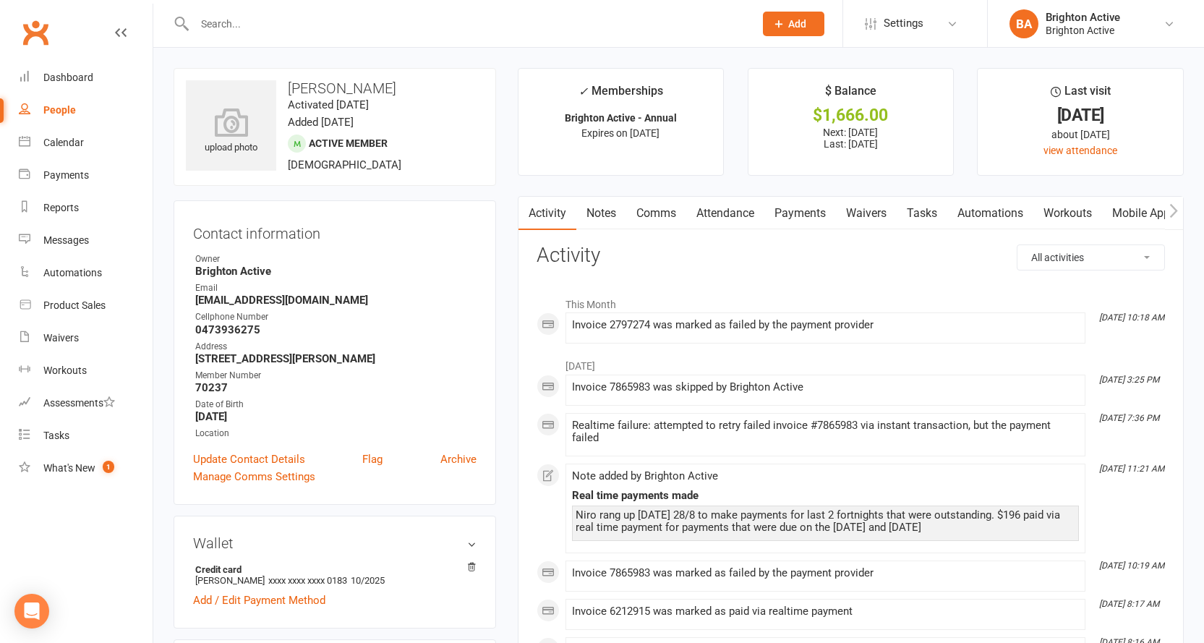
click at [800, 220] on link "Payments" at bounding box center [800, 213] width 72 height 33
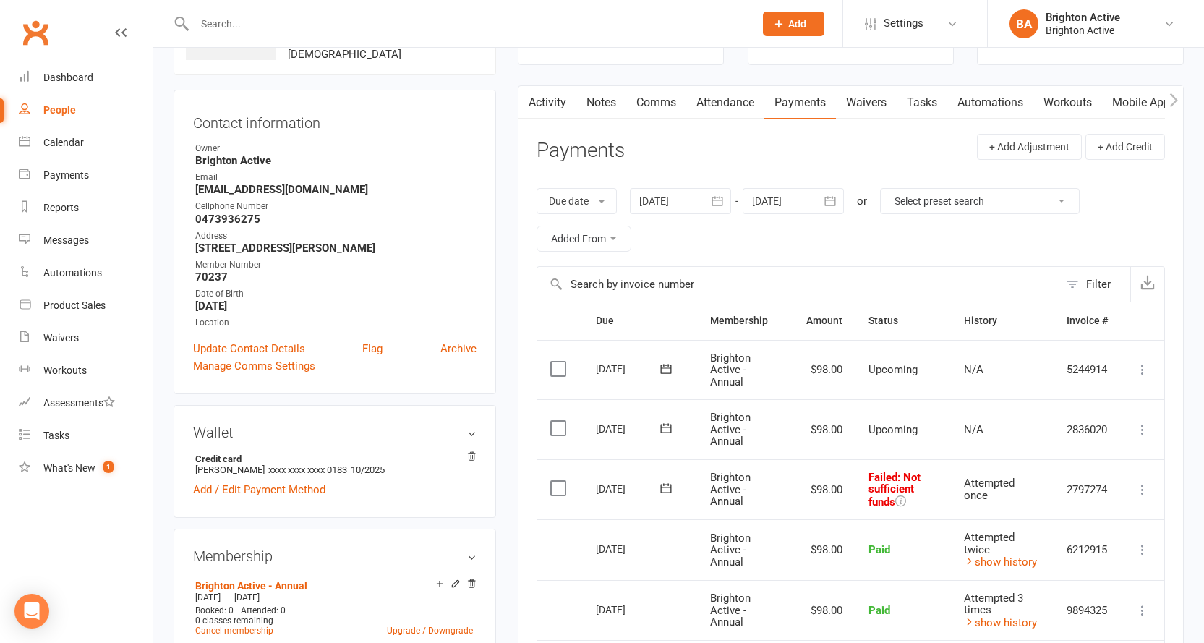
scroll to position [217, 0]
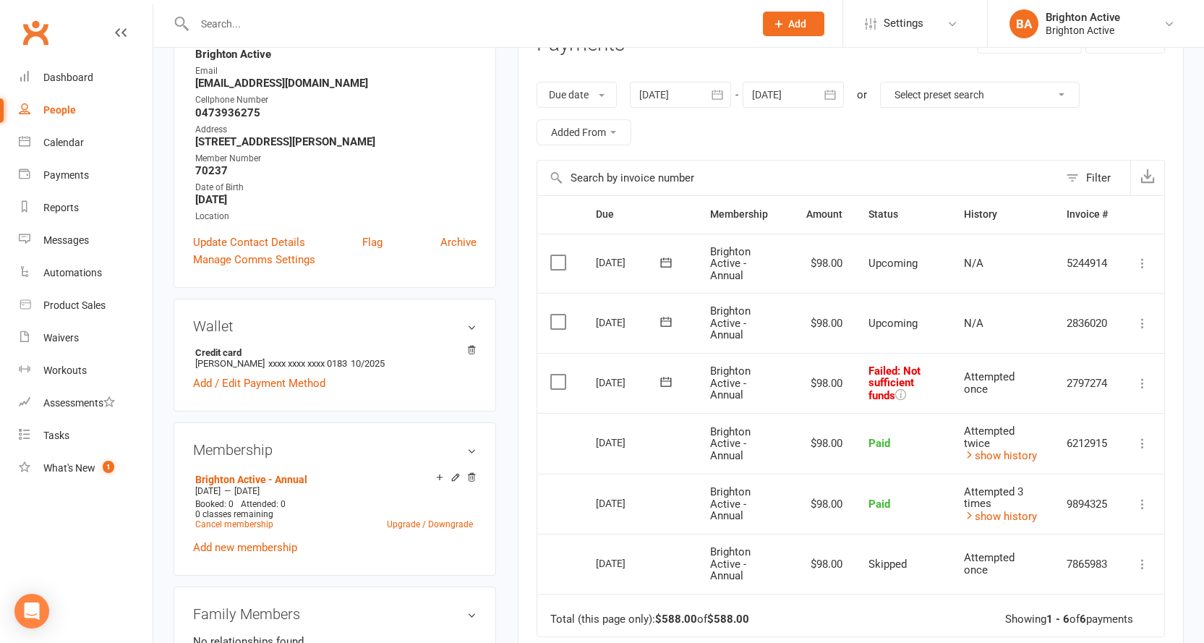
click at [1142, 383] on icon at bounding box center [1142, 383] width 14 height 14
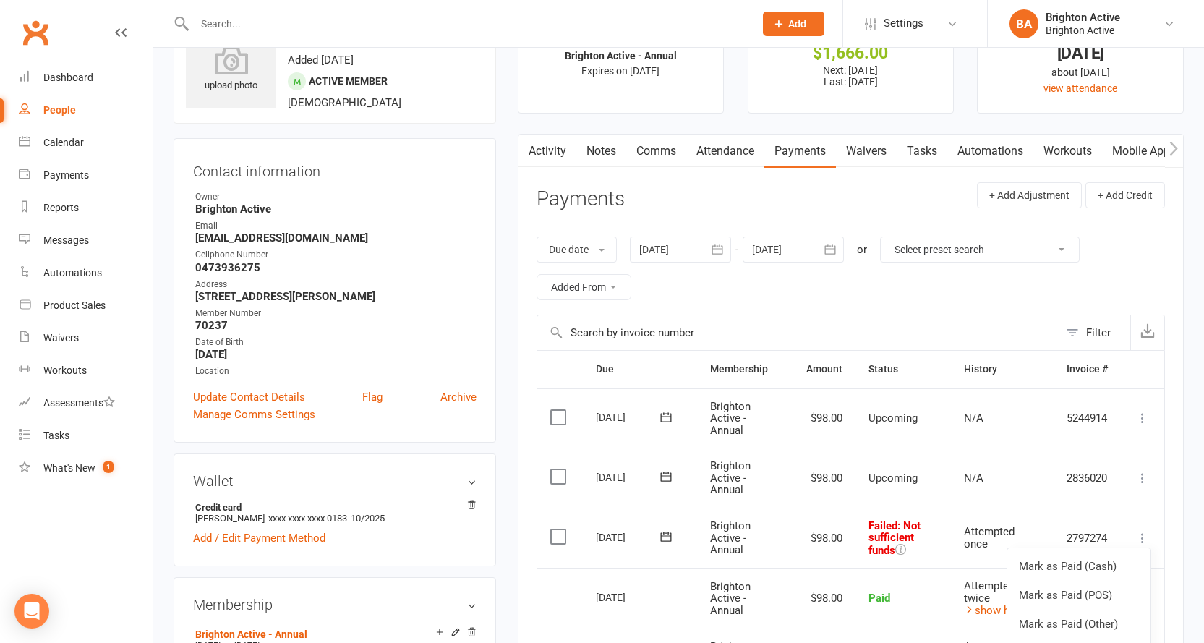
scroll to position [0, 0]
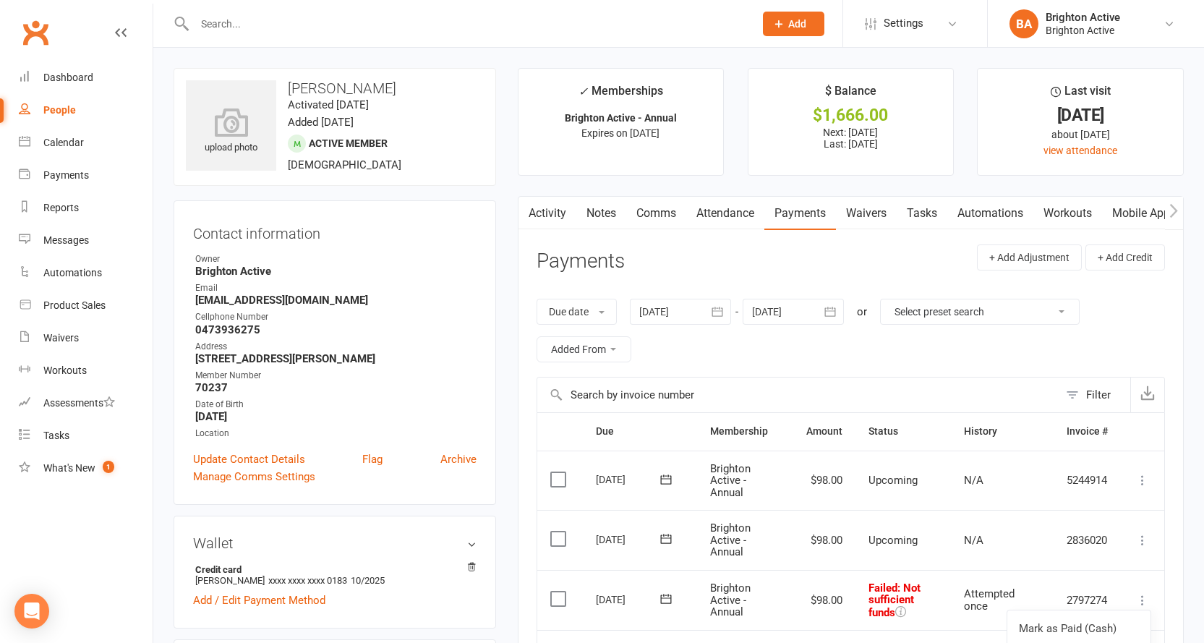
click at [658, 213] on link "Comms" at bounding box center [656, 213] width 60 height 33
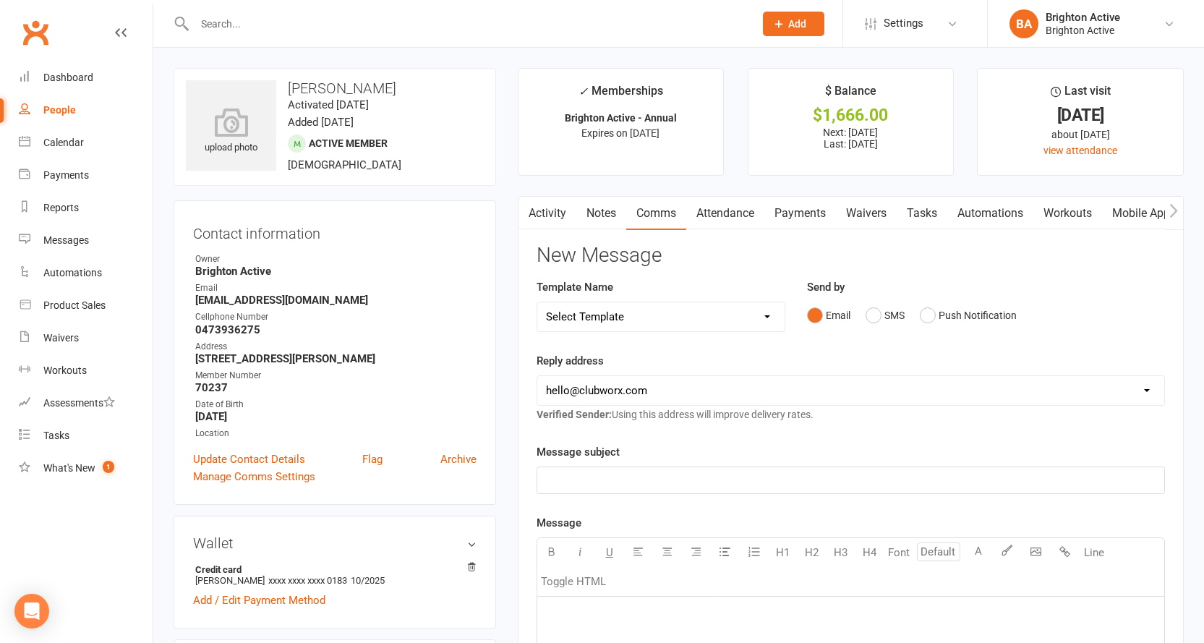
click at [660, 312] on select "Select Template [SMS] [Default template - review before using] Appointment remi…" at bounding box center [661, 316] width 248 height 29
select select "1"
click at [537, 302] on select "Select Template [SMS] [Default template - review before using] Appointment remi…" at bounding box center [661, 316] width 248 height 29
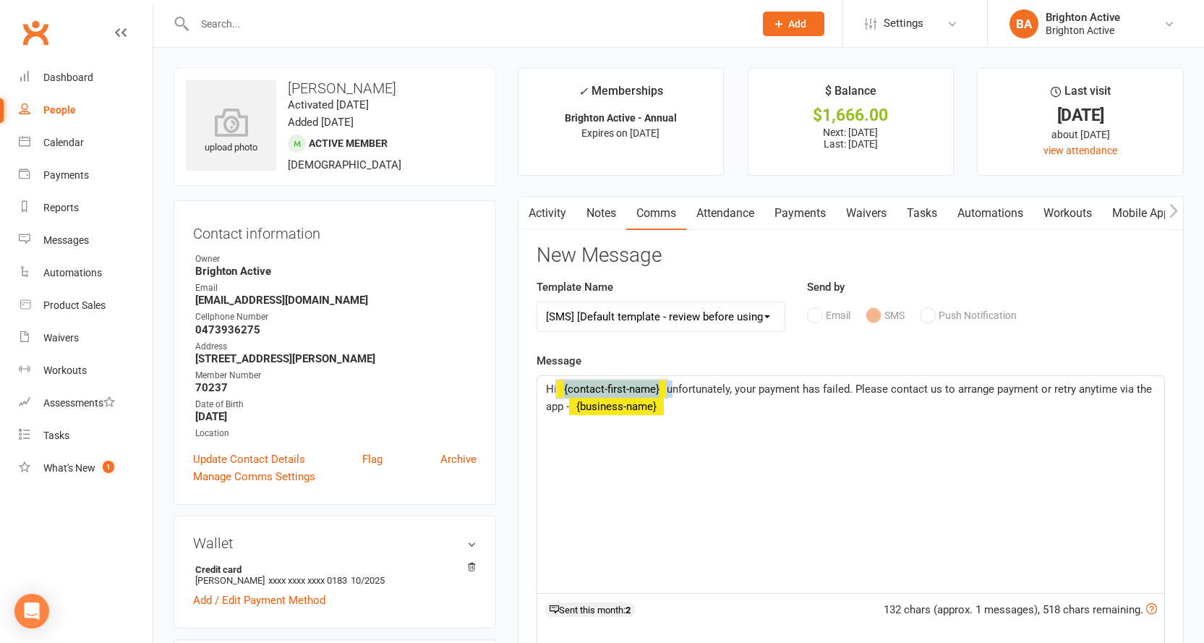
drag, startPoint x: 671, startPoint y: 392, endPoint x: 571, endPoint y: 385, distance: 100.0
click at [571, 385] on p "Hi ﻿ {contact-first-name} unfortunately, your payment has failed. Please contac…" at bounding box center [851, 397] width 610 height 35
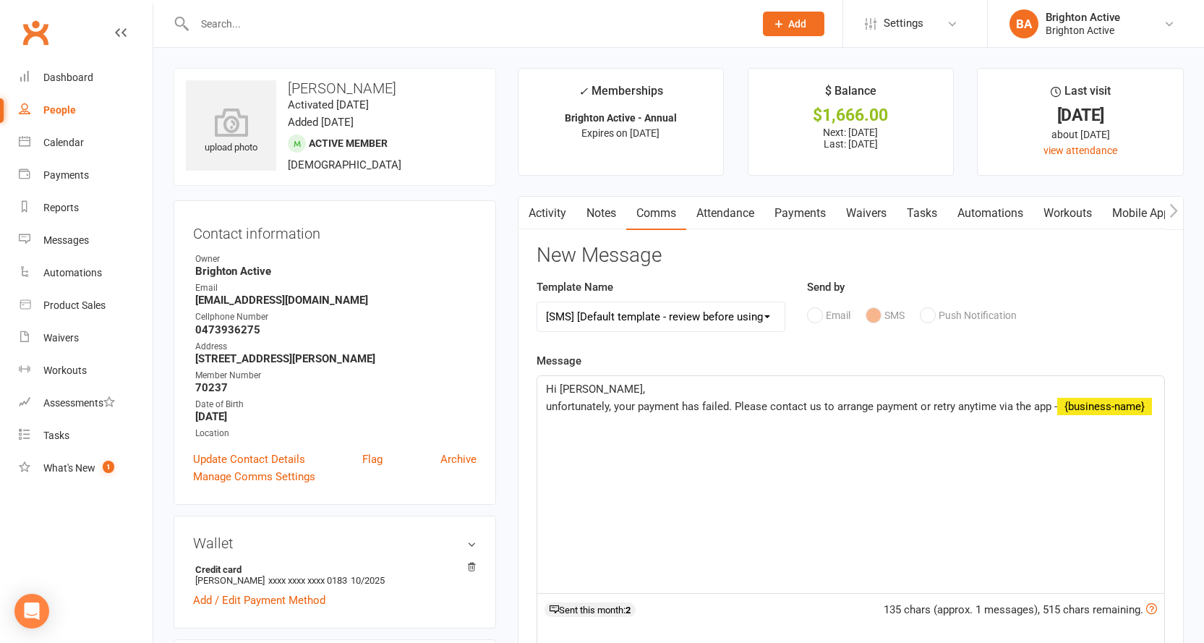
click at [550, 402] on span "unfortunately, your payment has failed. Please contact us to arrange payment or…" at bounding box center [801, 406] width 511 height 13
drag, startPoint x: 1058, startPoint y: 409, endPoint x: 1153, endPoint y: 408, distance: 94.7
click at [1153, 408] on p "Unfortunately, your payment has failed. Please contact us to arrange payment or…" at bounding box center [851, 406] width 610 height 17
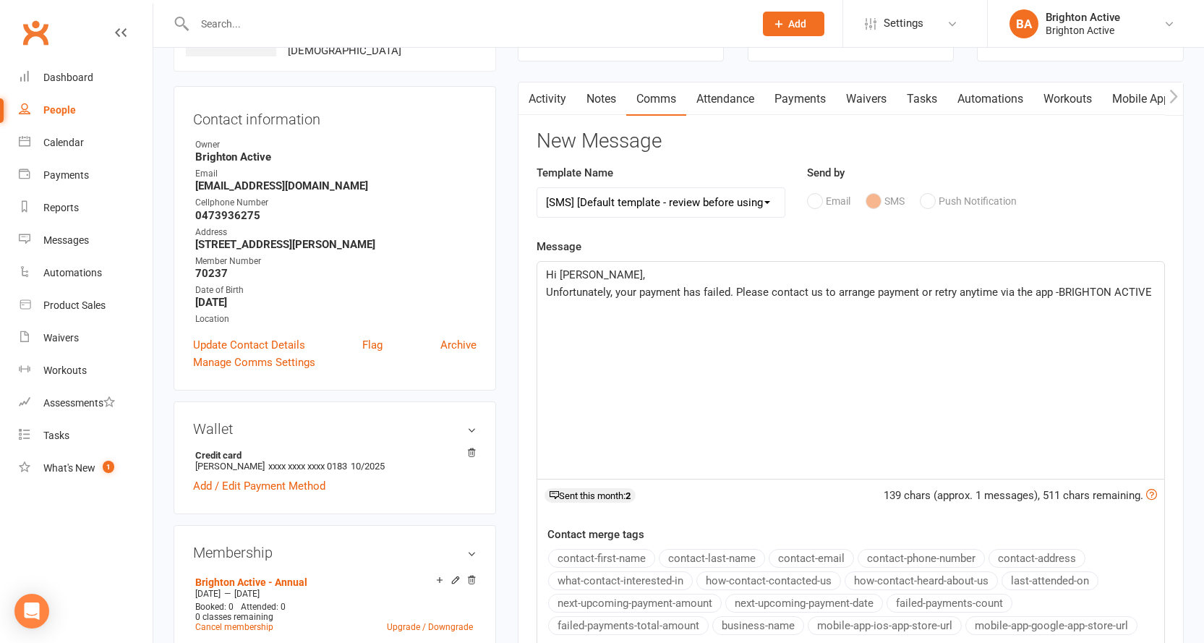
scroll to position [289, 0]
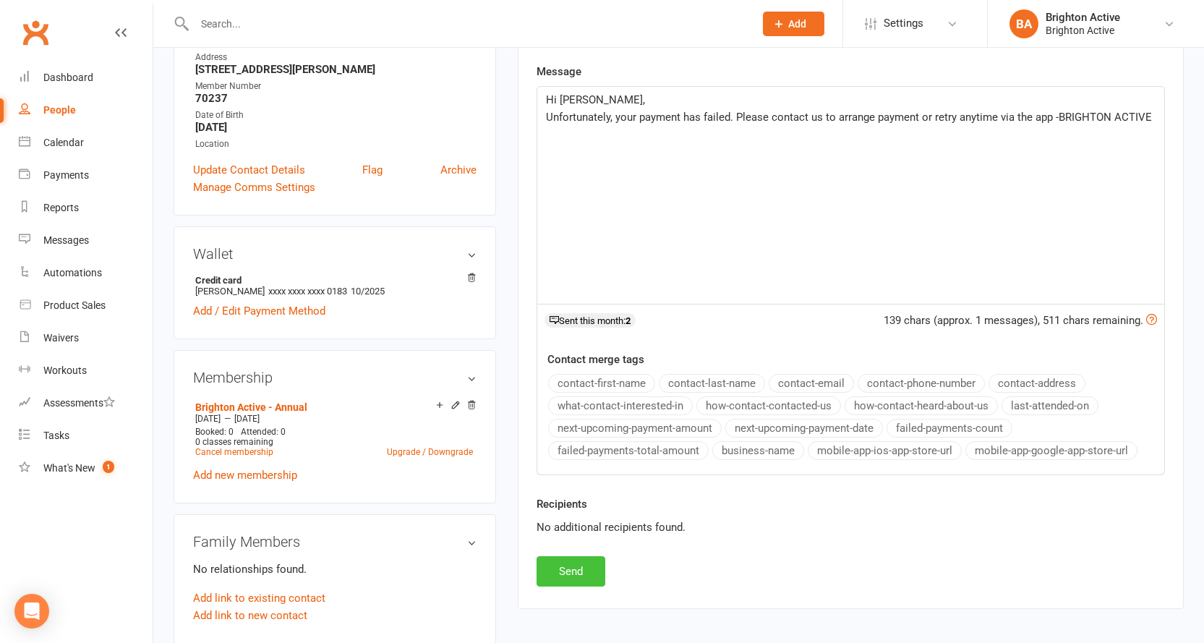
click at [557, 560] on button "Send" at bounding box center [571, 571] width 69 height 30
select select
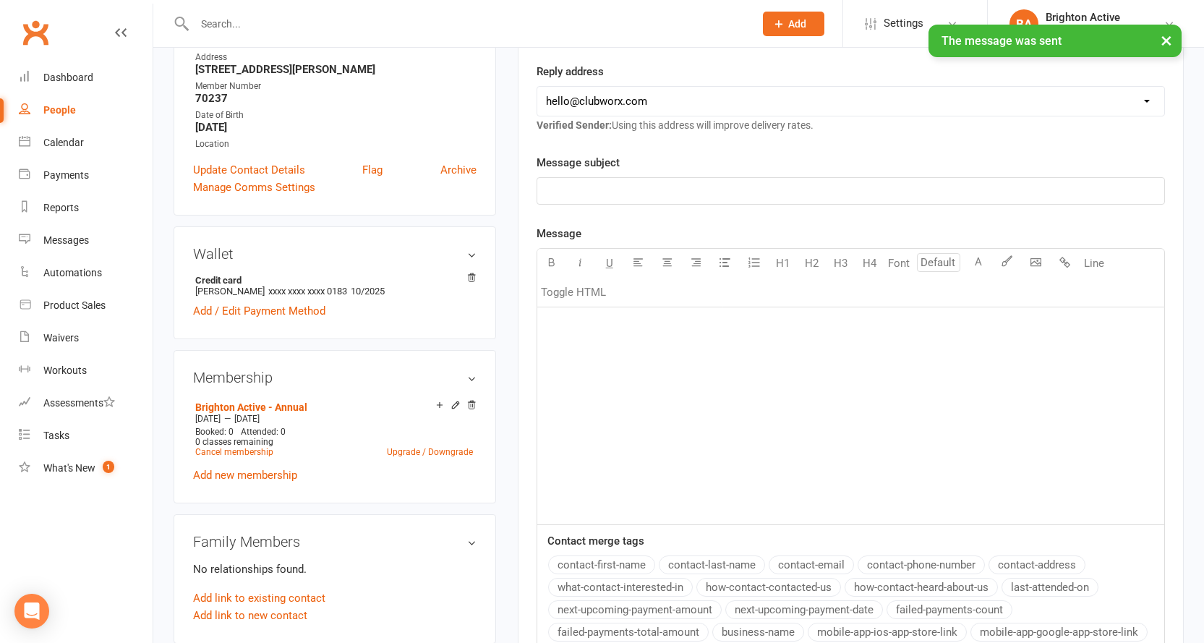
click at [50, 112] on div "People" at bounding box center [59, 110] width 33 height 12
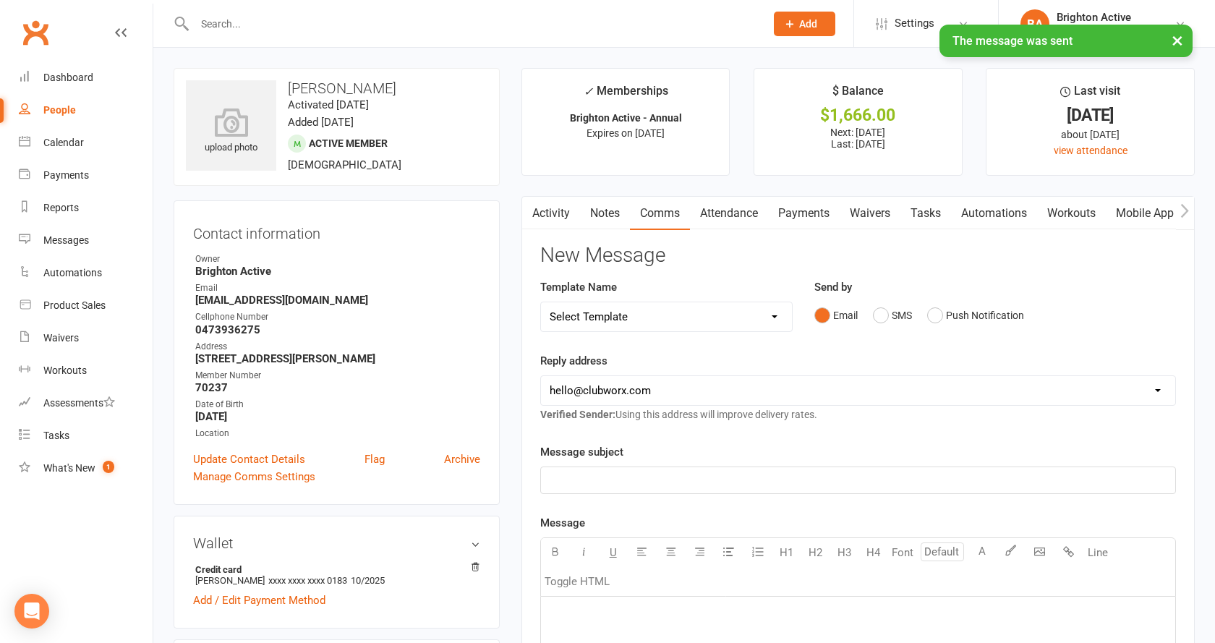
select select "true"
select select "100"
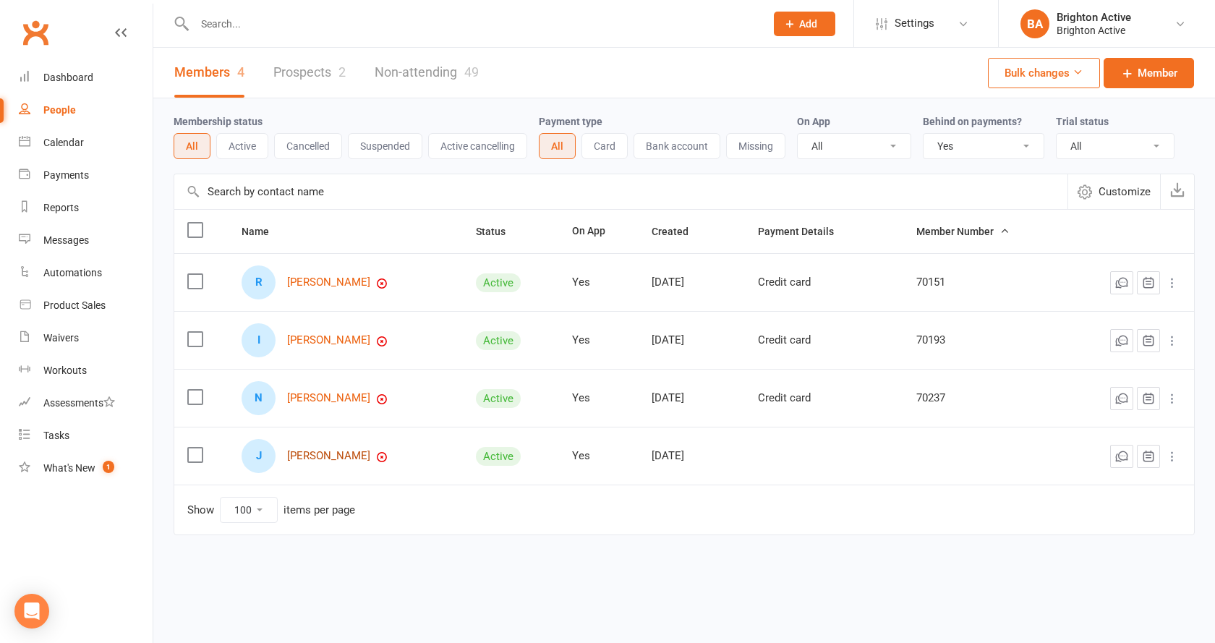
click at [346, 454] on link "Julianne Oliver" at bounding box center [328, 456] width 83 height 12
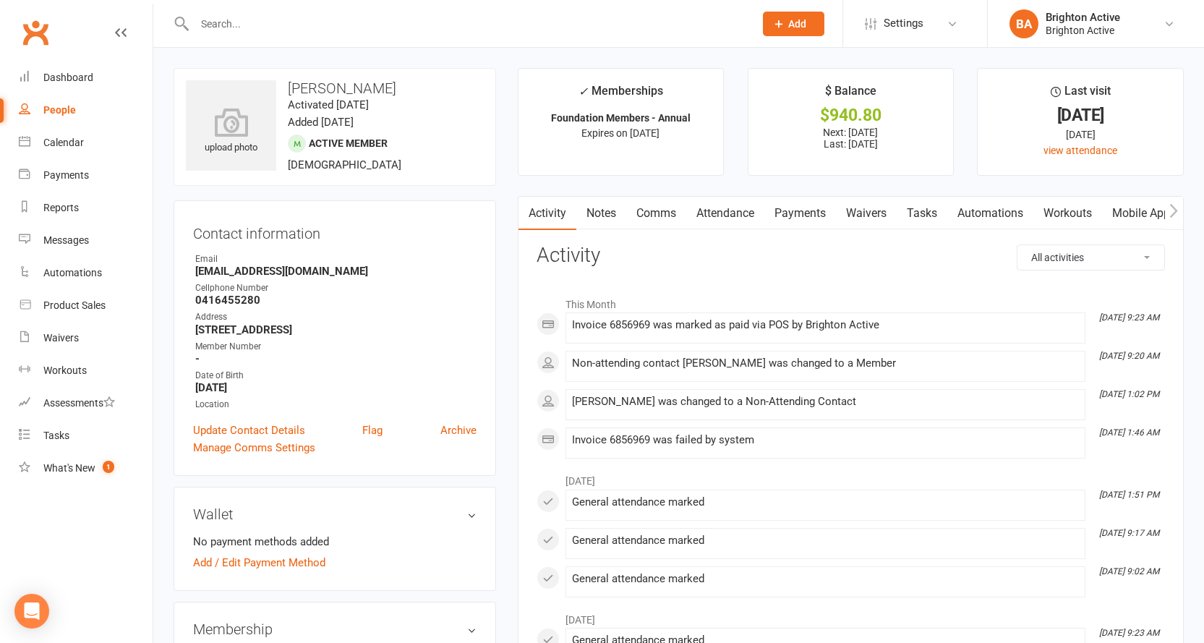
click at [798, 210] on link "Payments" at bounding box center [800, 213] width 72 height 33
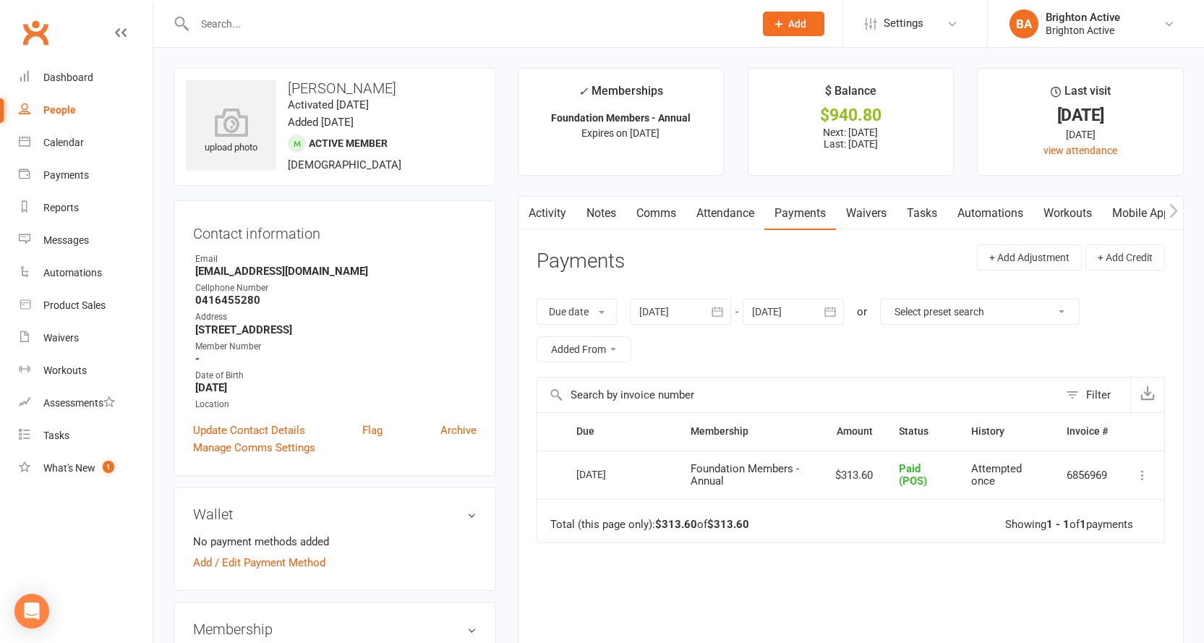
click at [55, 116] on div "People" at bounding box center [59, 110] width 33 height 12
select select "true"
select select "100"
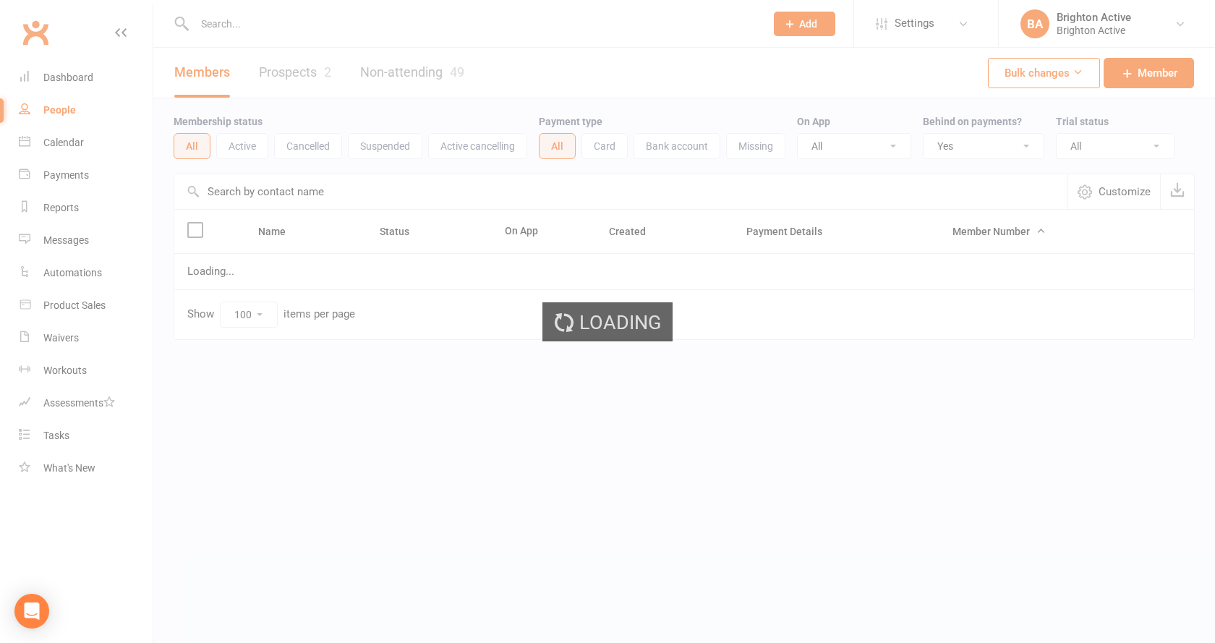
select select "true"
select select "100"
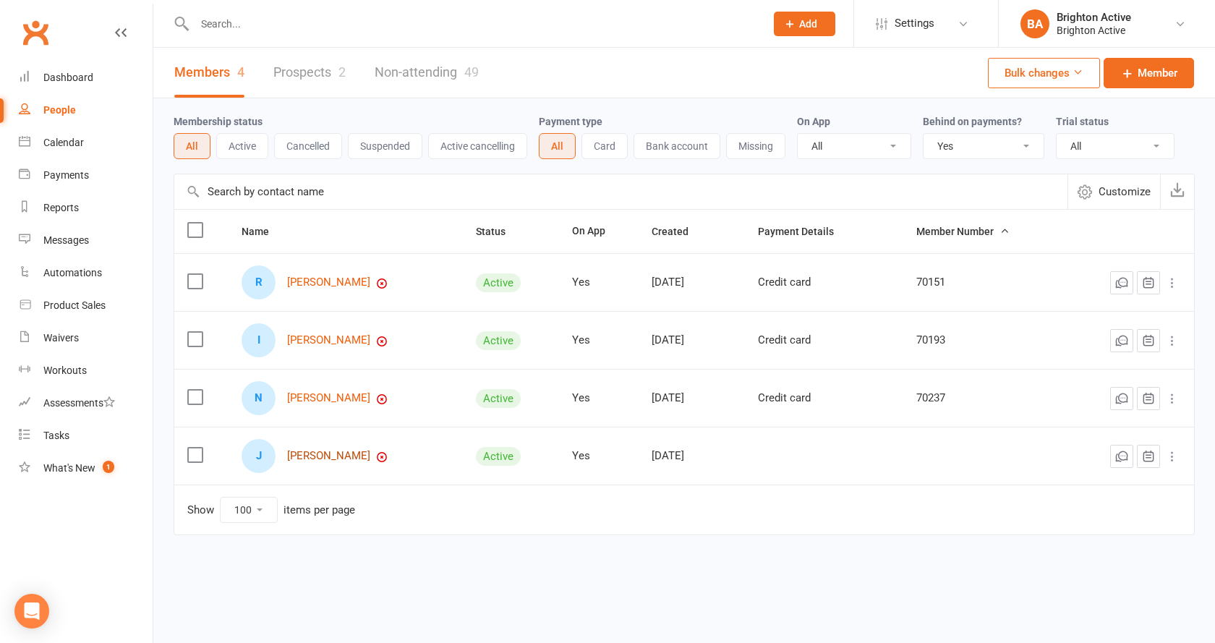
click at [307, 459] on link "[PERSON_NAME]" at bounding box center [328, 456] width 83 height 12
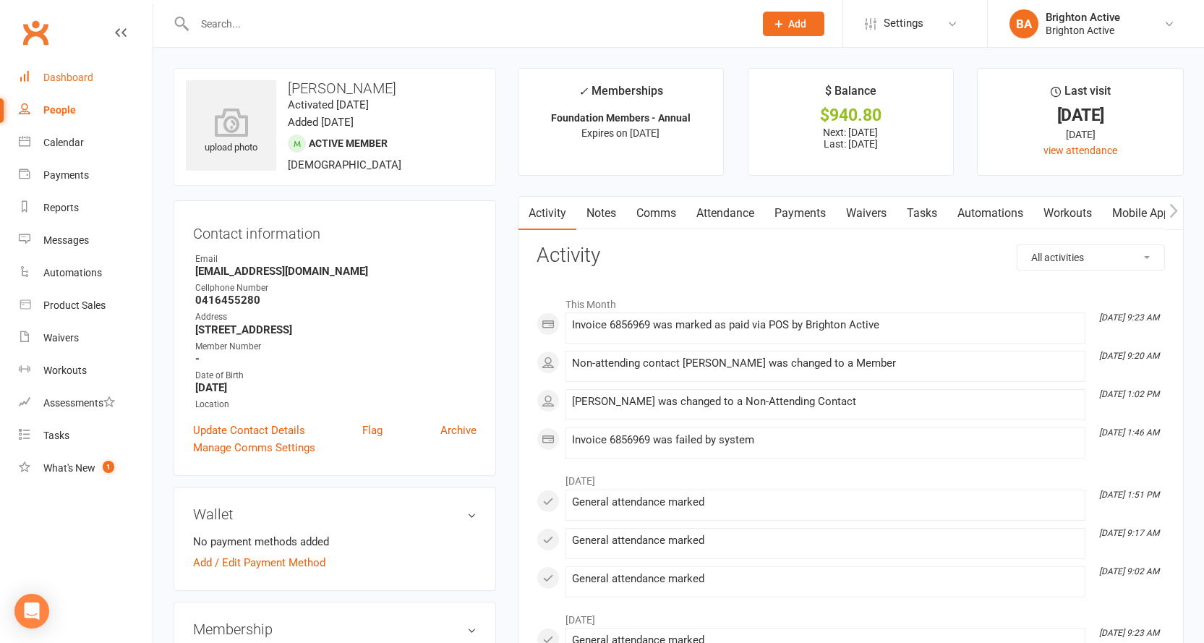
click at [67, 81] on div "Dashboard" at bounding box center [68, 78] width 50 height 12
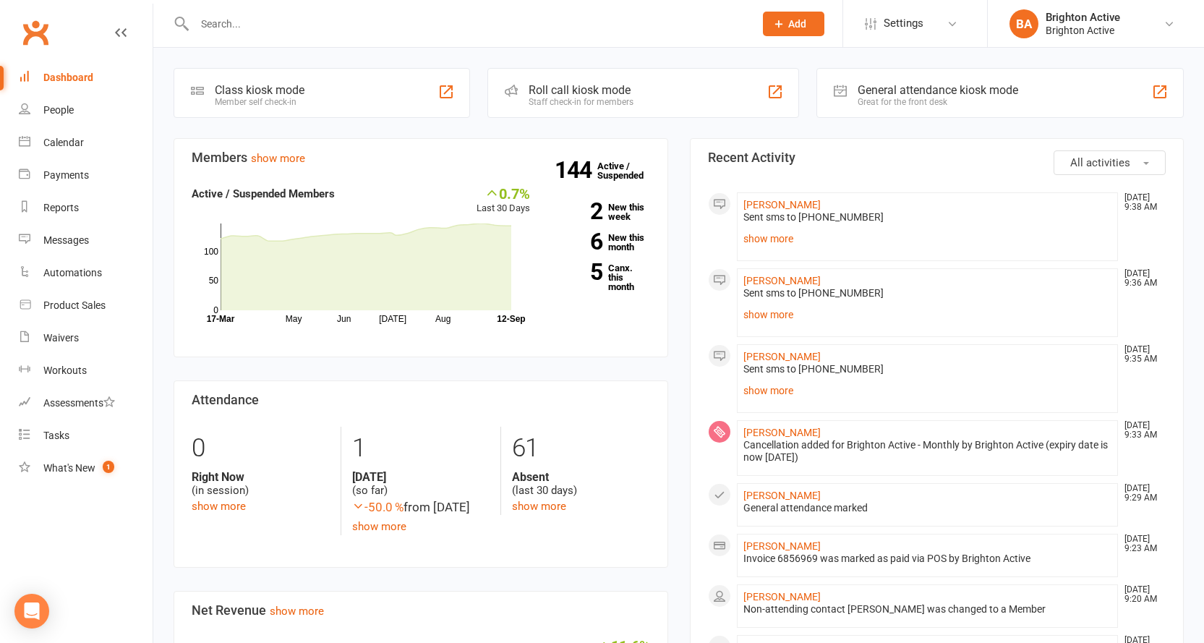
click at [934, 90] on div "General attendance kiosk mode" at bounding box center [938, 90] width 161 height 14
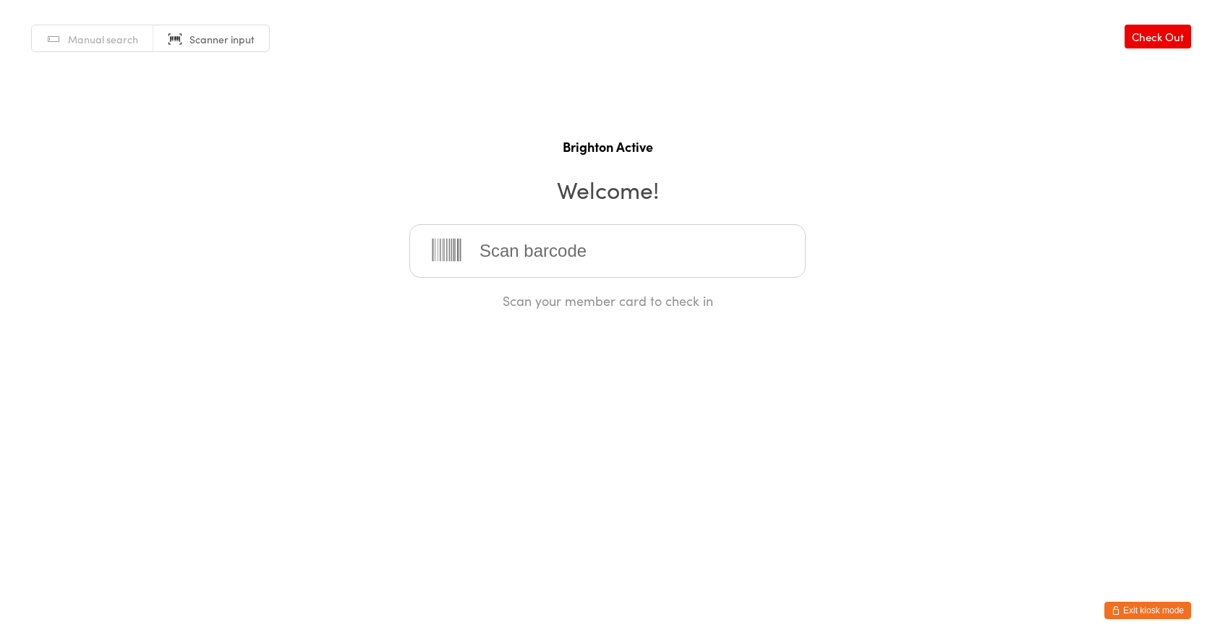
click at [1144, 609] on button "Exit kiosk mode" at bounding box center [1147, 610] width 87 height 17
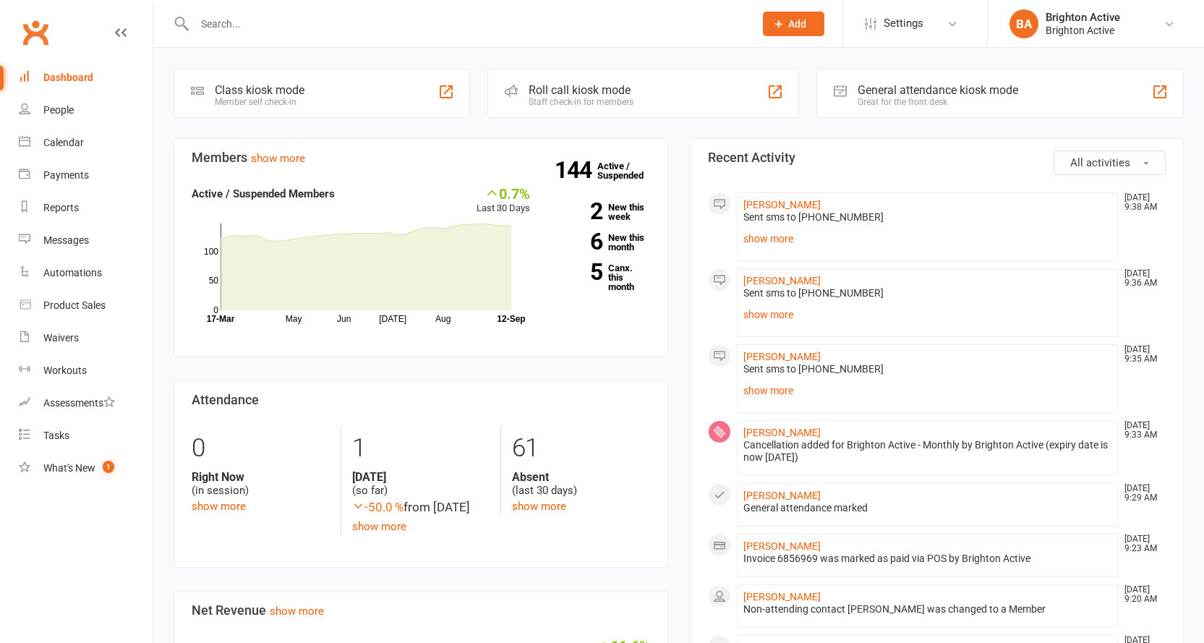
click at [339, 15] on input "text" at bounding box center [467, 24] width 554 height 20
type input "[PERSON_NAME]"
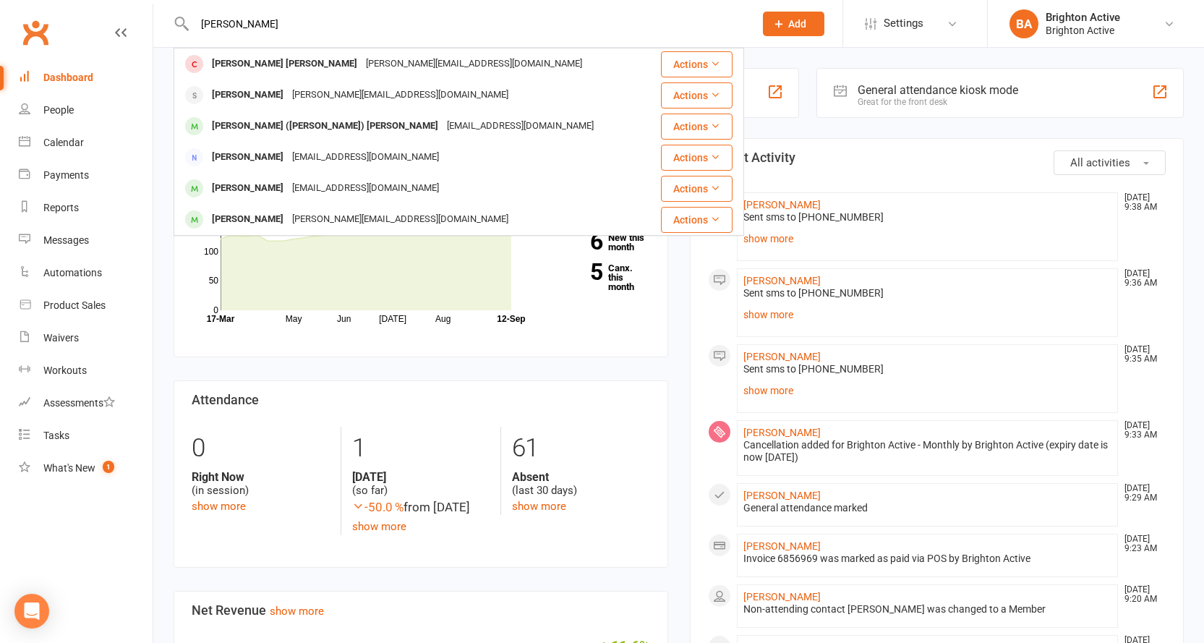
click at [261, 57] on div "Carla Ferreira Amorim" at bounding box center [285, 64] width 154 height 21
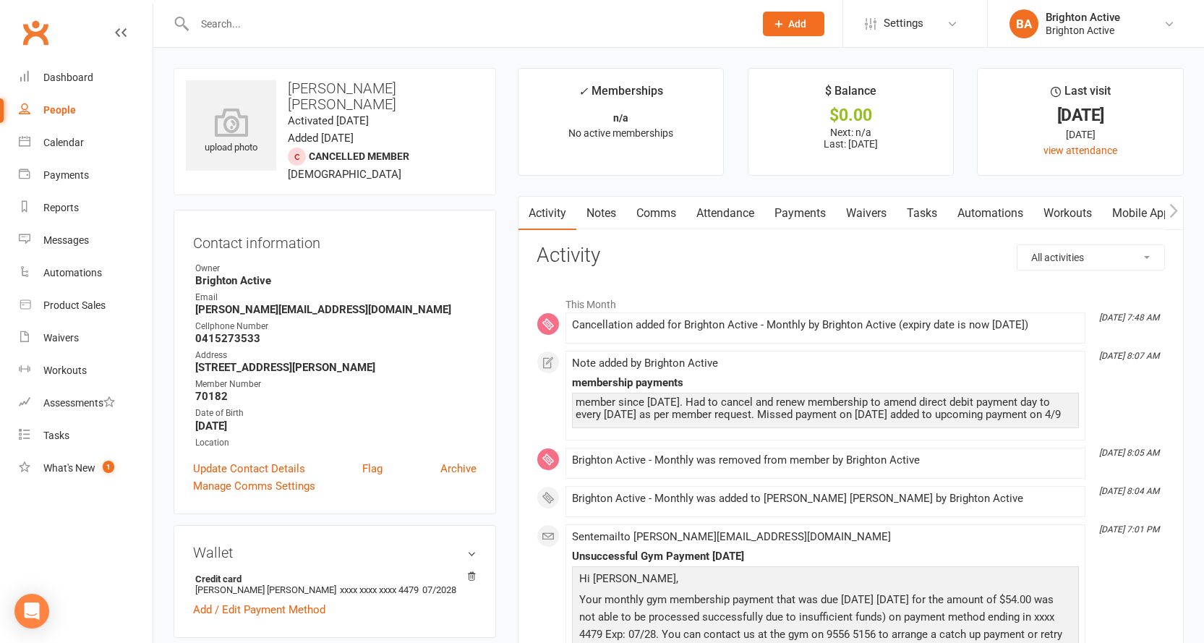
click at [793, 210] on link "Payments" at bounding box center [800, 213] width 72 height 33
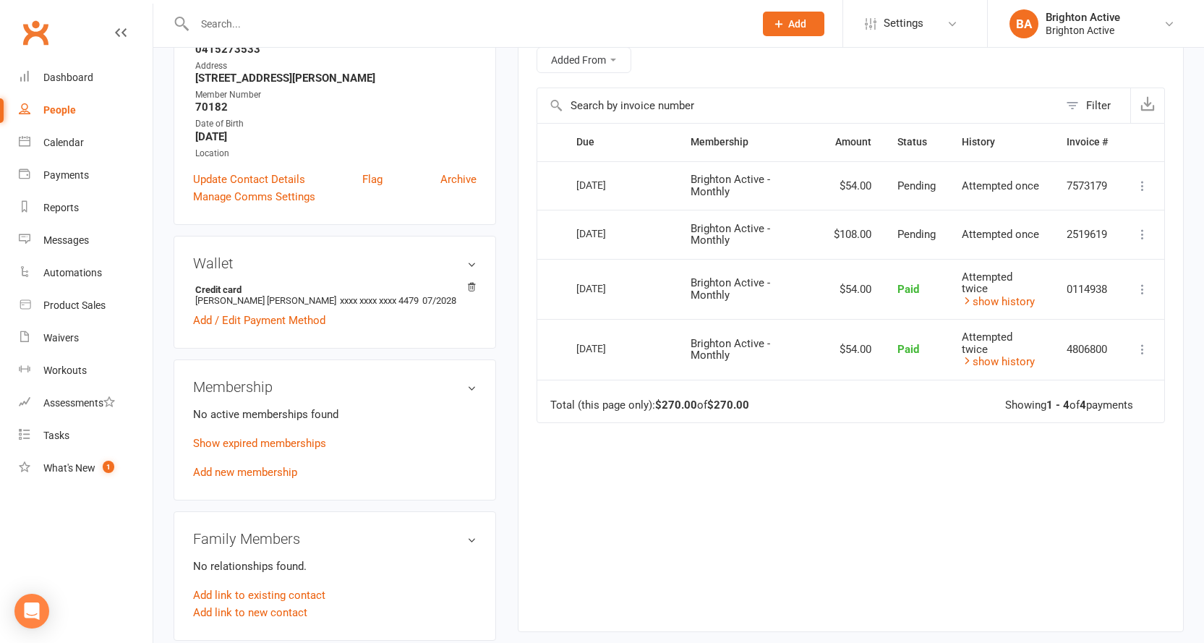
scroll to position [217, 0]
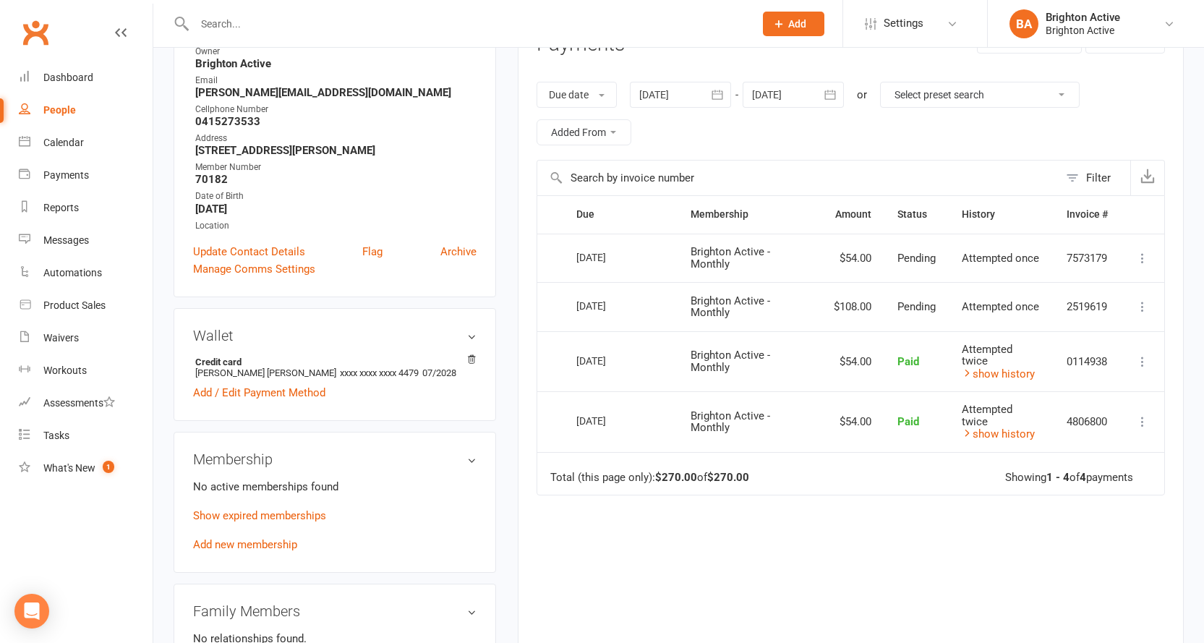
click at [1137, 257] on icon at bounding box center [1142, 258] width 14 height 14
click at [962, 143] on div "Due date Due date Date paid Date failed Date settled 12 Aug 2025 August 2025 Su…" at bounding box center [851, 113] width 628 height 93
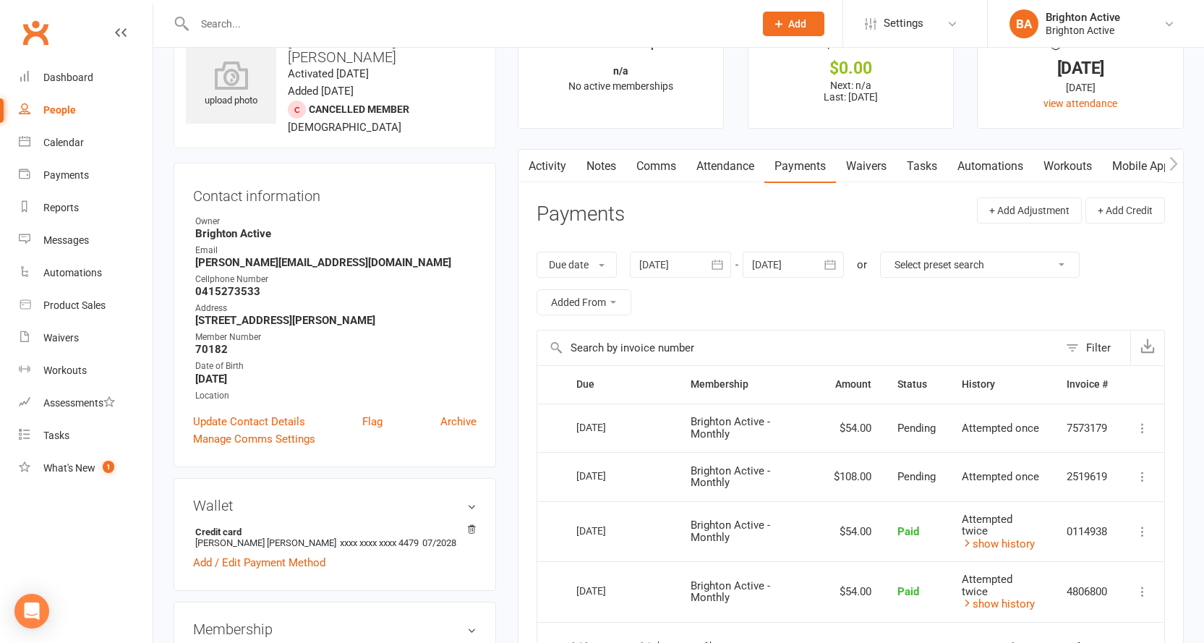
scroll to position [72, 0]
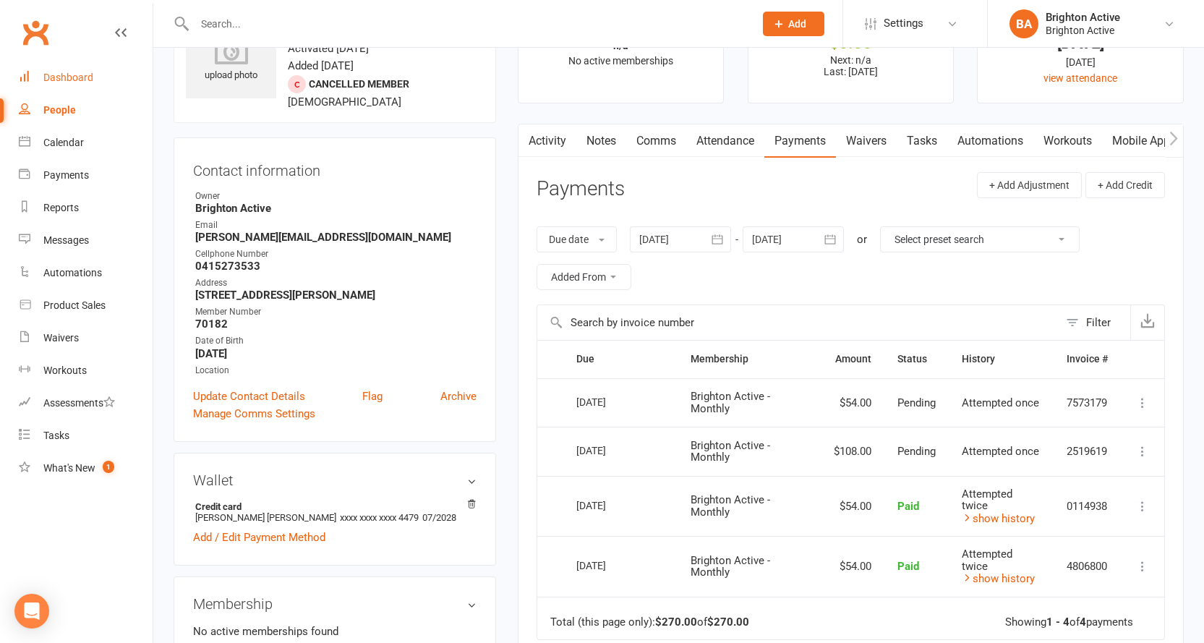
click at [66, 80] on div "Dashboard" at bounding box center [68, 78] width 50 height 12
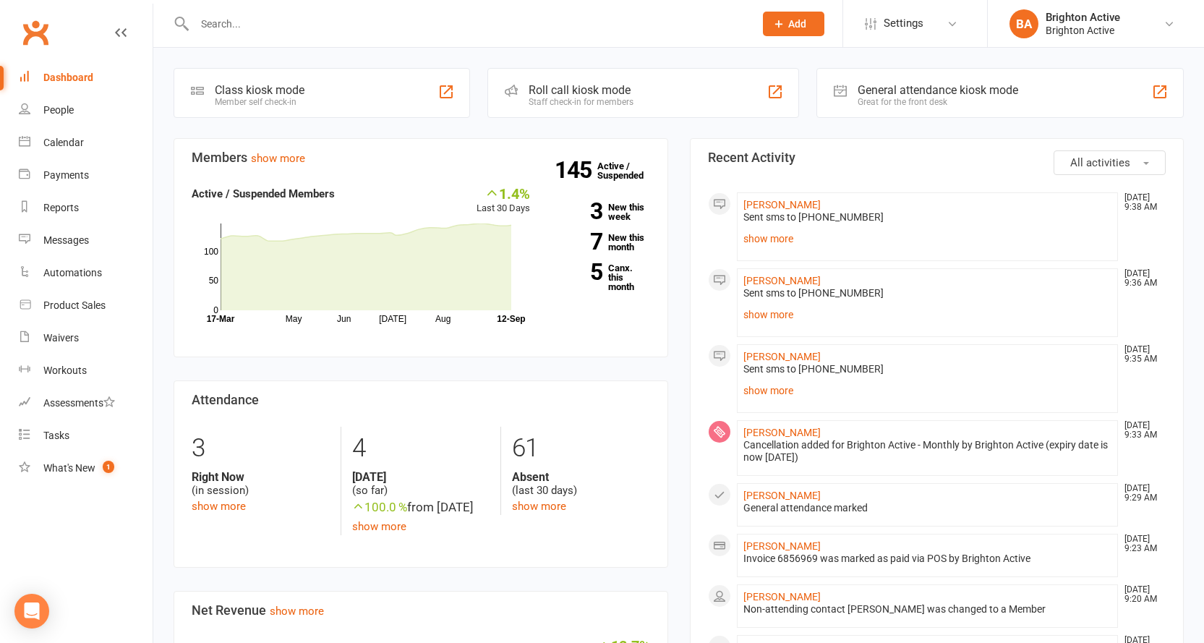
click at [905, 99] on div "Great for the front desk" at bounding box center [938, 102] width 161 height 10
